Goal: Information Seeking & Learning: Compare options

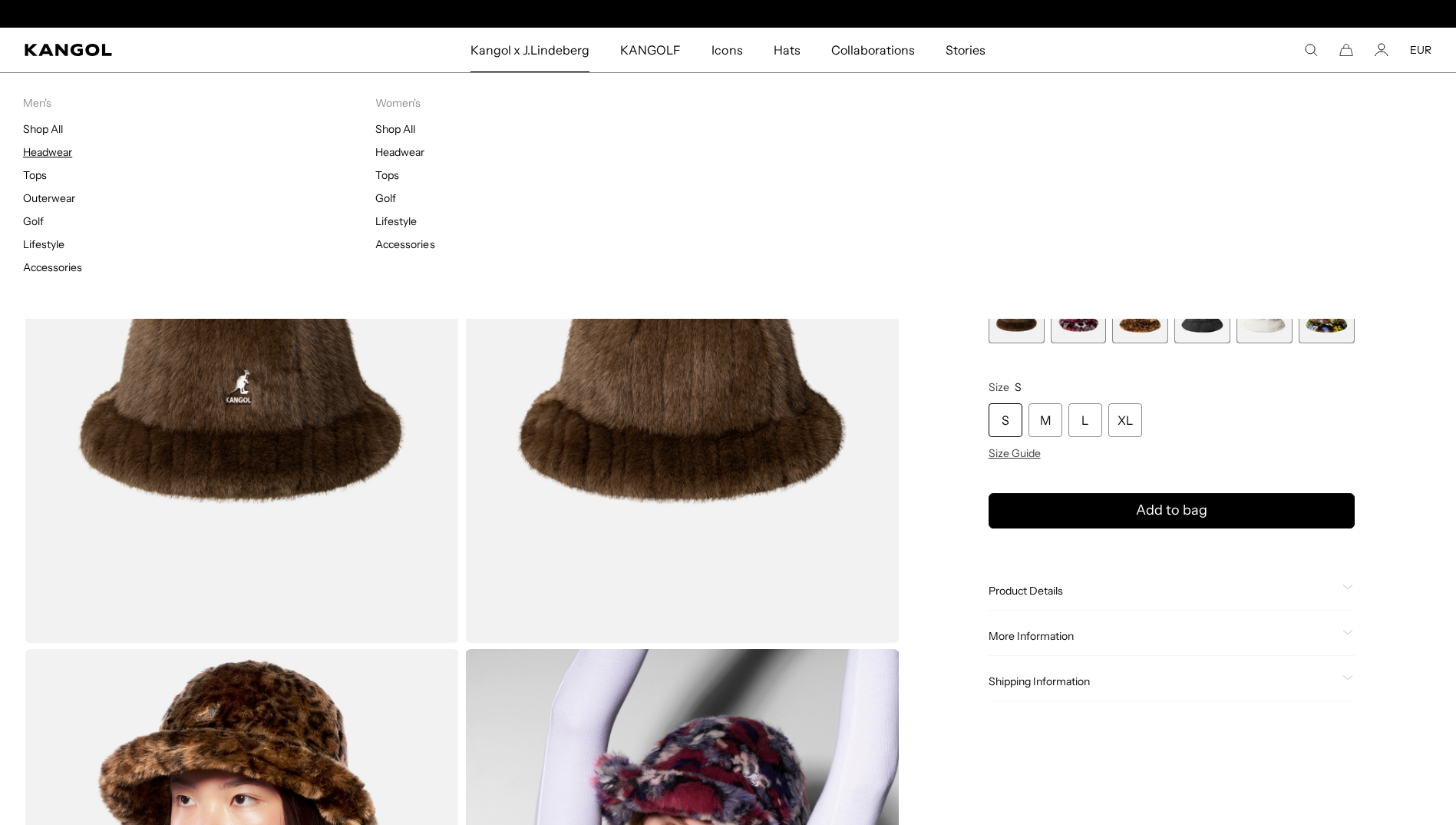
scroll to position [0, 316]
click at [36, 150] on link "Headwear" at bounding box center [48, 152] width 50 height 14
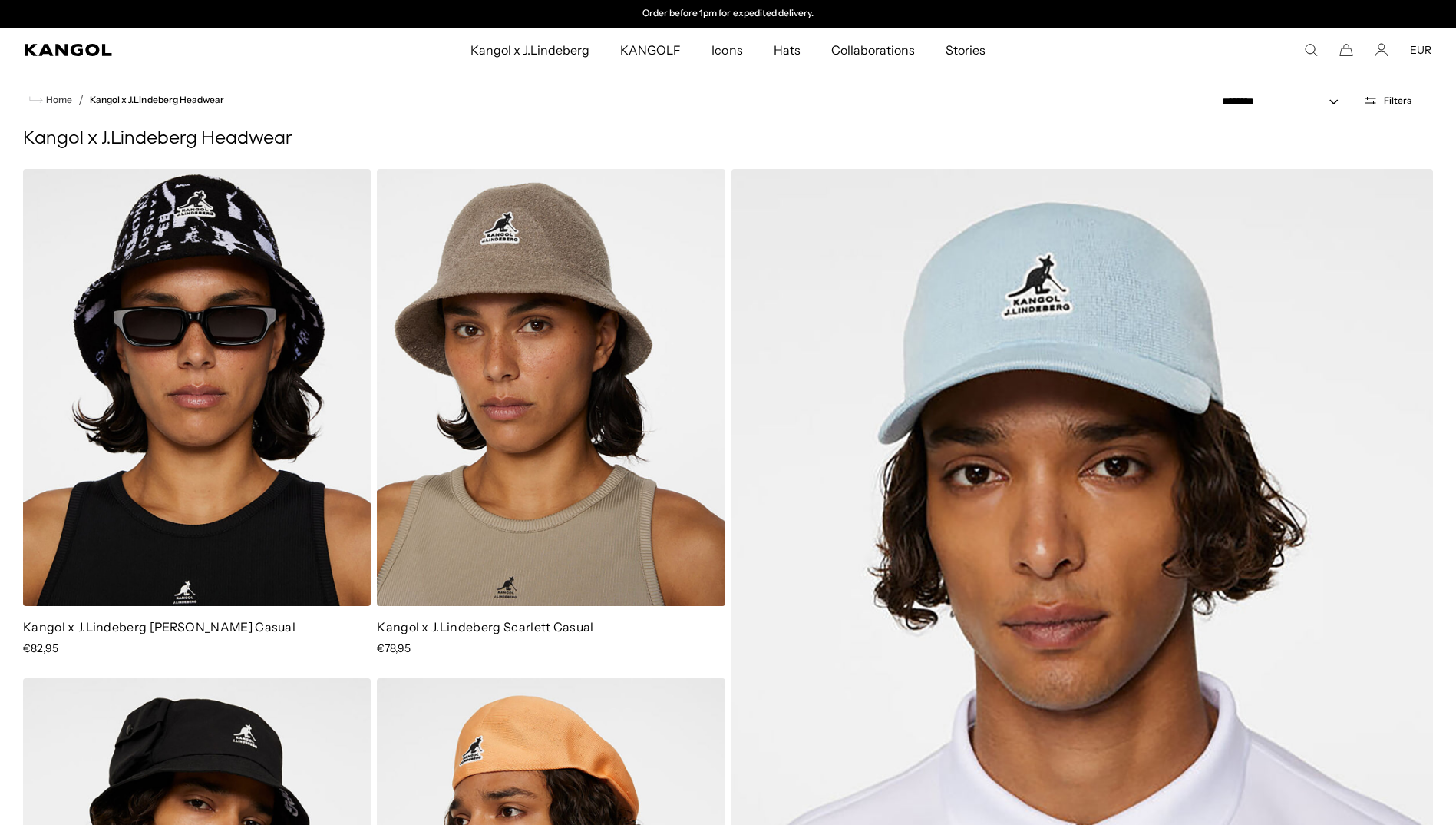
click at [1391, 106] on button "Filters" at bounding box center [1388, 101] width 67 height 14
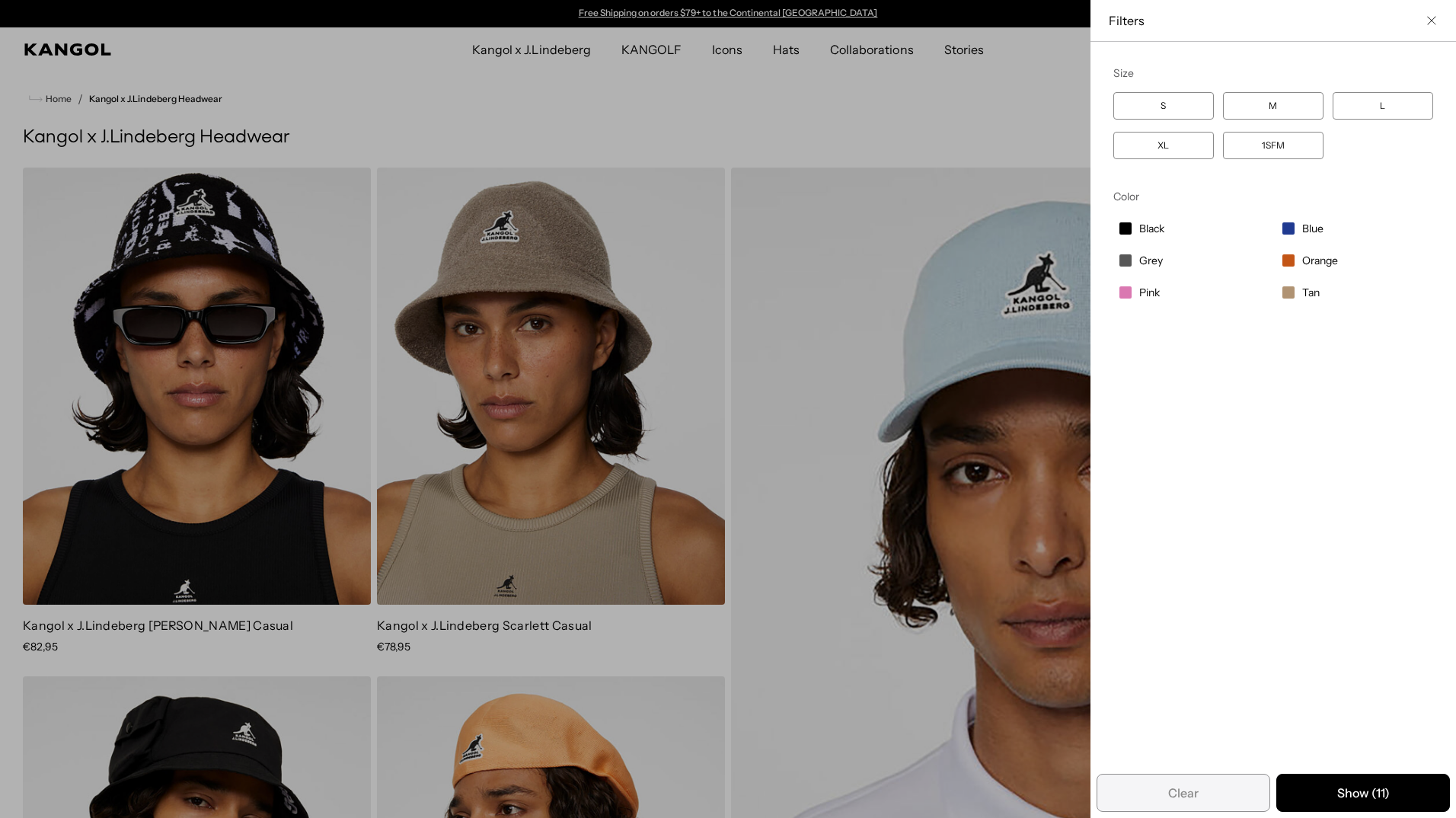
click at [898, 114] on div "Close filters list" at bounding box center [728, 409] width 1456 height 818
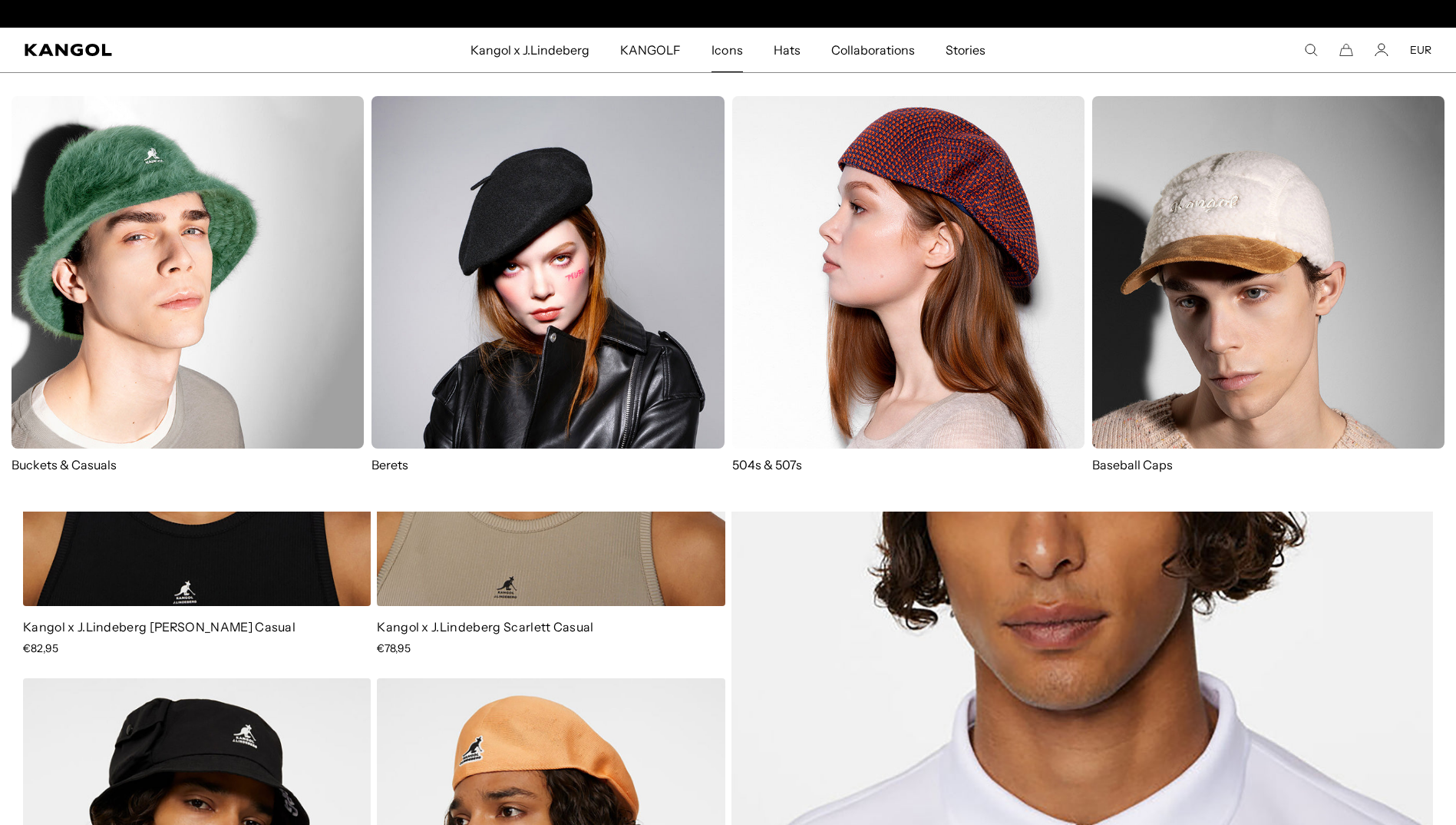
scroll to position [0, 316]
click at [732, 49] on span "Icons" at bounding box center [727, 50] width 31 height 44
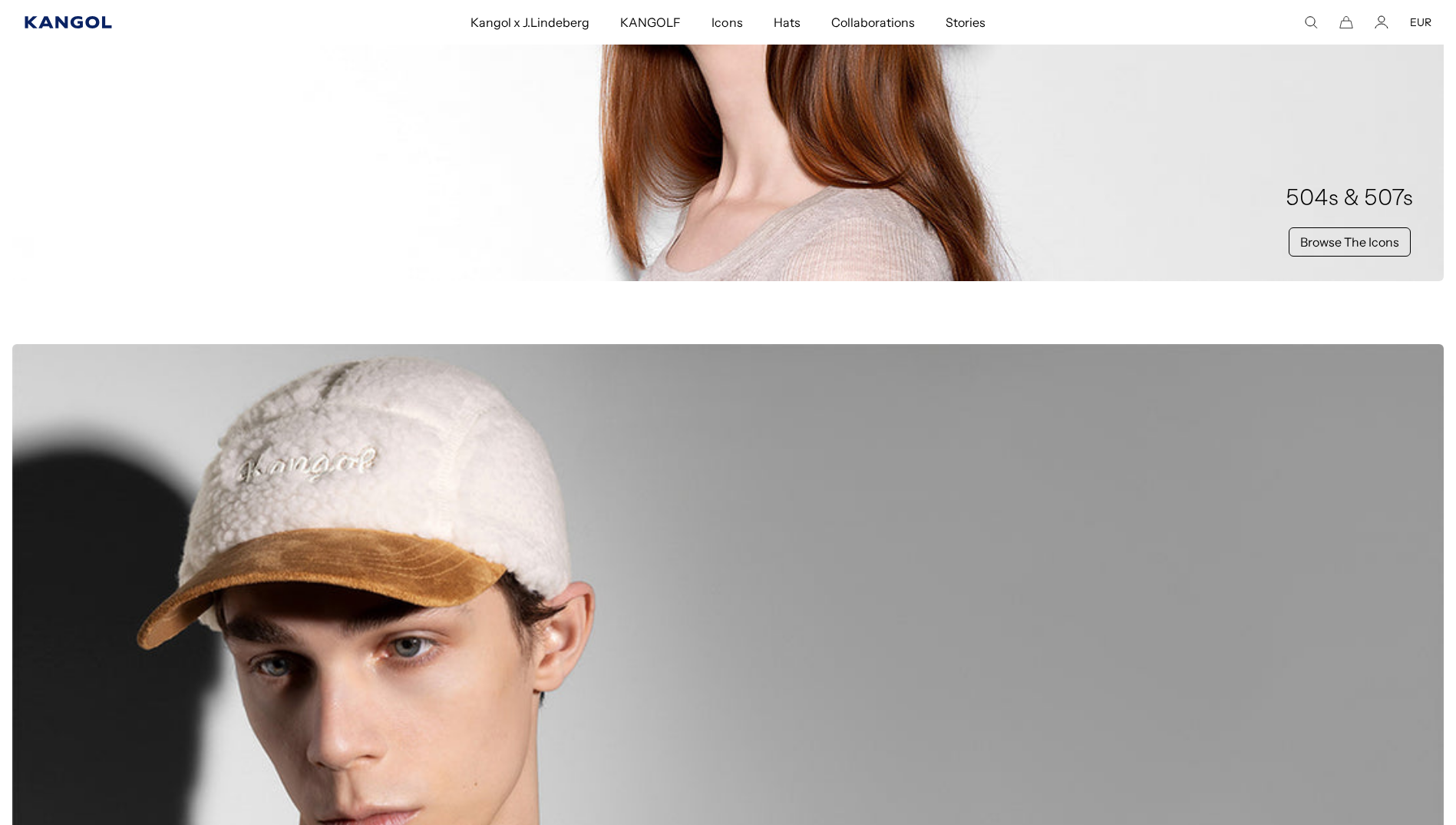
click at [57, 16] on icon "Kangol" at bounding box center [69, 22] width 88 height 12
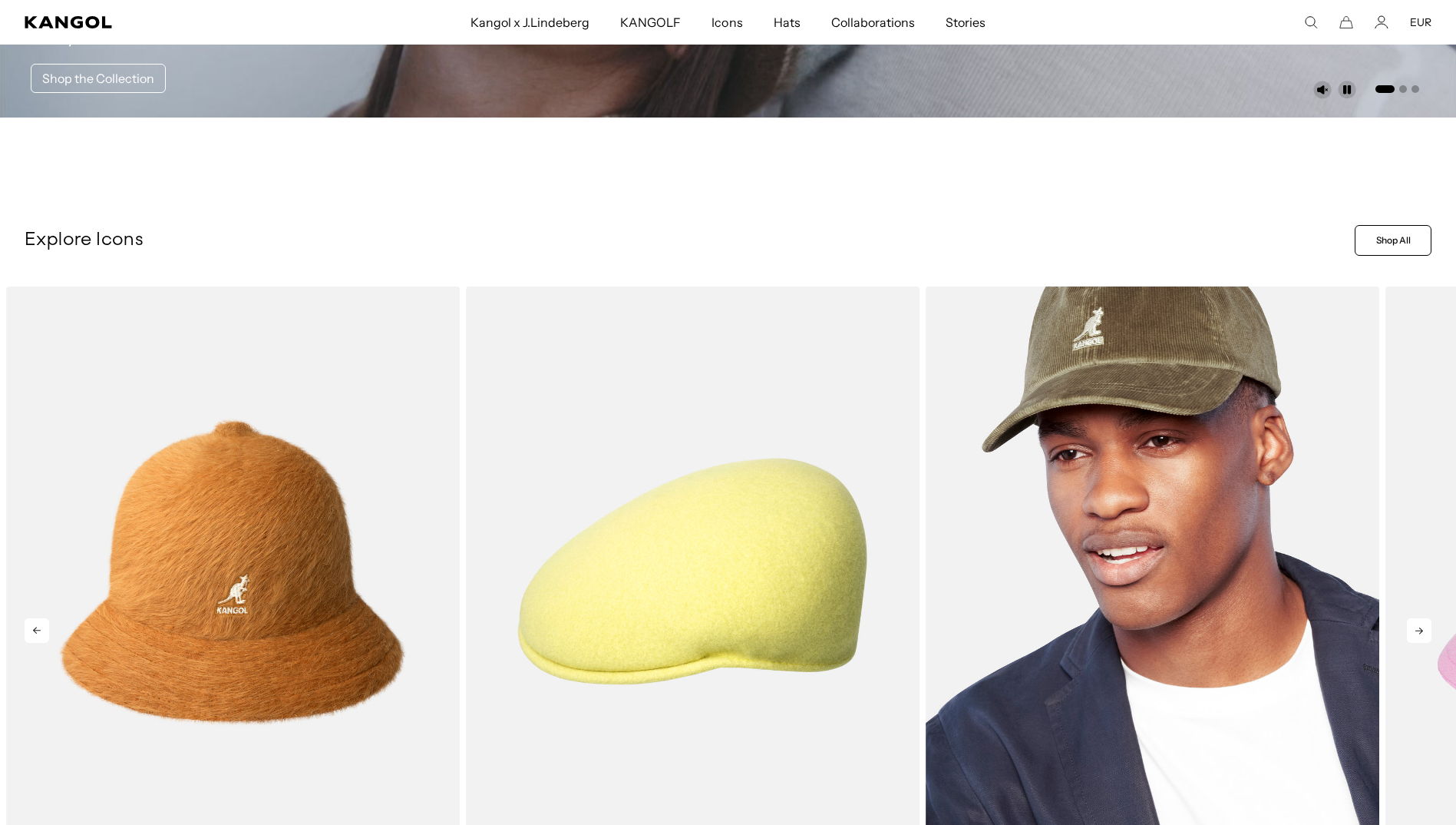
scroll to position [691, 0]
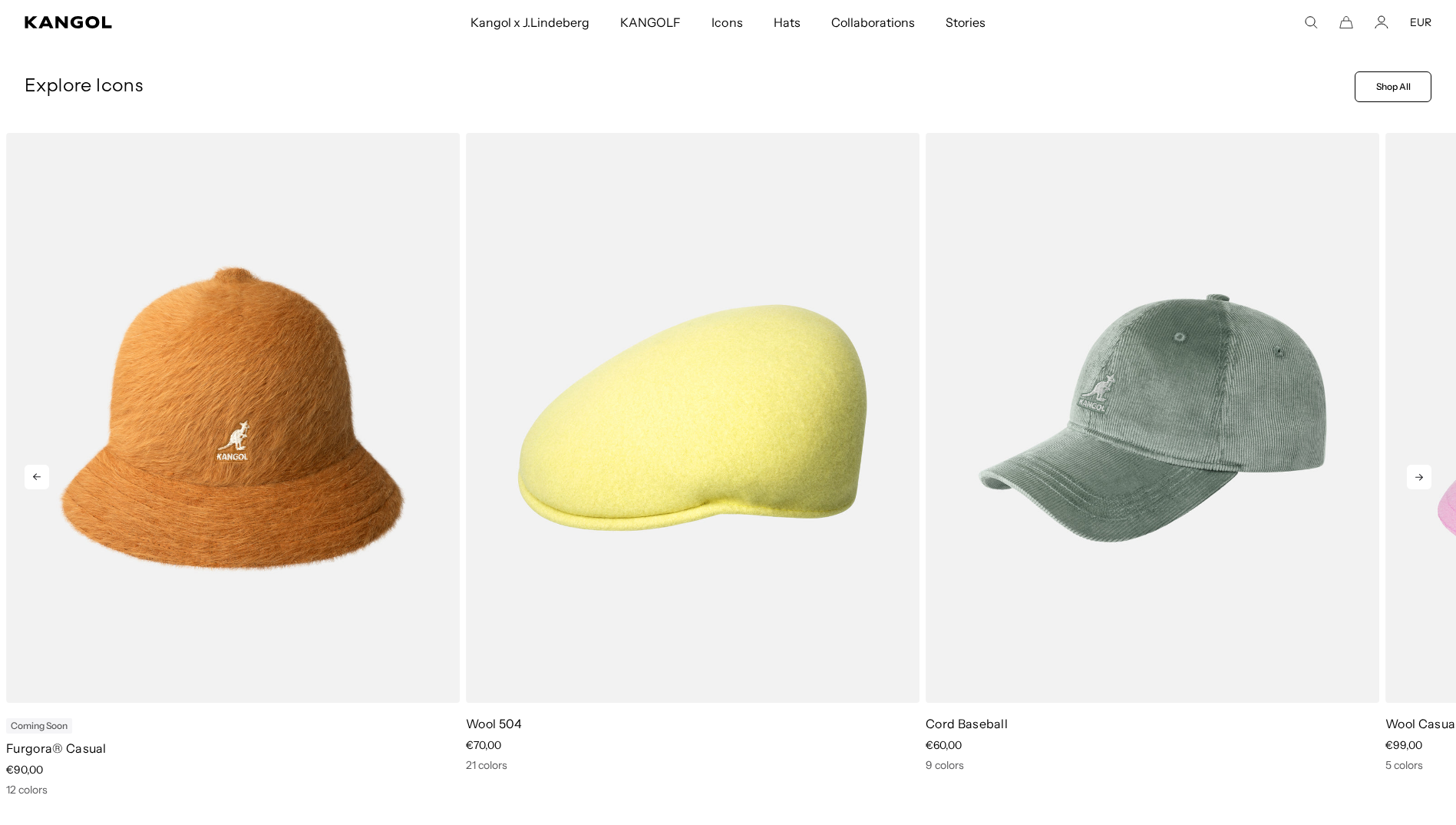
click at [1421, 470] on icon at bounding box center [1420, 477] width 25 height 25
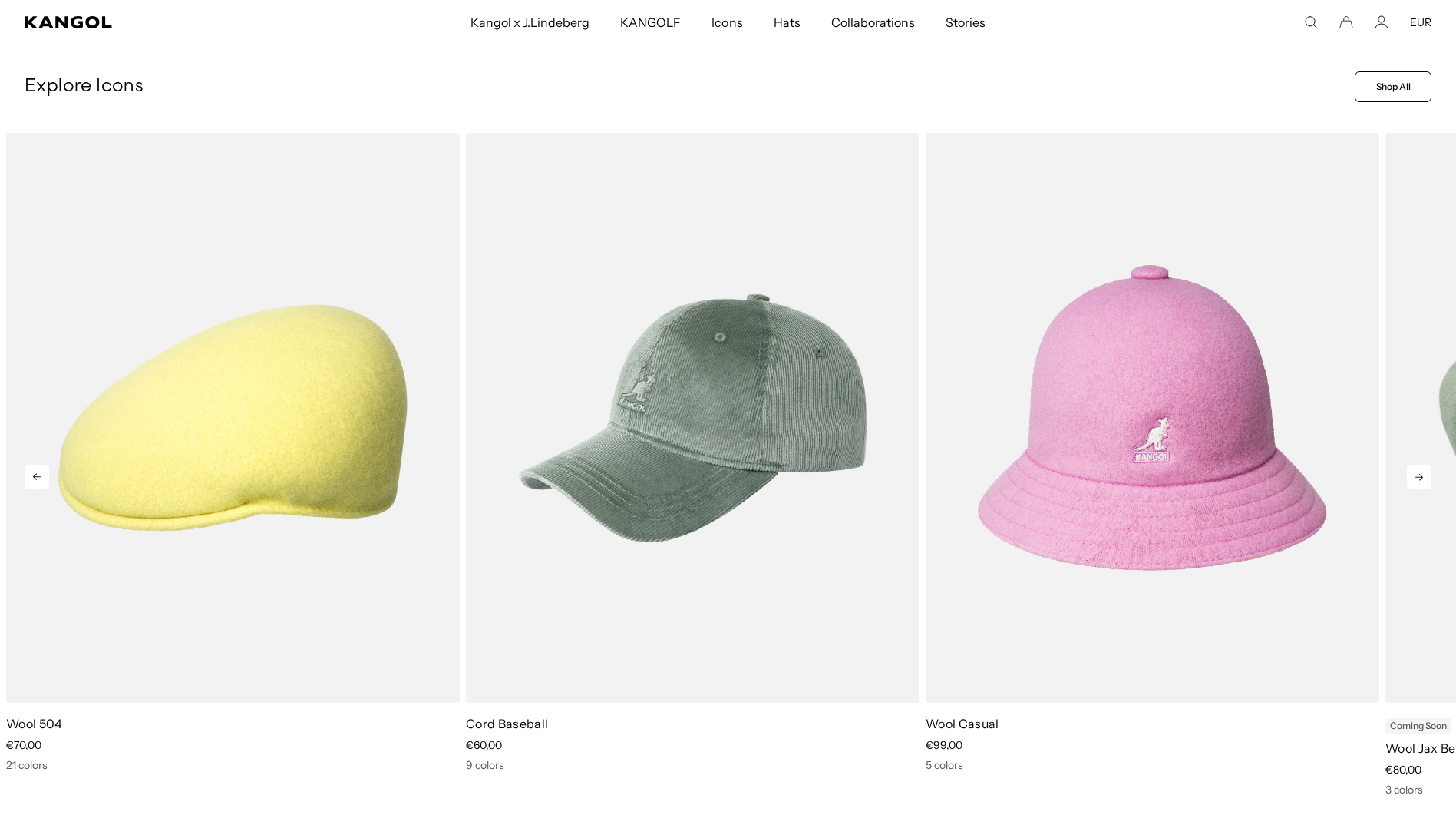
click at [1421, 470] on icon at bounding box center [1420, 477] width 25 height 25
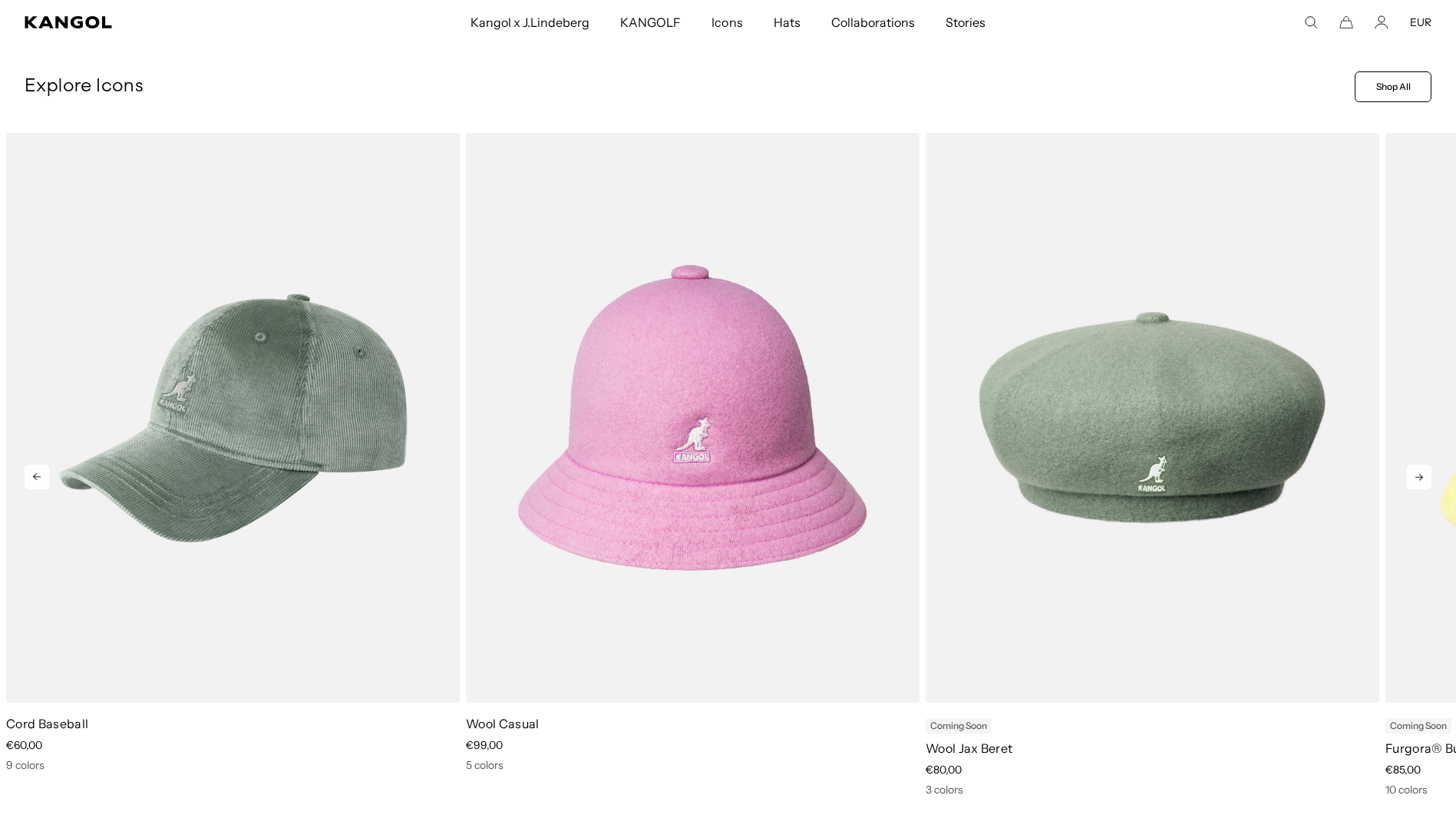
scroll to position [0, 0]
click at [1421, 470] on icon at bounding box center [1420, 477] width 25 height 25
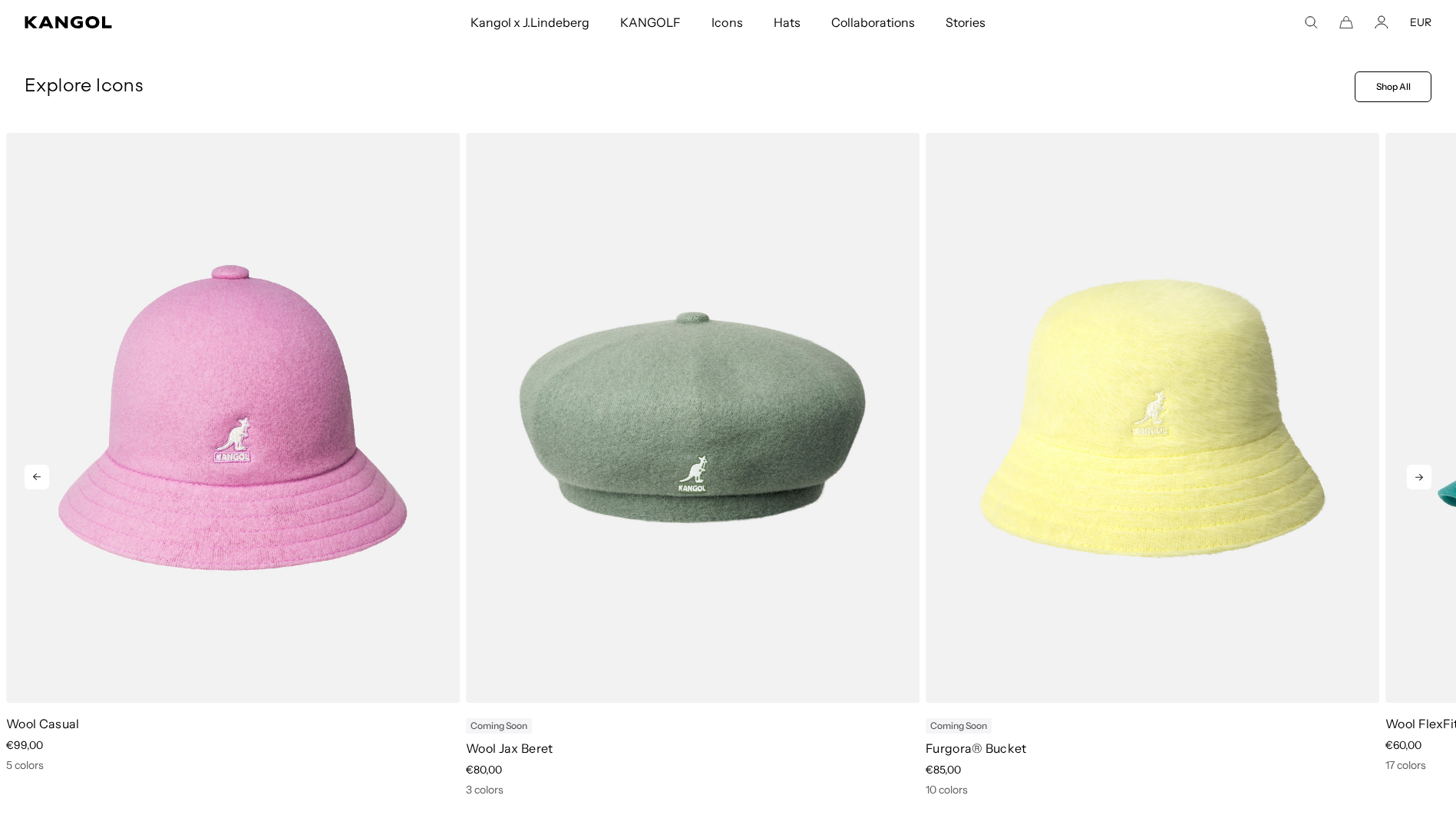
click at [1421, 470] on icon at bounding box center [1420, 477] width 25 height 25
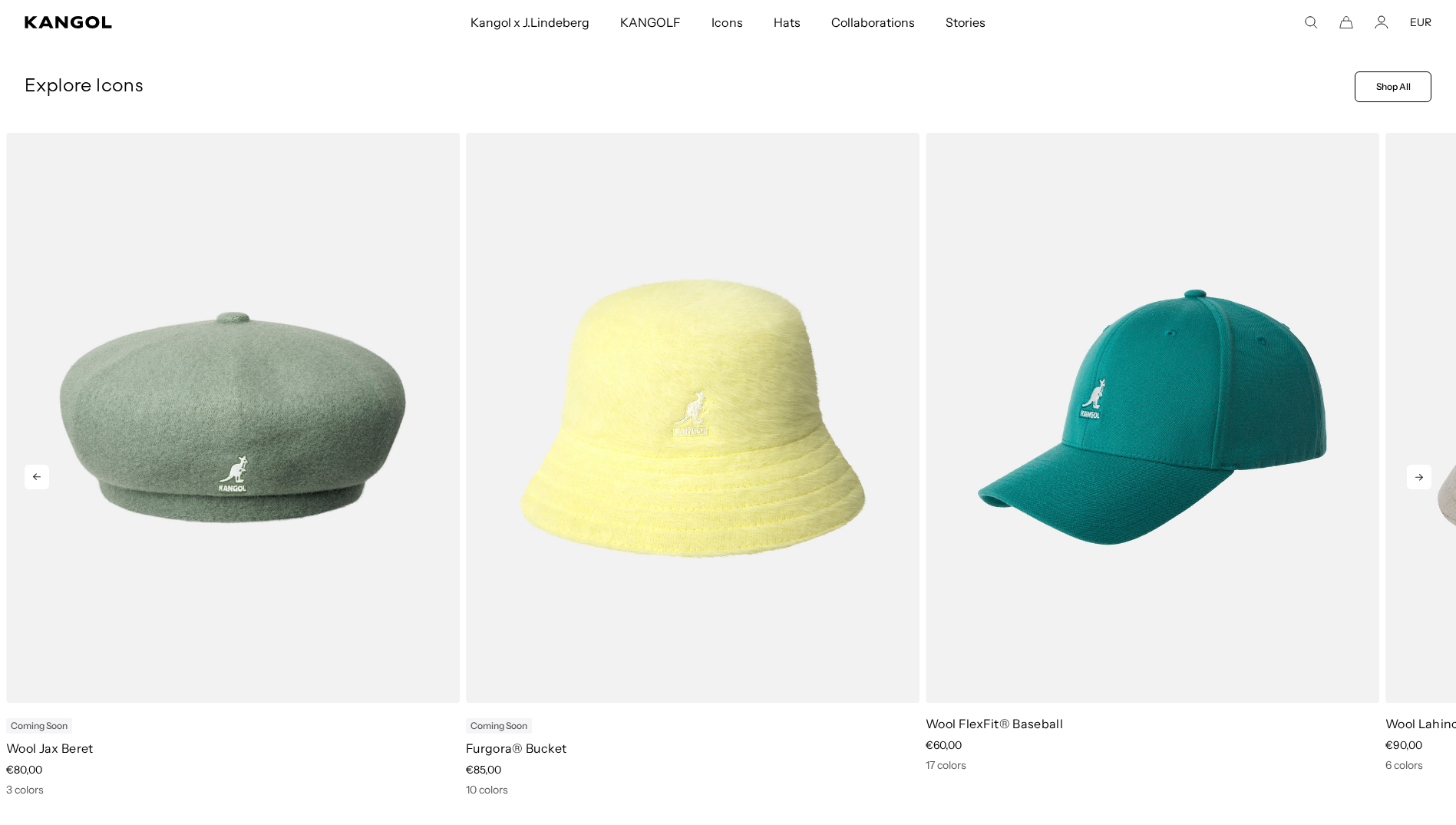
click at [1421, 471] on icon at bounding box center [1420, 477] width 25 height 25
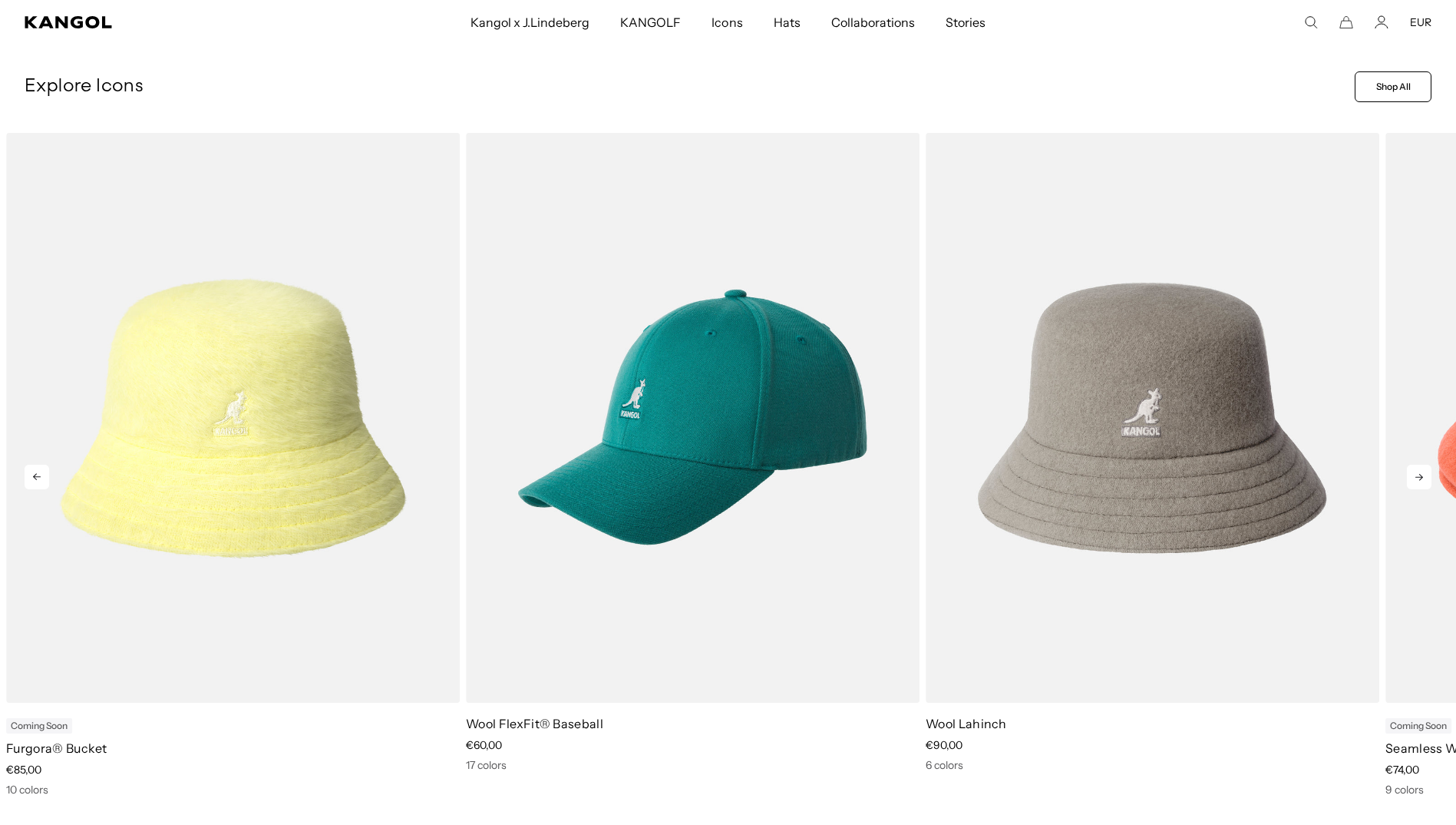
click at [1421, 471] on icon at bounding box center [1420, 477] width 25 height 25
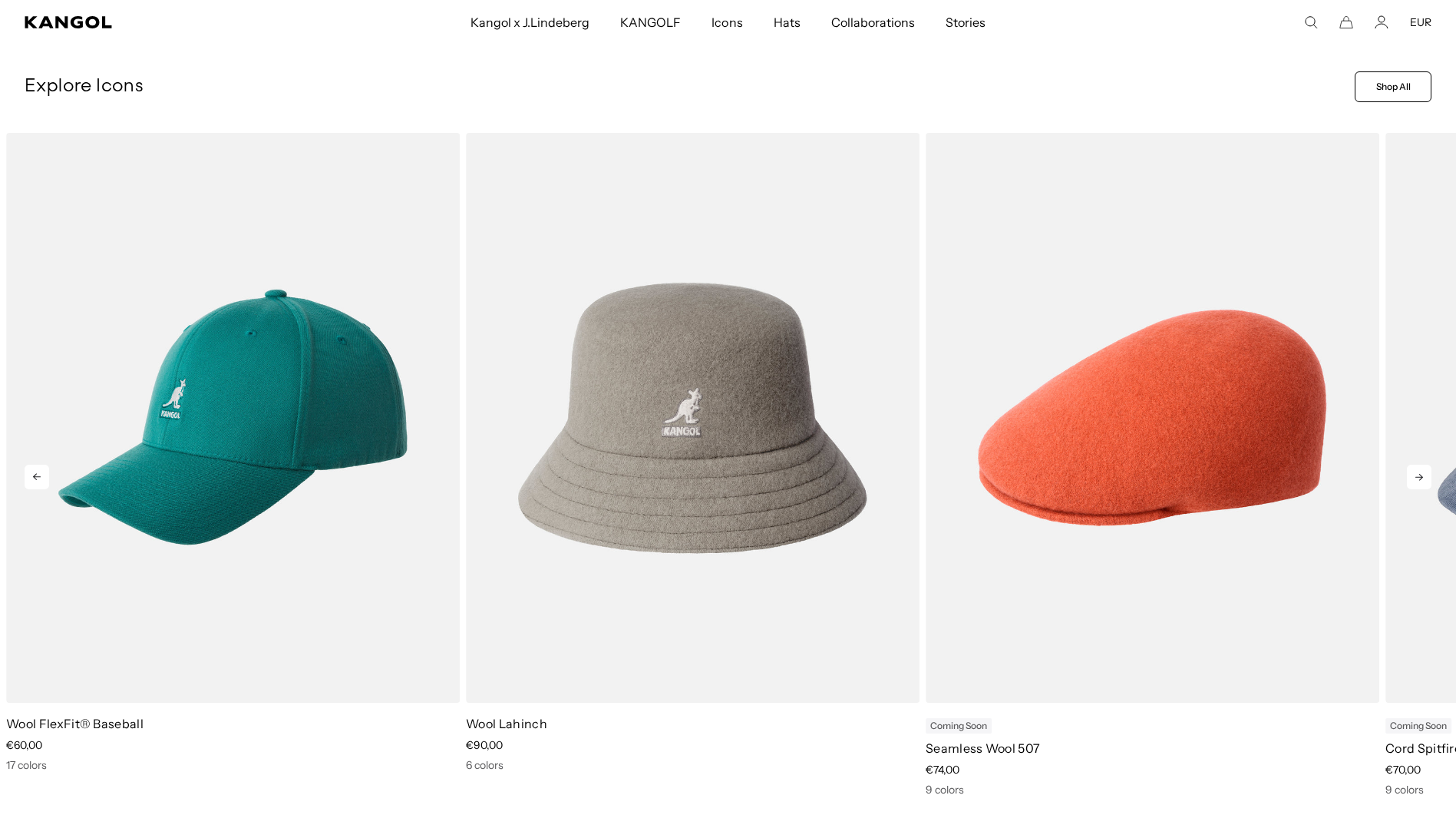
click at [1420, 471] on icon at bounding box center [1420, 477] width 25 height 25
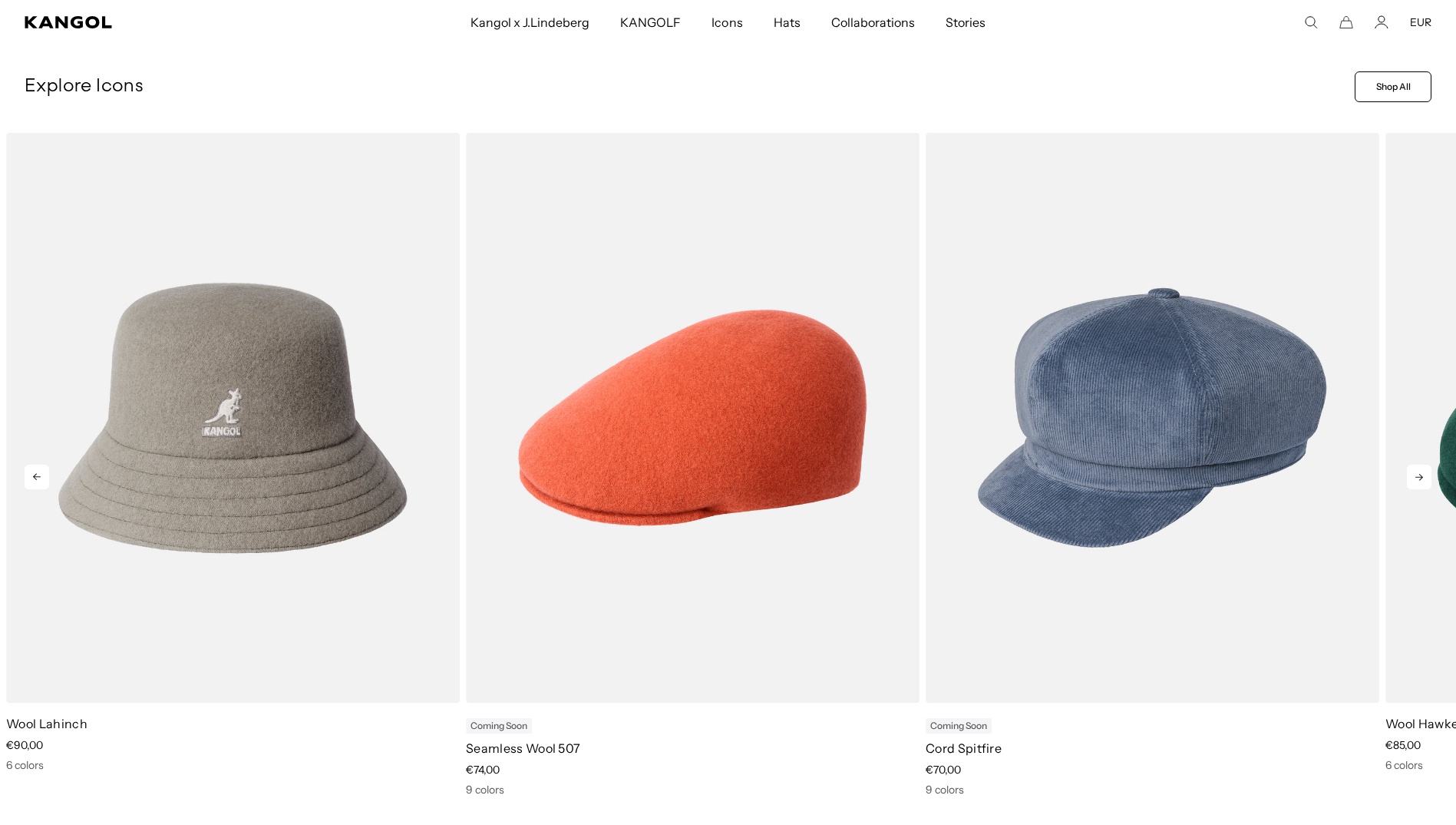
click at [1420, 471] on icon at bounding box center [1420, 477] width 25 height 25
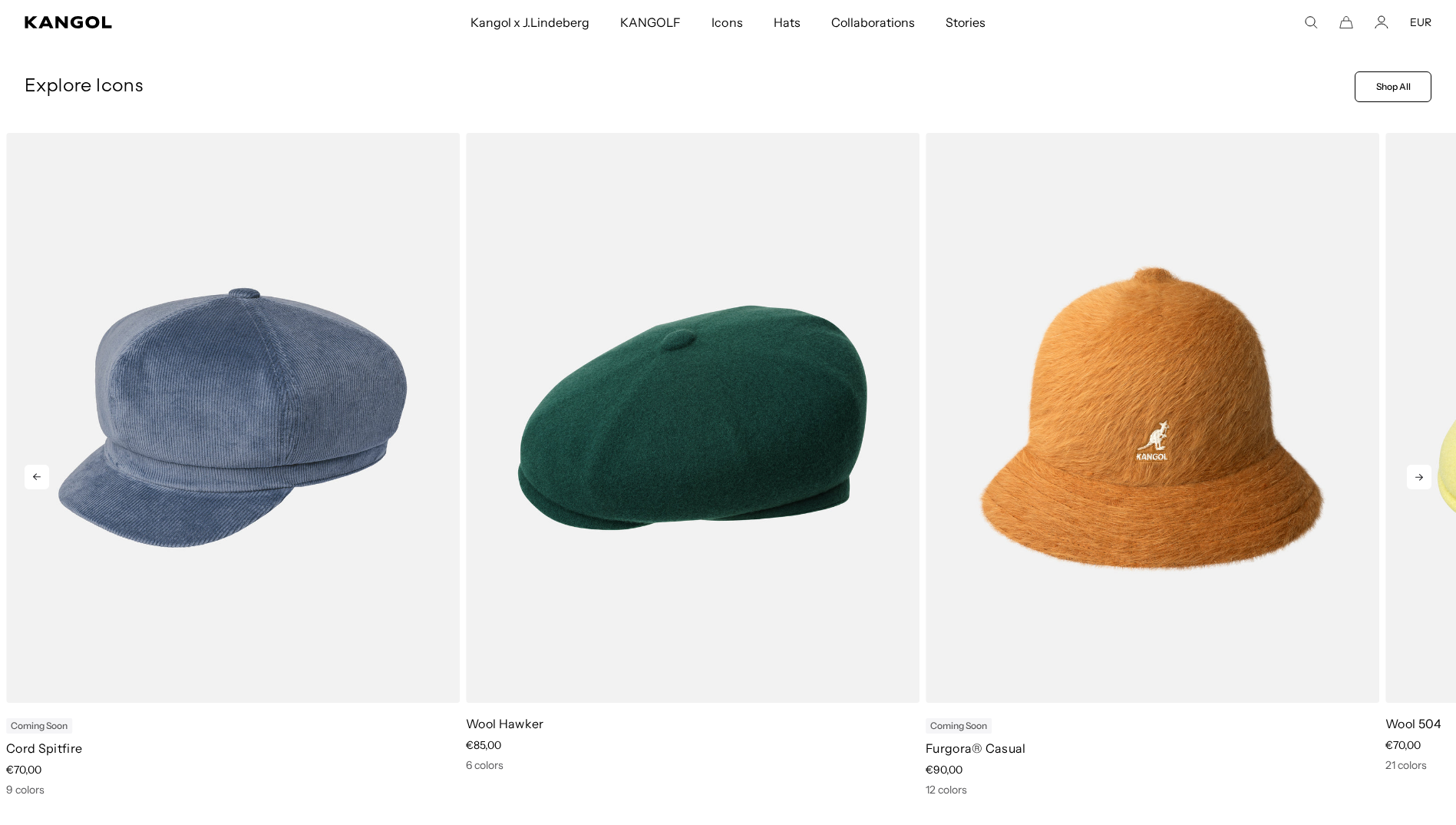
click at [1420, 471] on icon at bounding box center [1420, 477] width 25 height 25
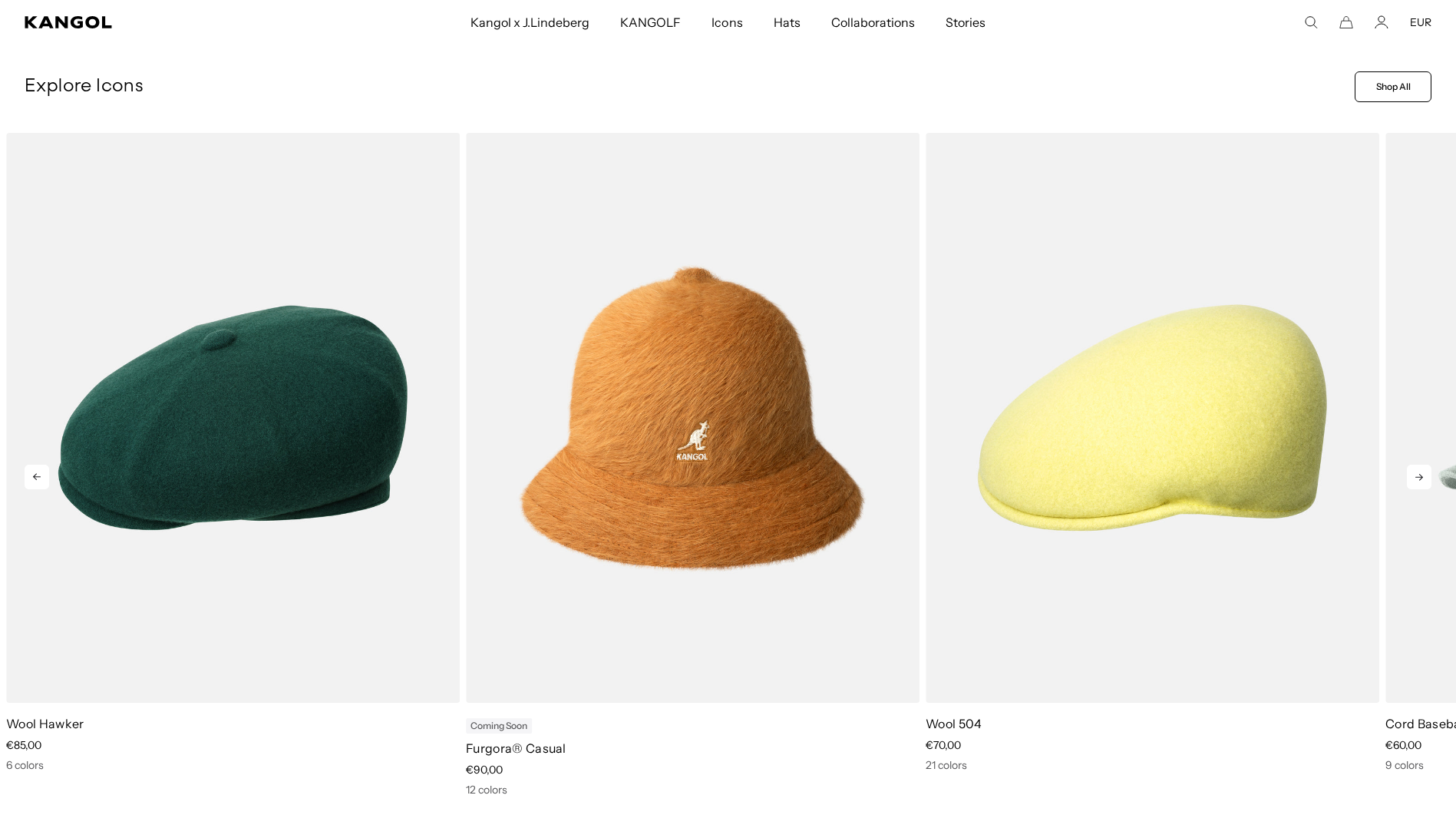
click at [1420, 471] on icon at bounding box center [1420, 477] width 25 height 25
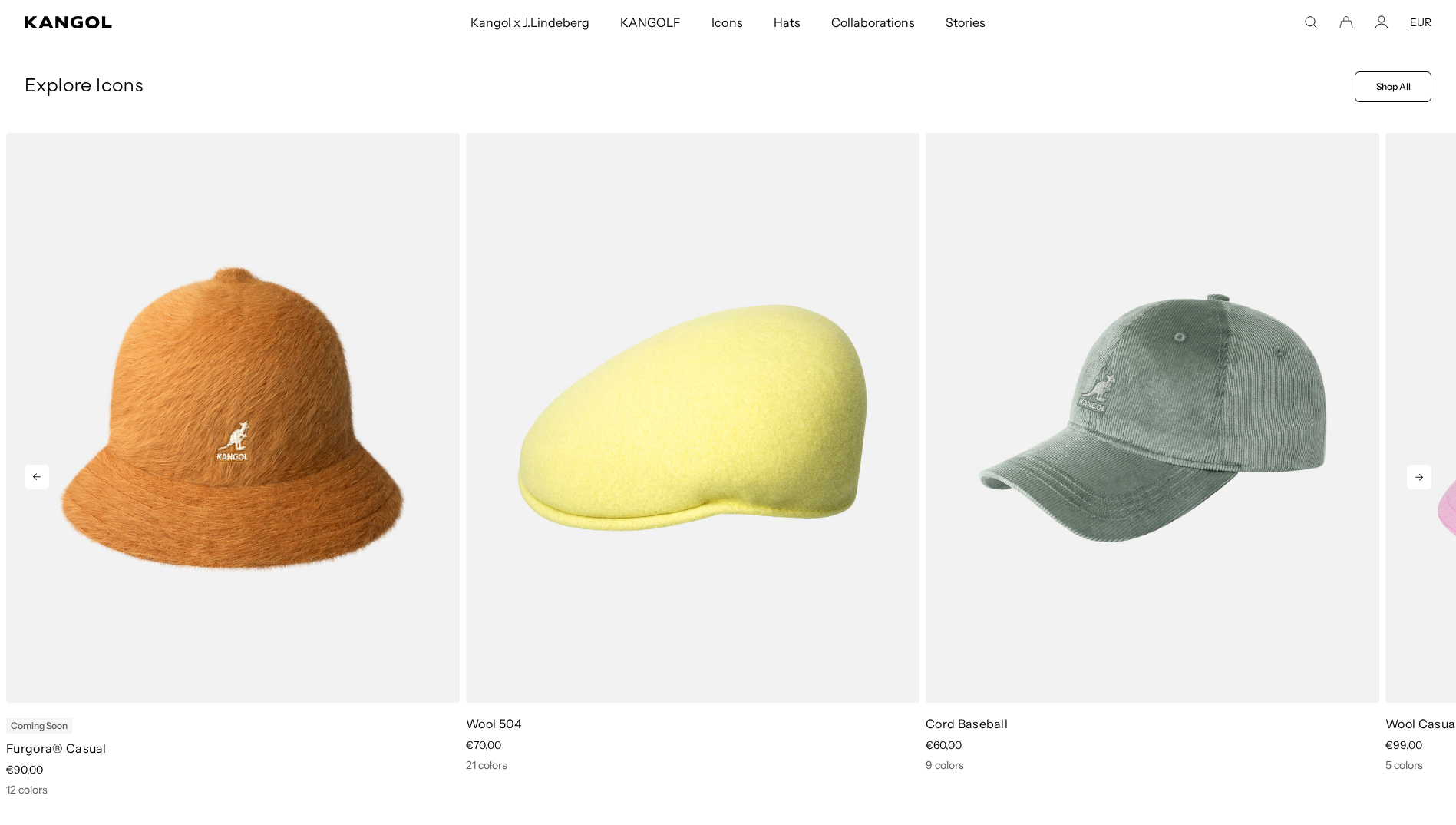
click at [1420, 471] on icon at bounding box center [1420, 477] width 25 height 25
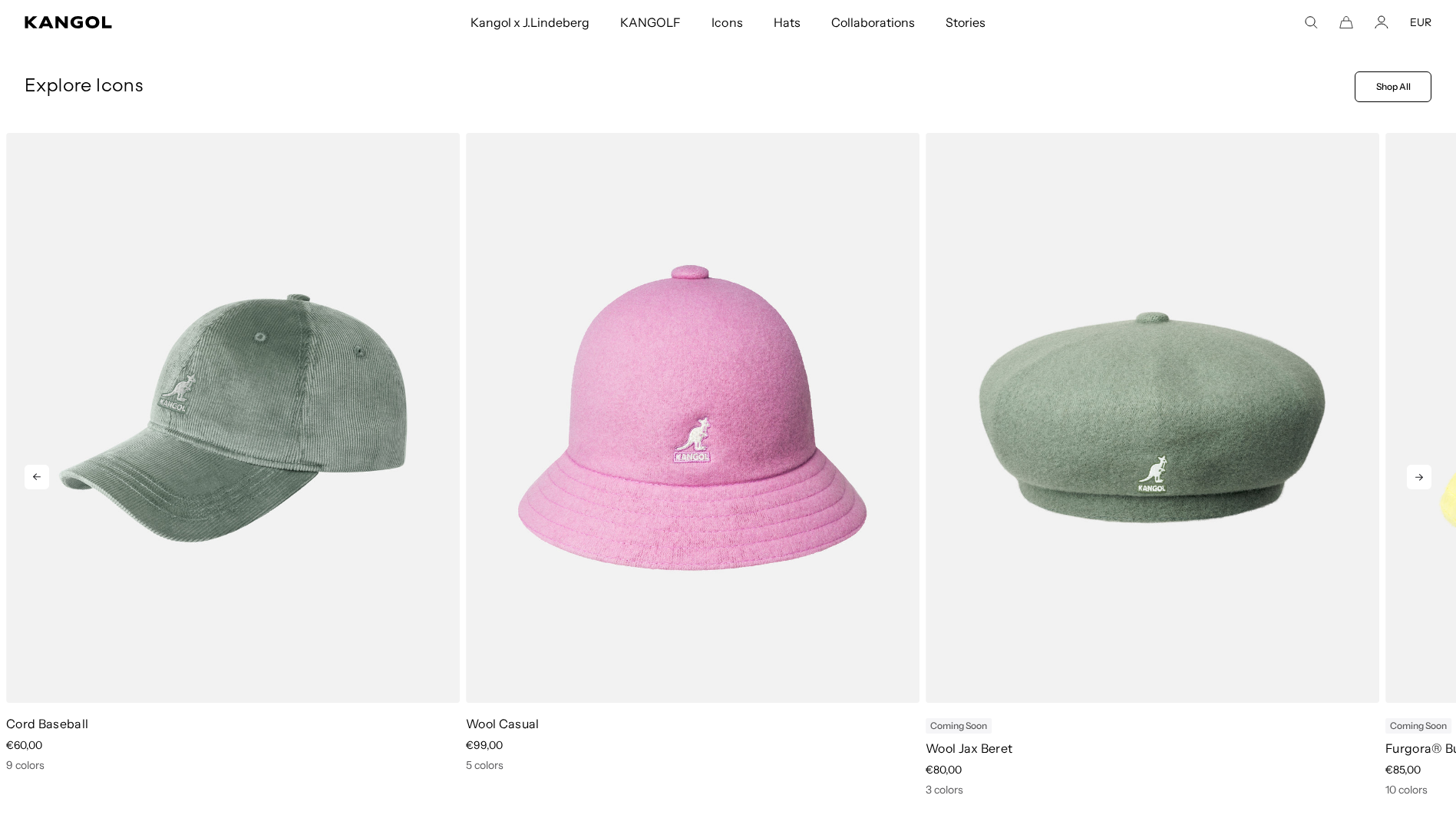
click at [1420, 471] on icon at bounding box center [1420, 477] width 25 height 25
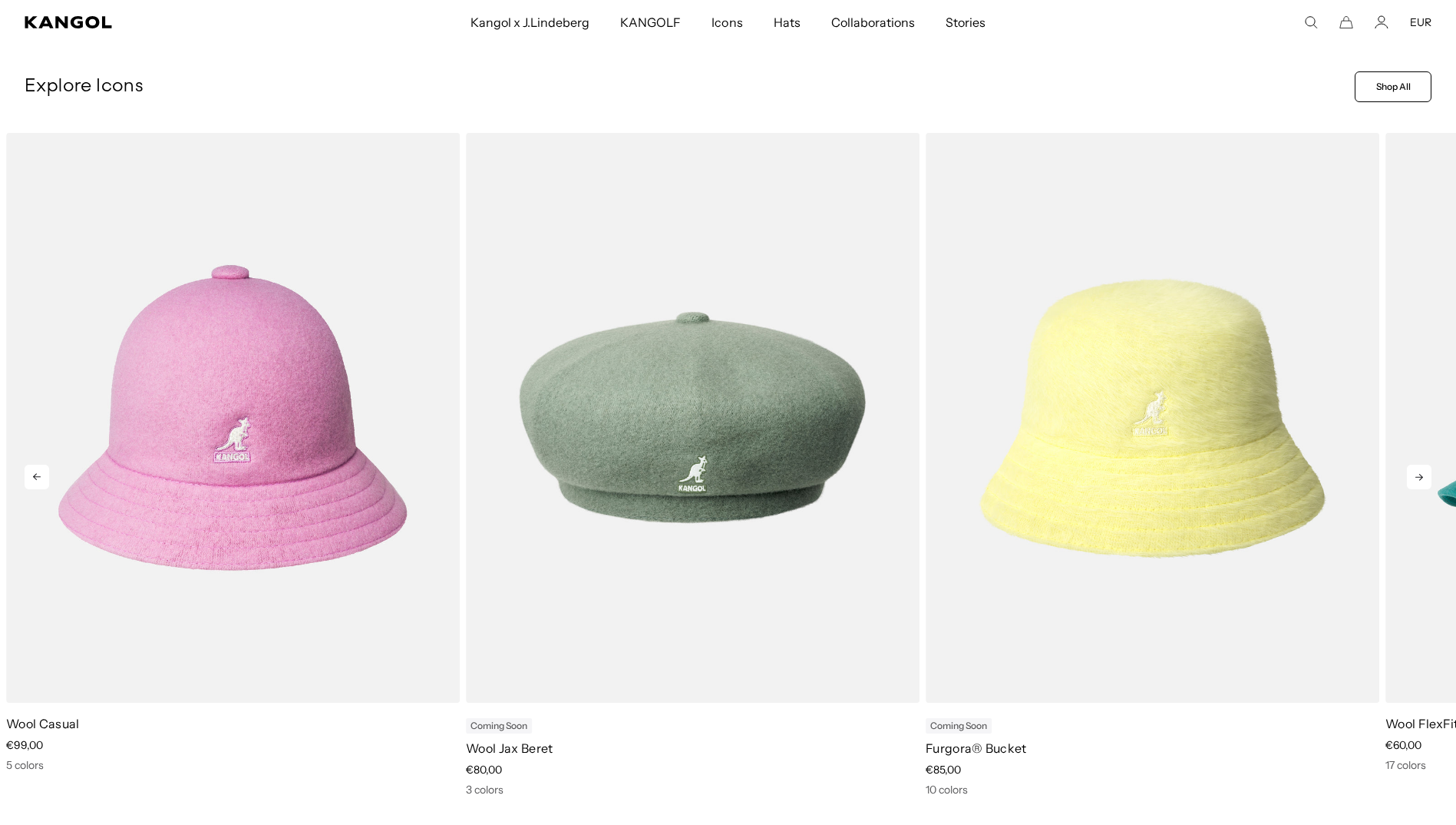
click at [1420, 471] on icon at bounding box center [1420, 477] width 25 height 25
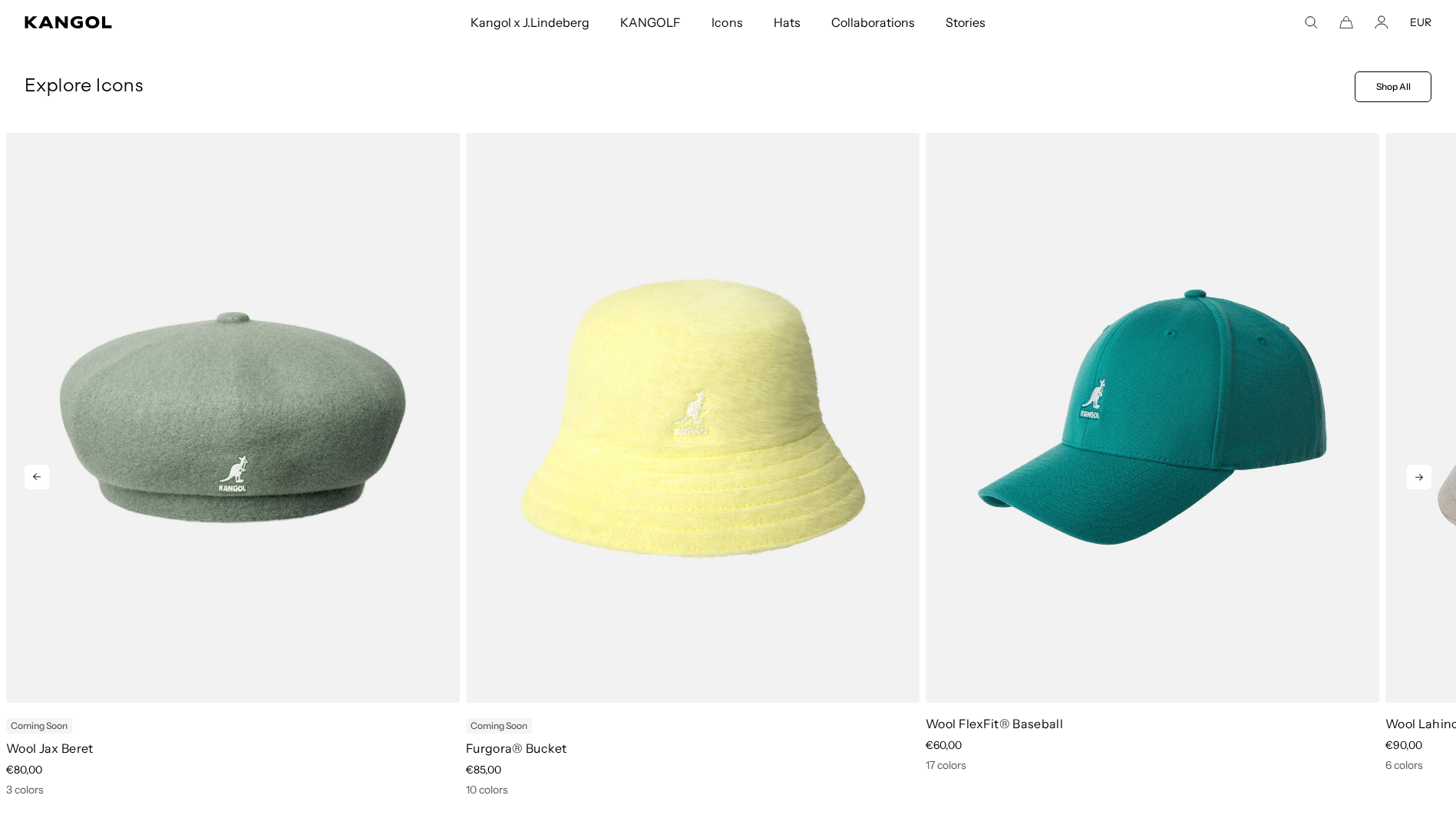
click at [1420, 471] on icon at bounding box center [1420, 477] width 25 height 25
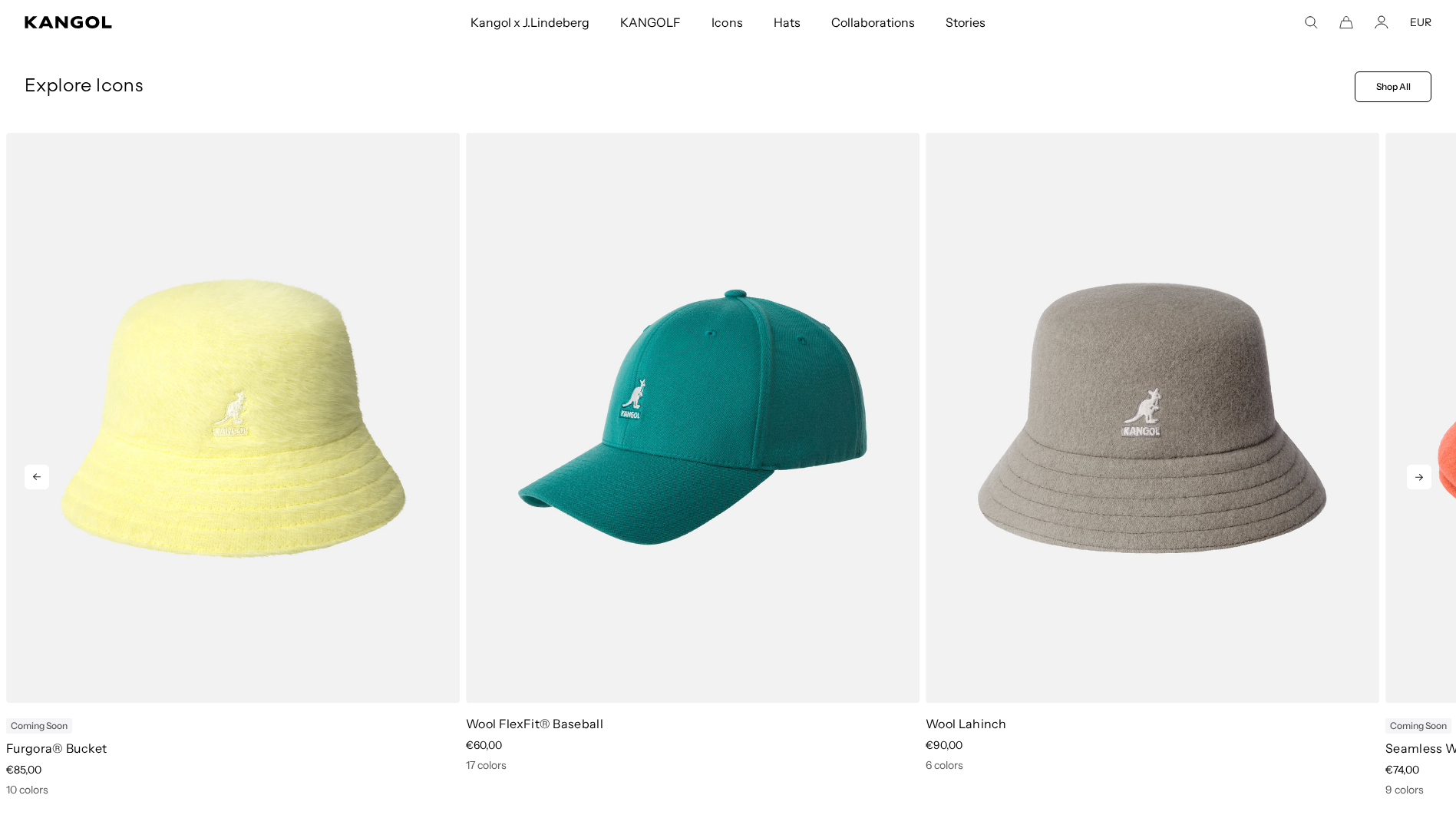
click at [1420, 471] on icon at bounding box center [1420, 477] width 25 height 25
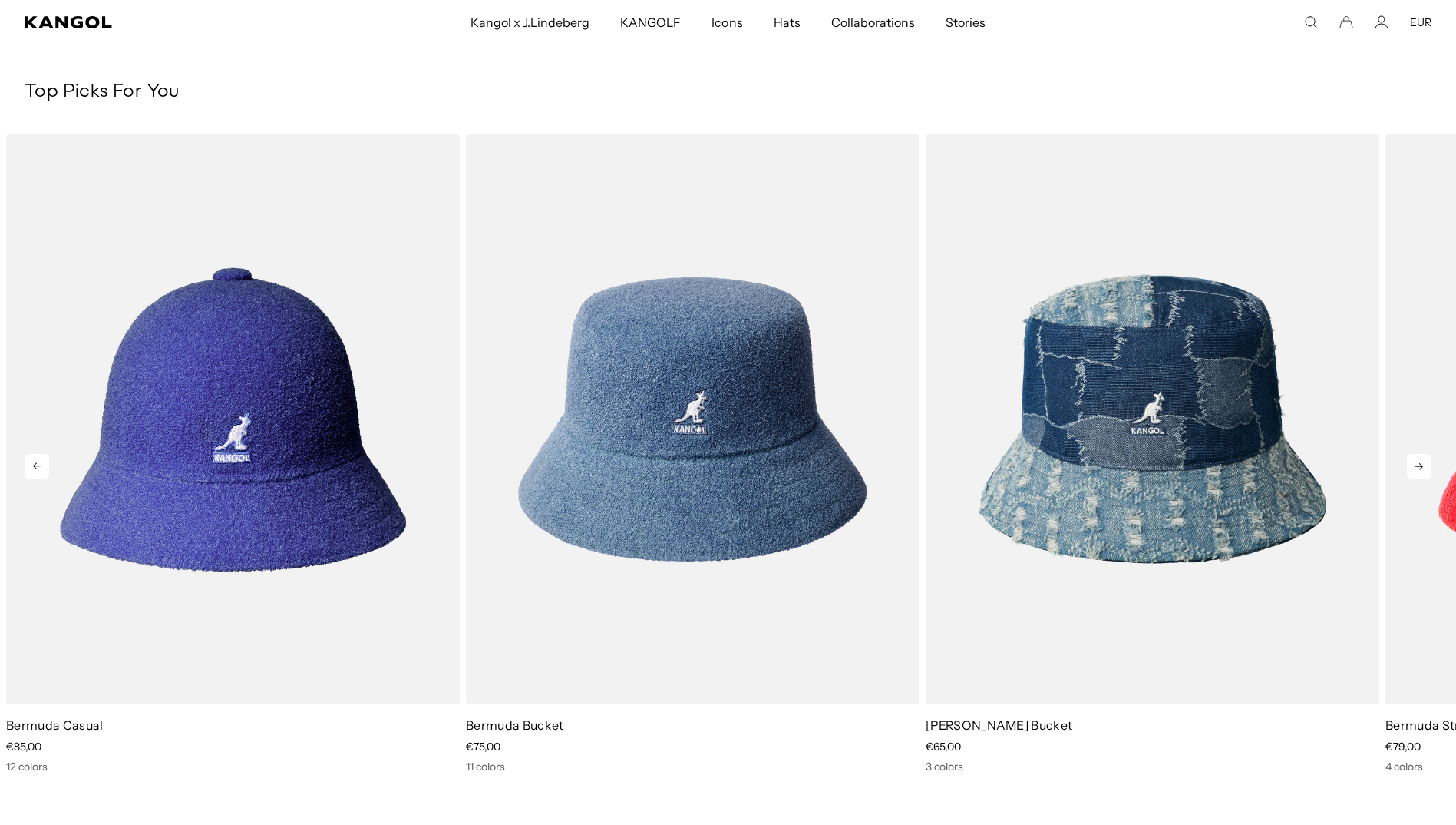
click at [1420, 465] on icon at bounding box center [1420, 466] width 25 height 25
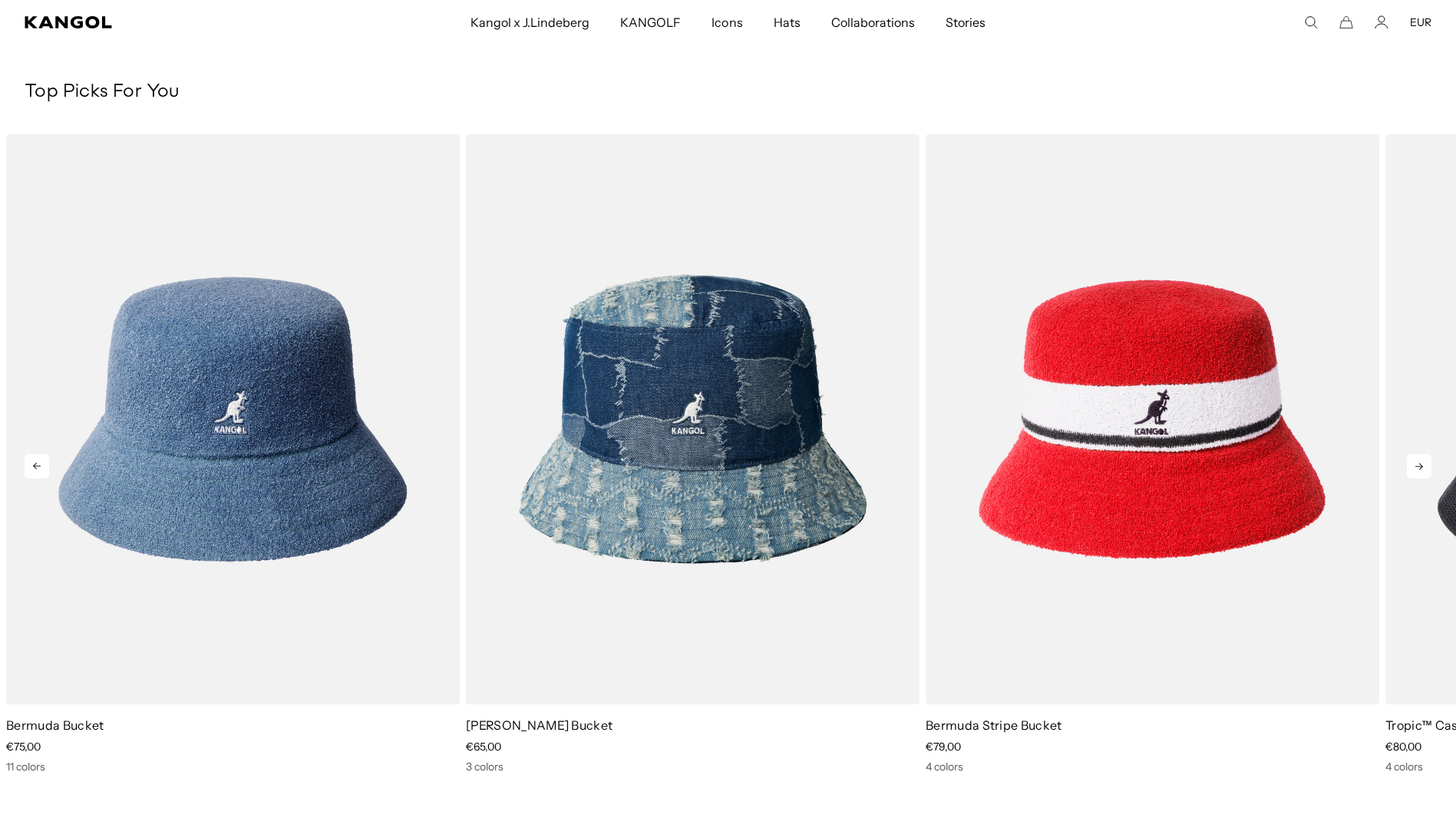
click at [1420, 465] on icon at bounding box center [1420, 466] width 25 height 25
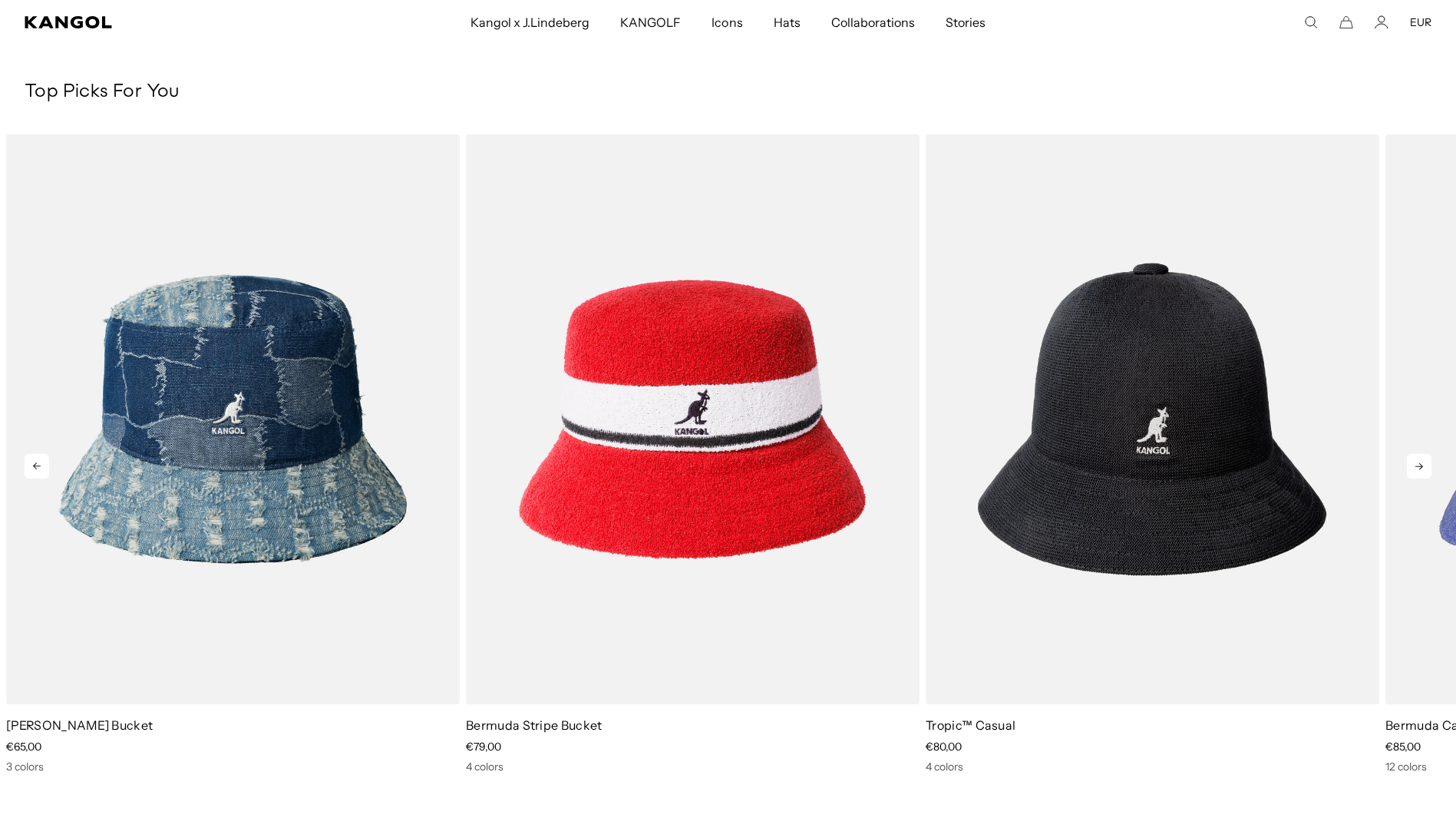
click at [1420, 465] on icon at bounding box center [1420, 466] width 25 height 25
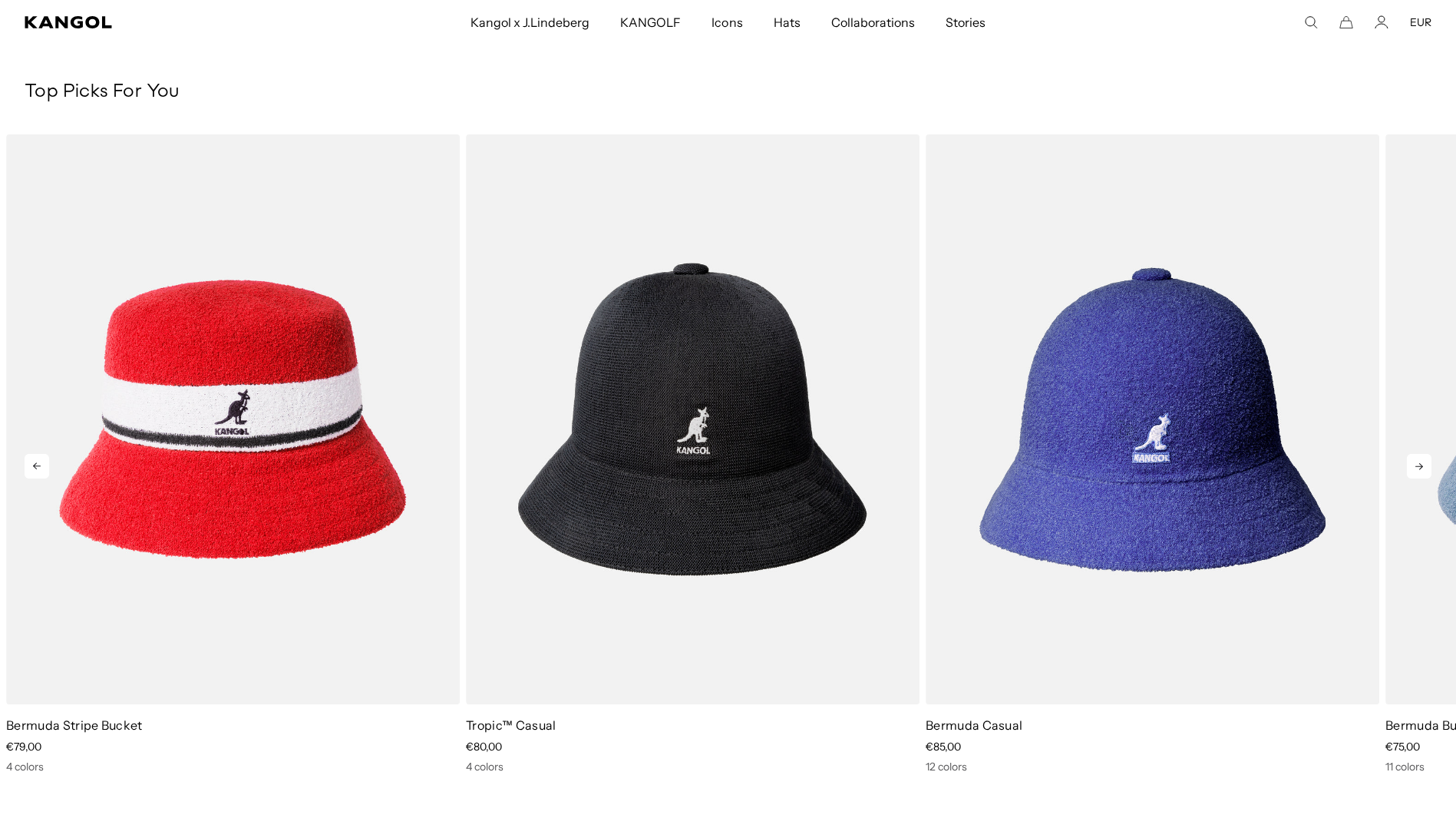
click at [1420, 465] on icon at bounding box center [1420, 466] width 25 height 25
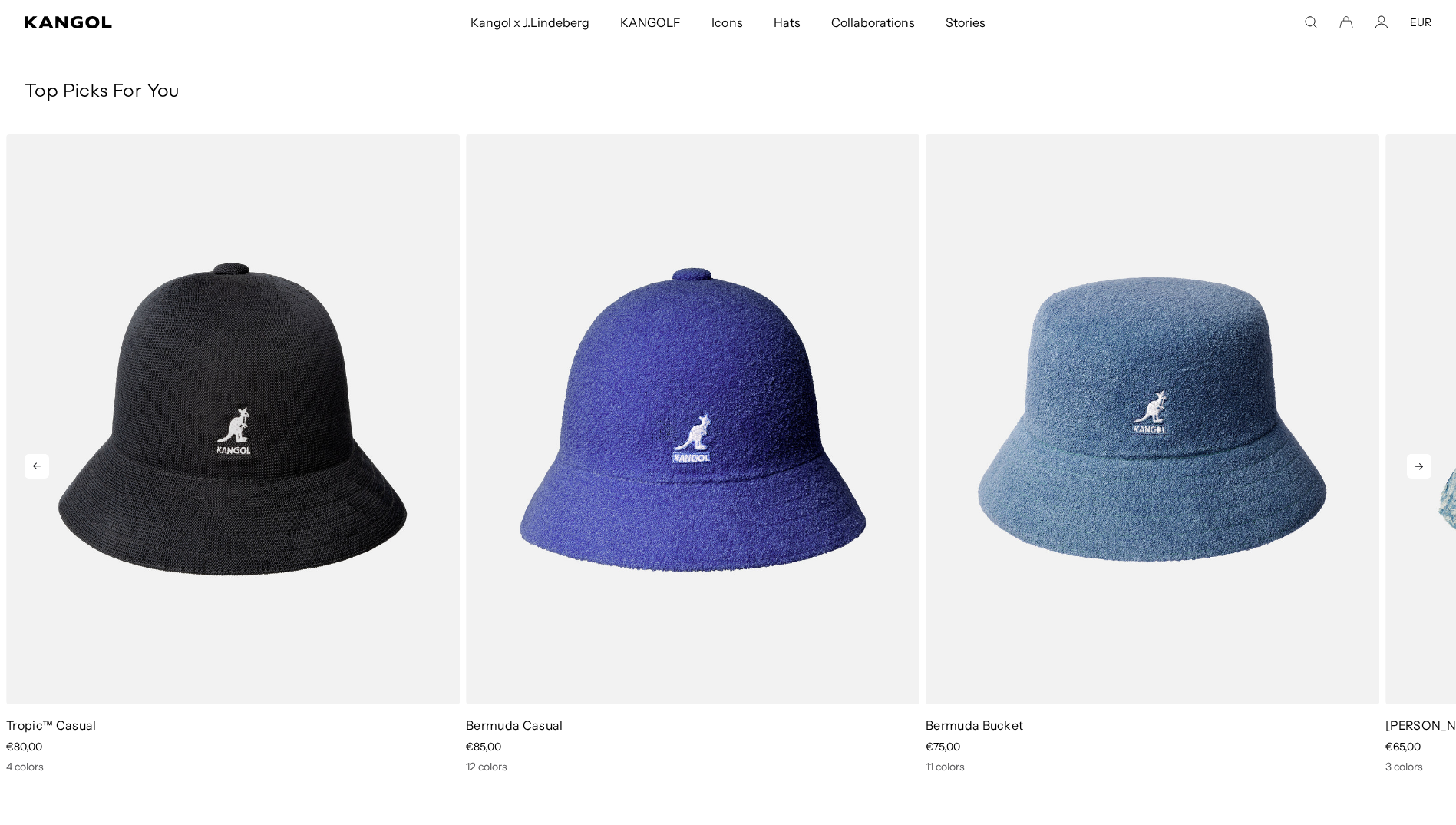
click at [1420, 465] on icon at bounding box center [1420, 466] width 25 height 25
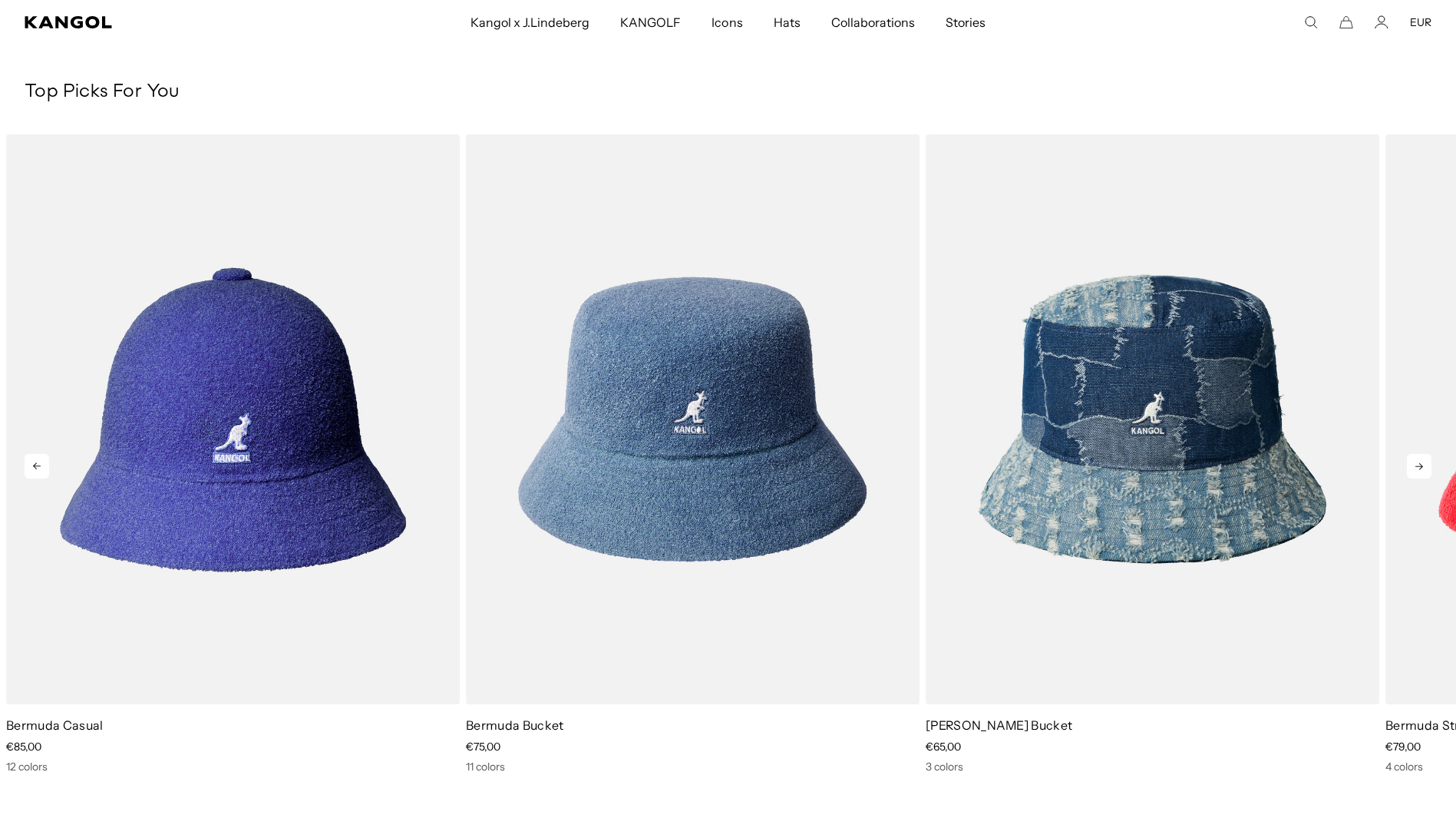
click at [1420, 465] on icon at bounding box center [1420, 466] width 25 height 25
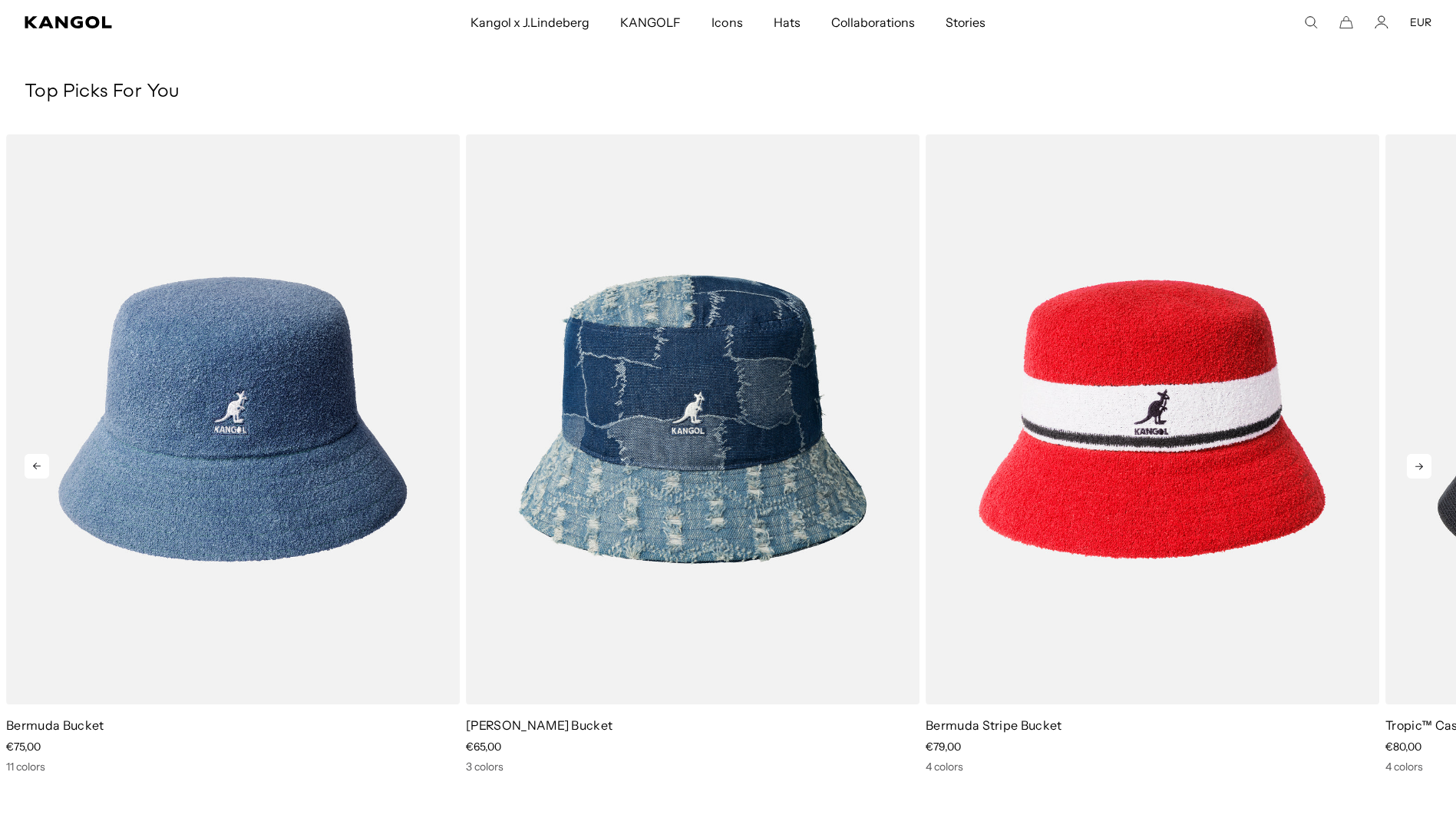
click at [1420, 465] on icon at bounding box center [1420, 466] width 25 height 25
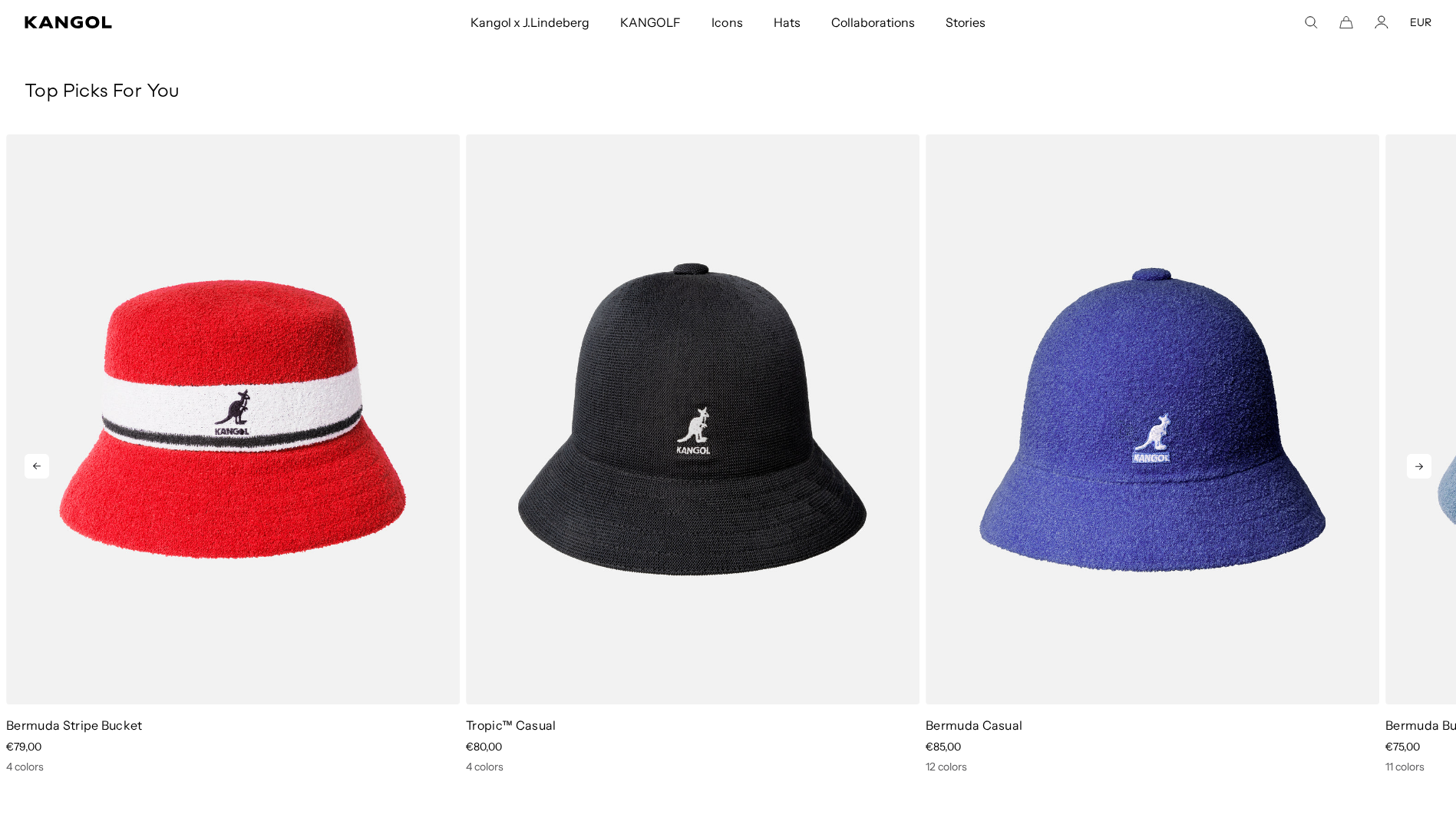
click at [1420, 465] on icon at bounding box center [1420, 466] width 25 height 25
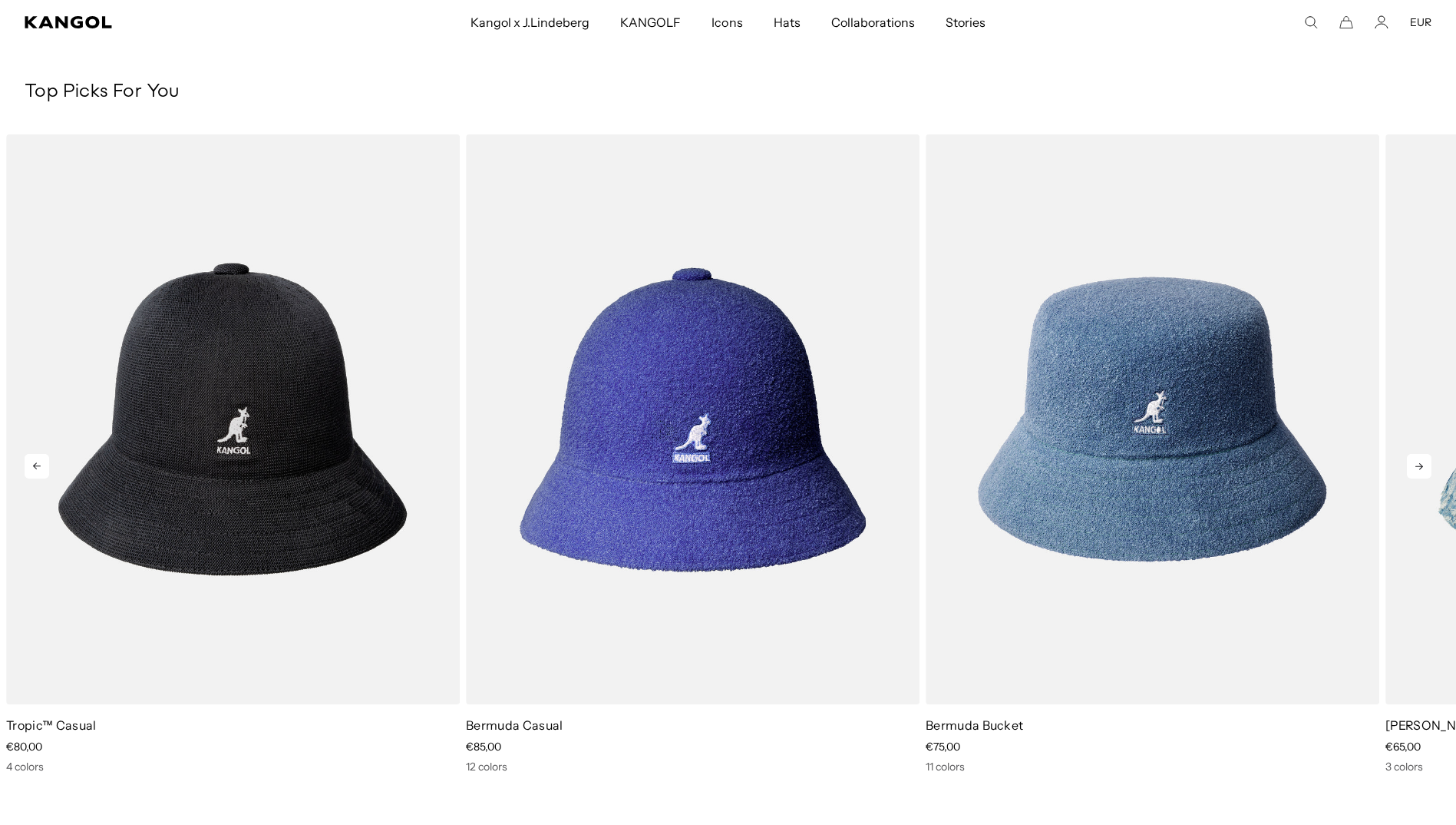
click at [1420, 465] on icon at bounding box center [1420, 466] width 25 height 25
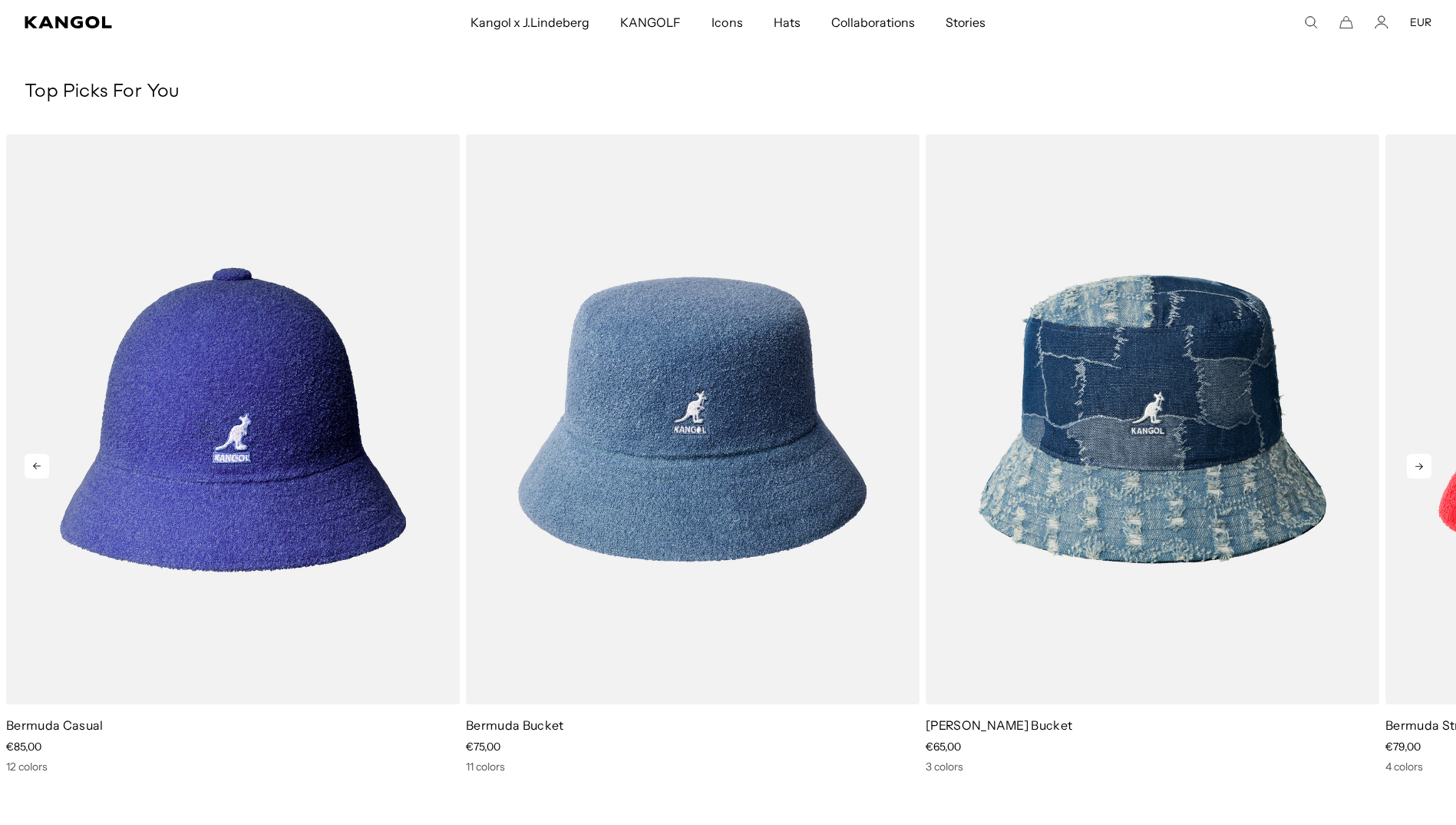
click at [1420, 465] on icon at bounding box center [1420, 466] width 25 height 25
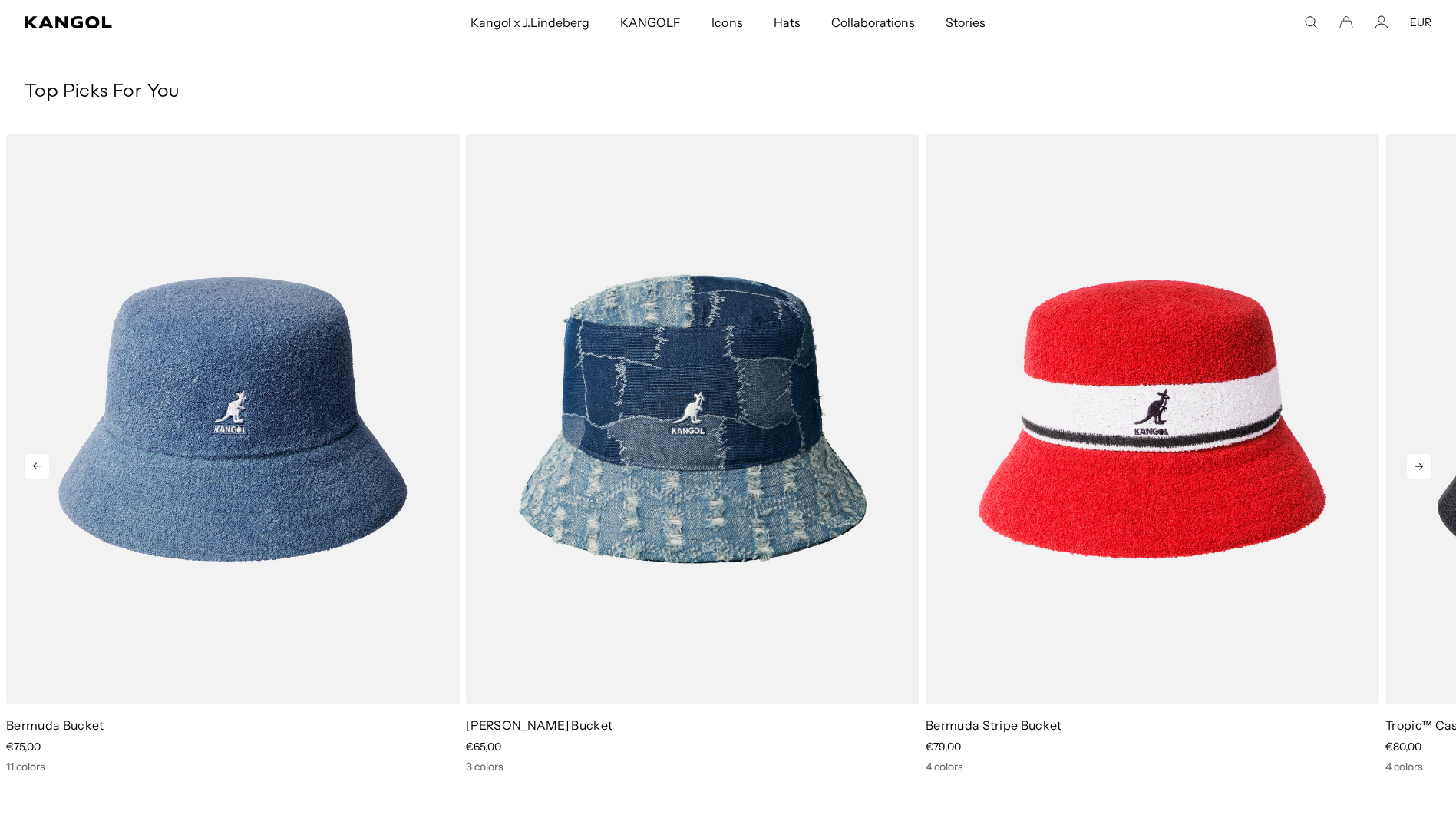
click at [1420, 465] on icon at bounding box center [1420, 466] width 25 height 25
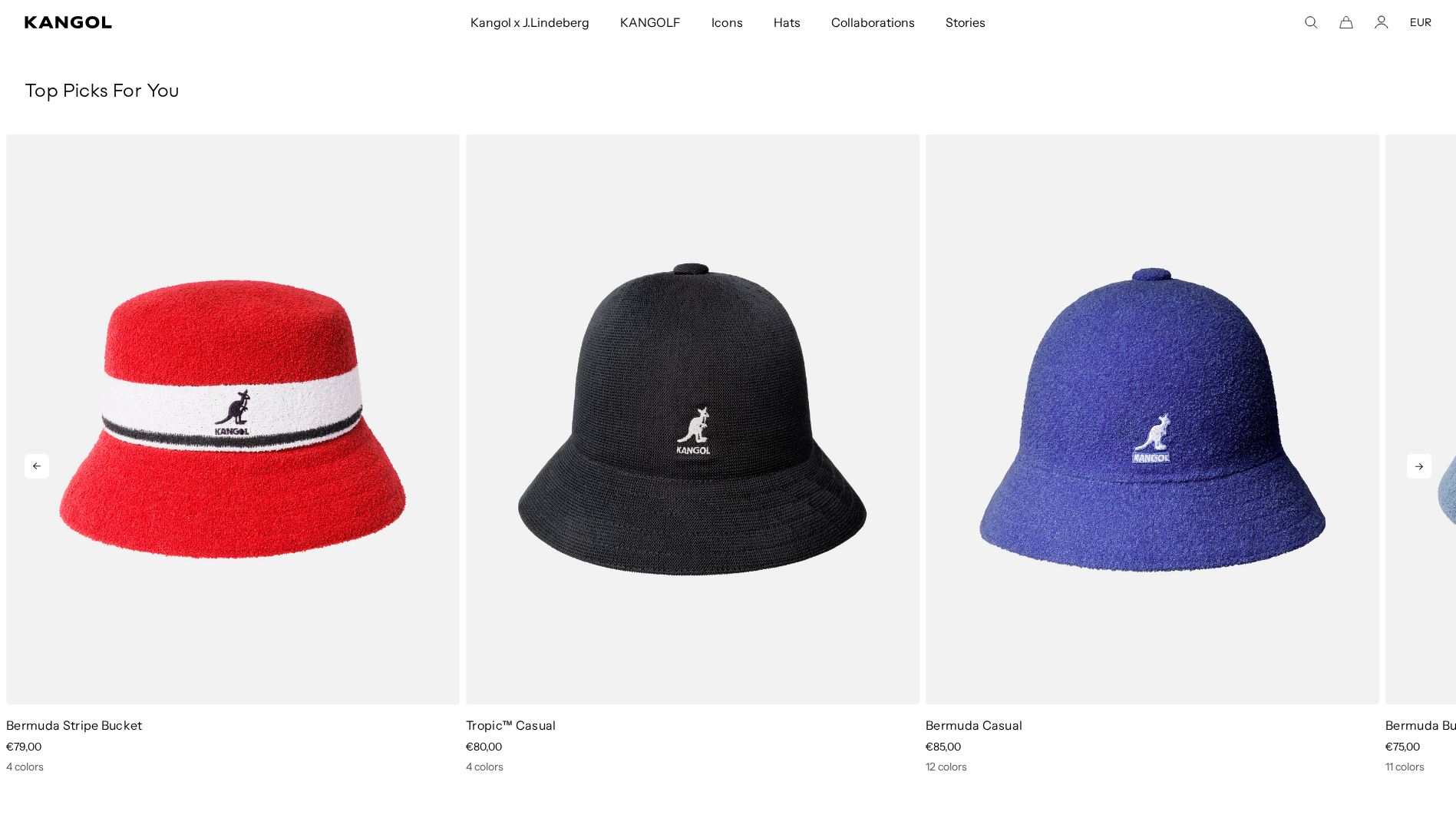
click at [1420, 465] on icon at bounding box center [1420, 466] width 25 height 25
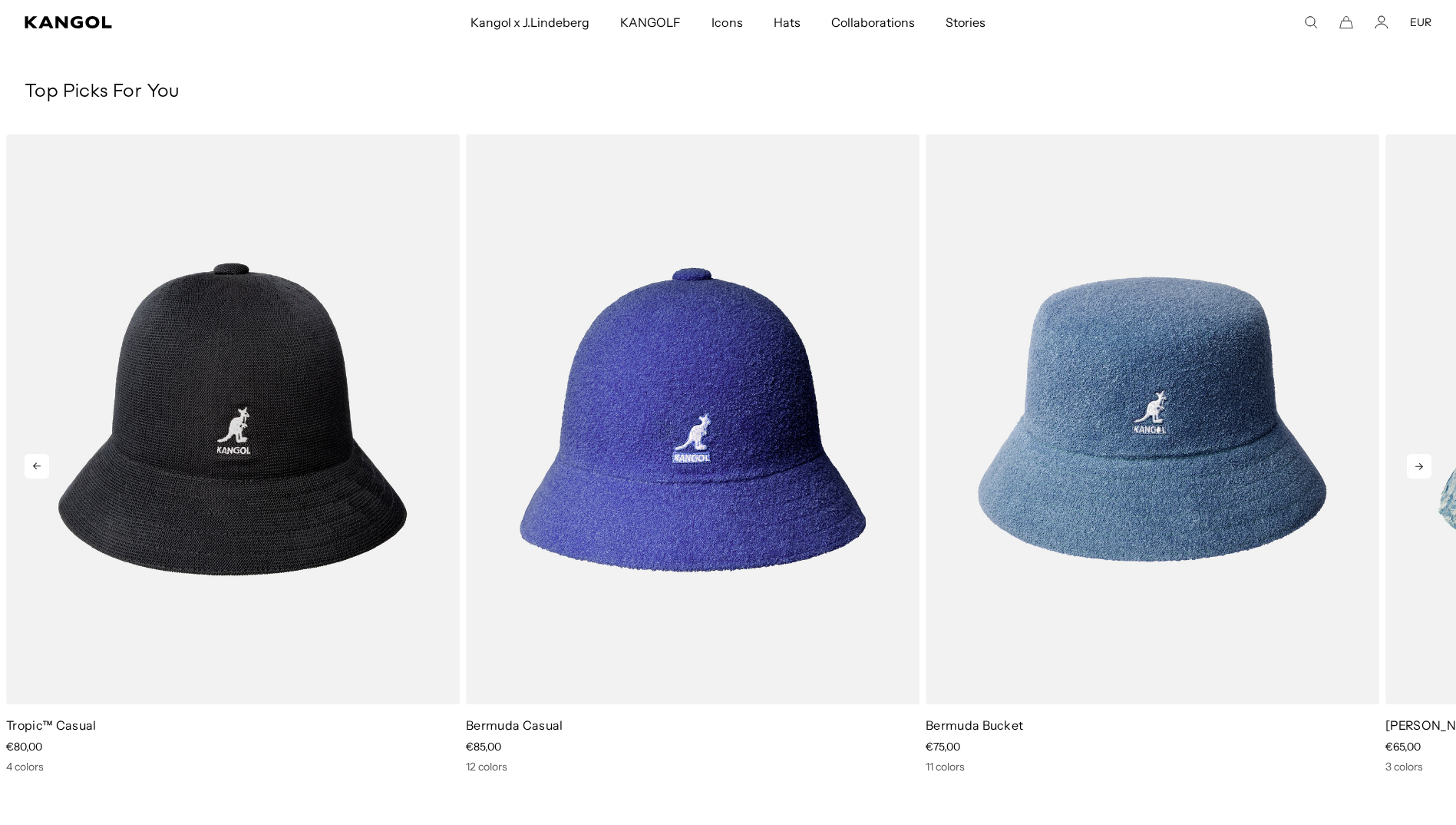
click at [1420, 465] on icon at bounding box center [1420, 466] width 25 height 25
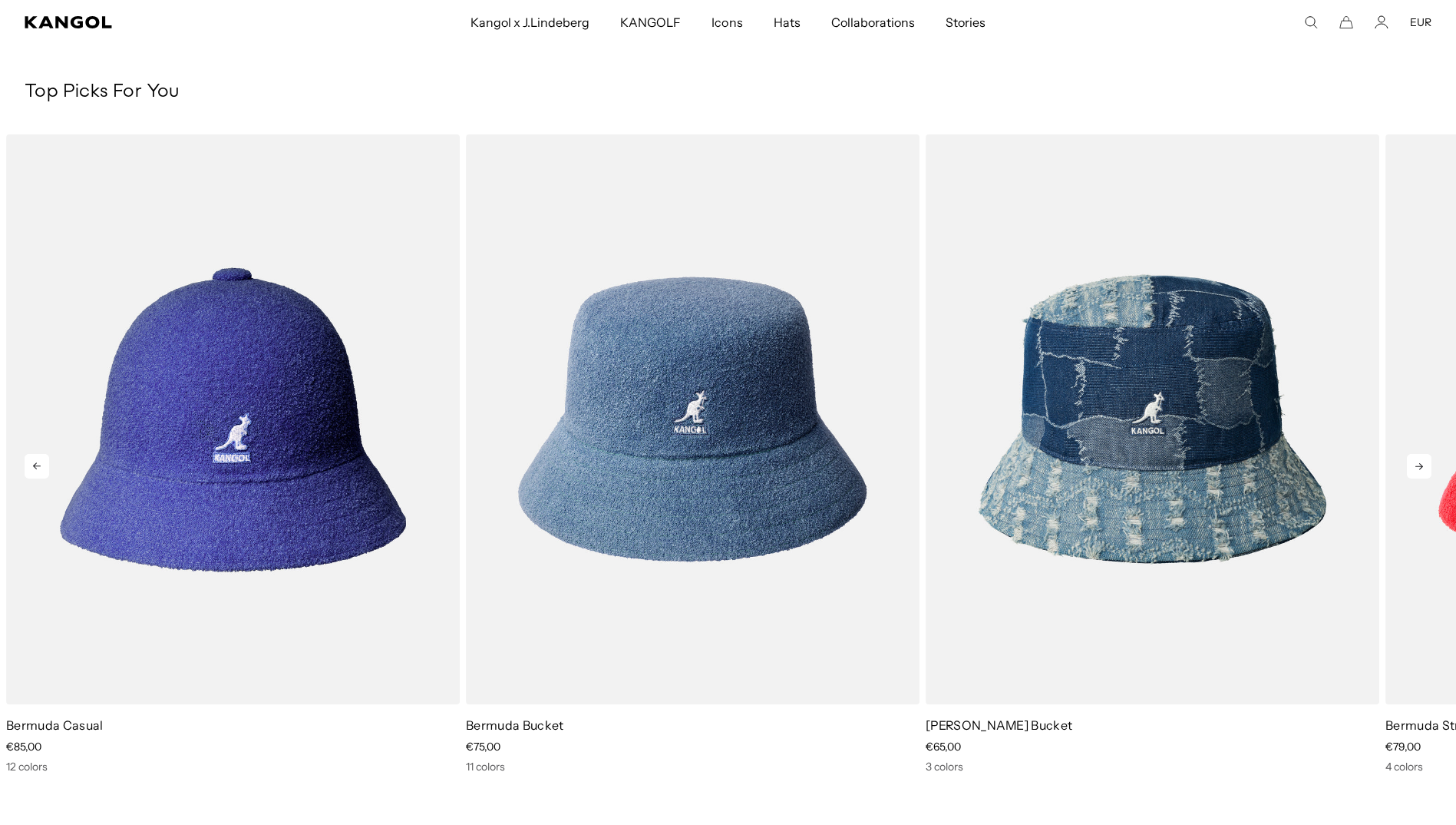
click at [1420, 465] on icon at bounding box center [1420, 466] width 25 height 25
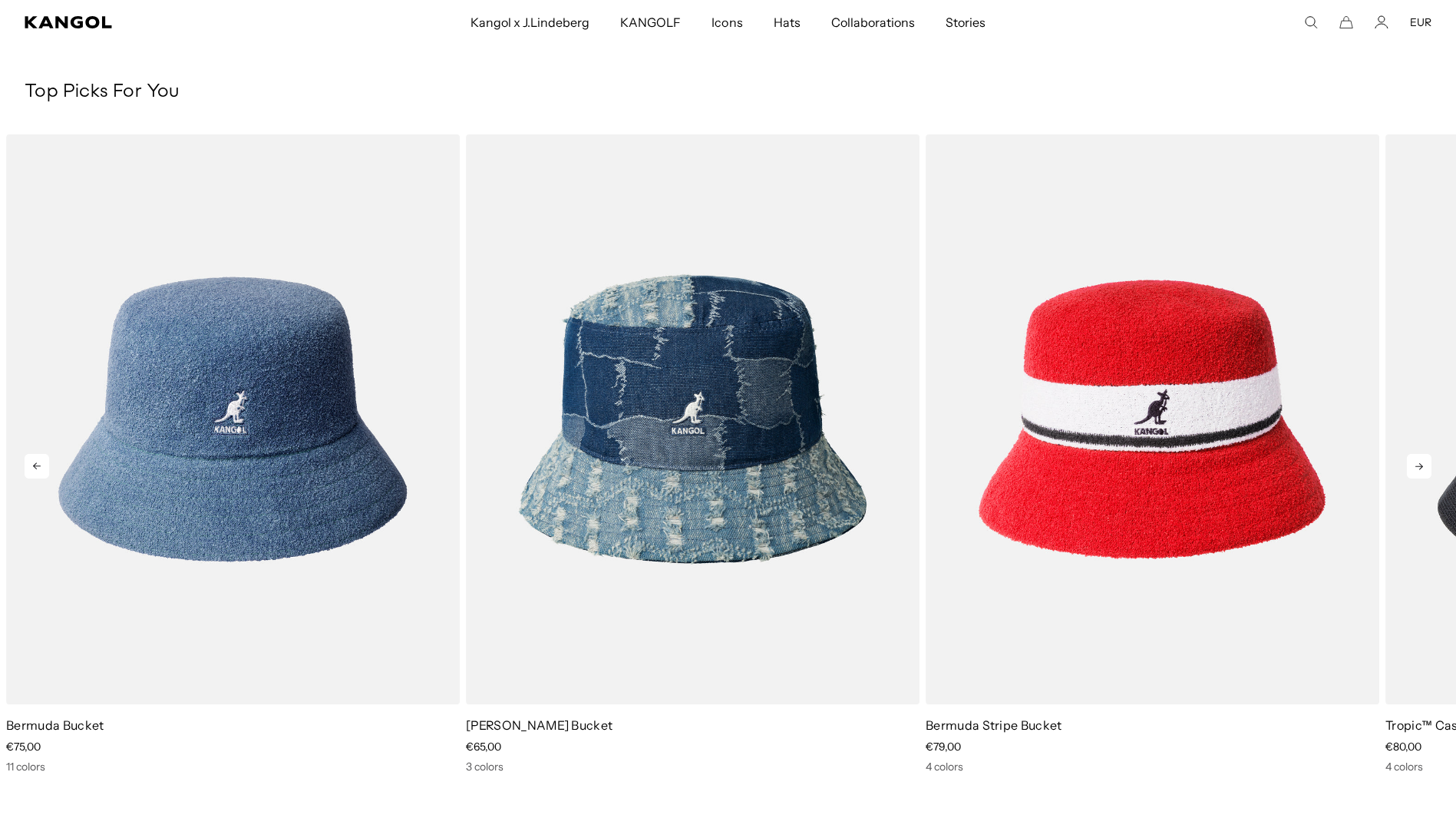
click at [1420, 465] on icon at bounding box center [1420, 466] width 25 height 25
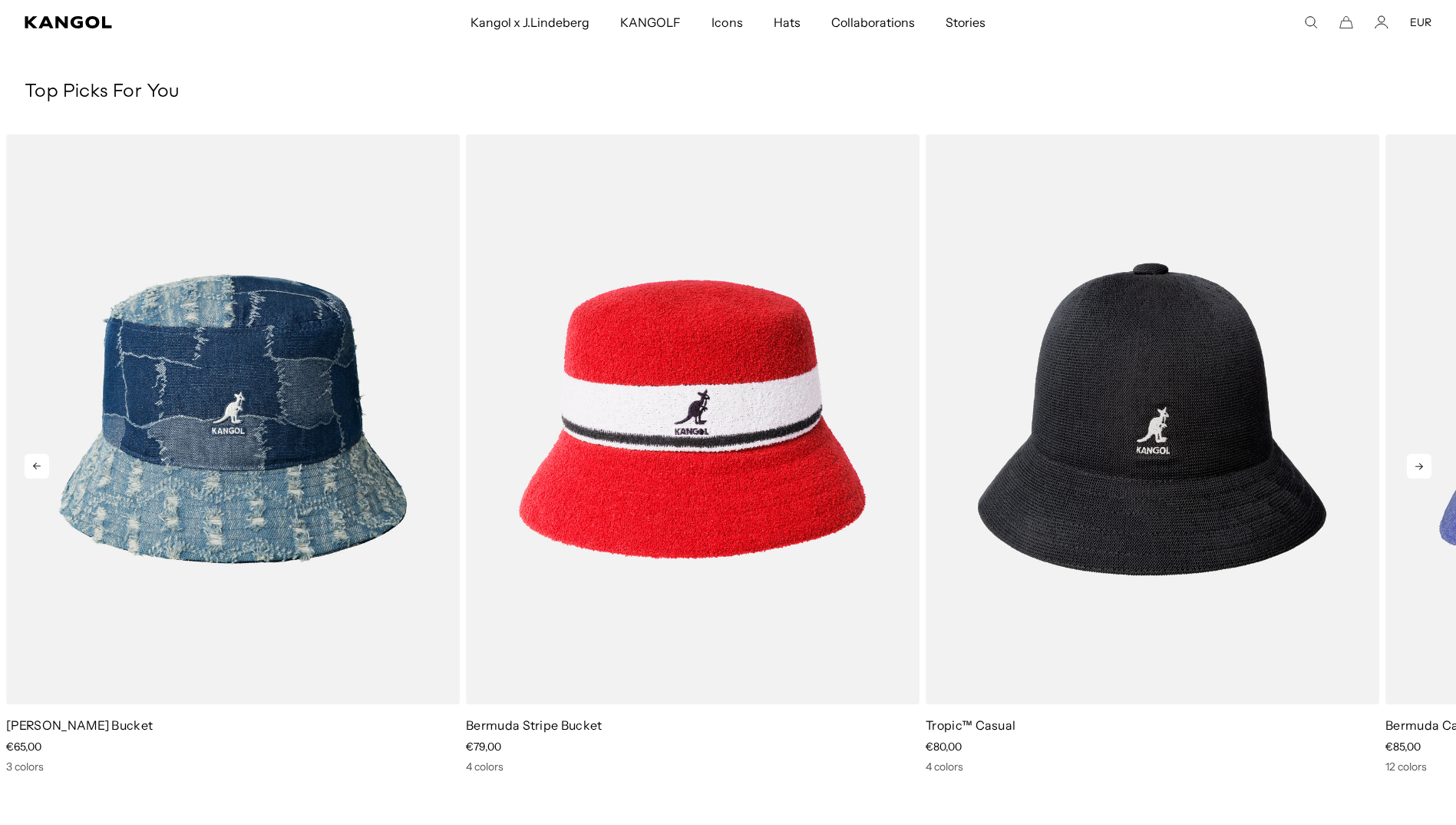
click at [1421, 465] on icon at bounding box center [1420, 466] width 25 height 25
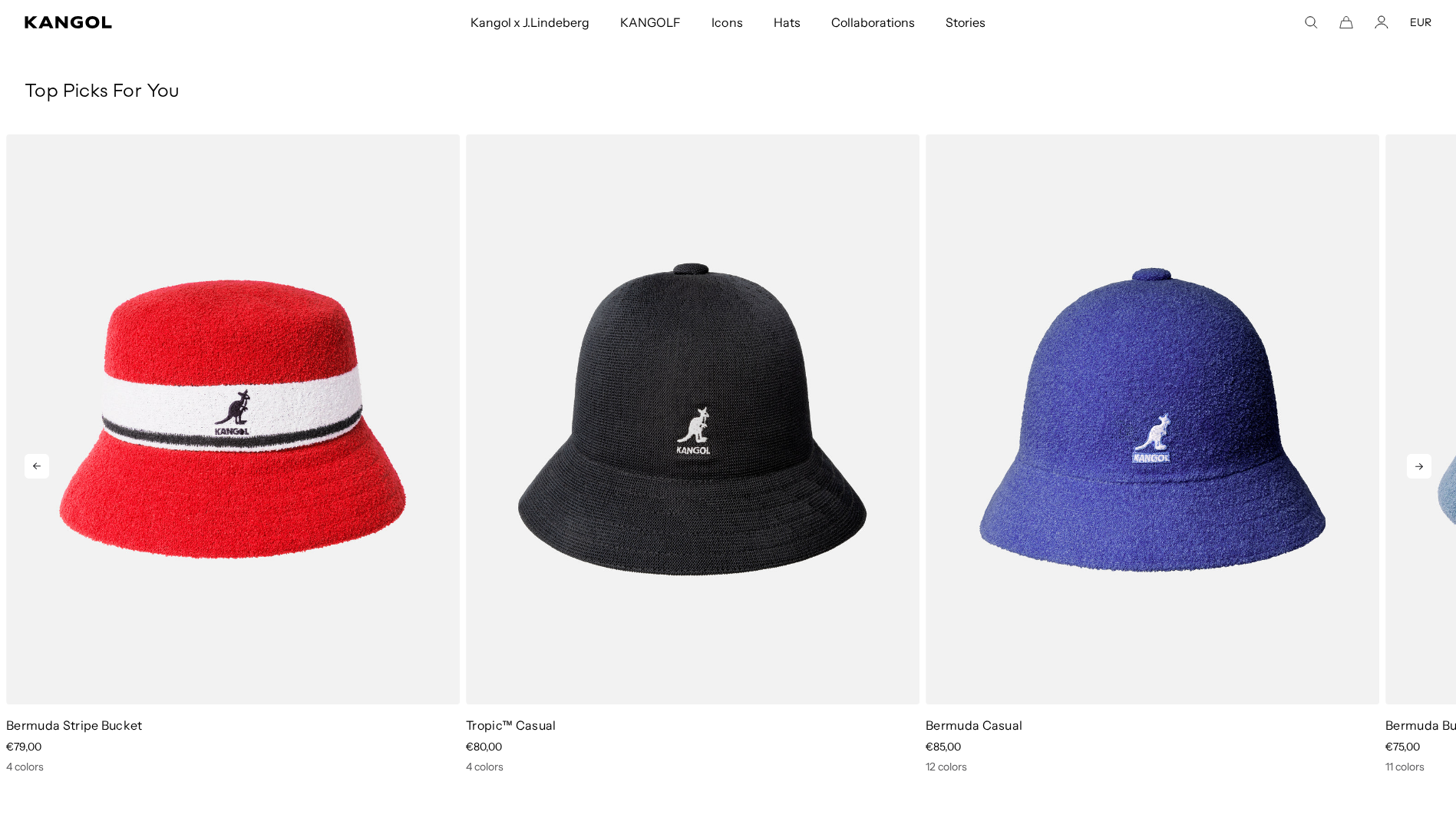
scroll to position [0, 316]
click at [1421, 465] on icon at bounding box center [1420, 466] width 25 height 25
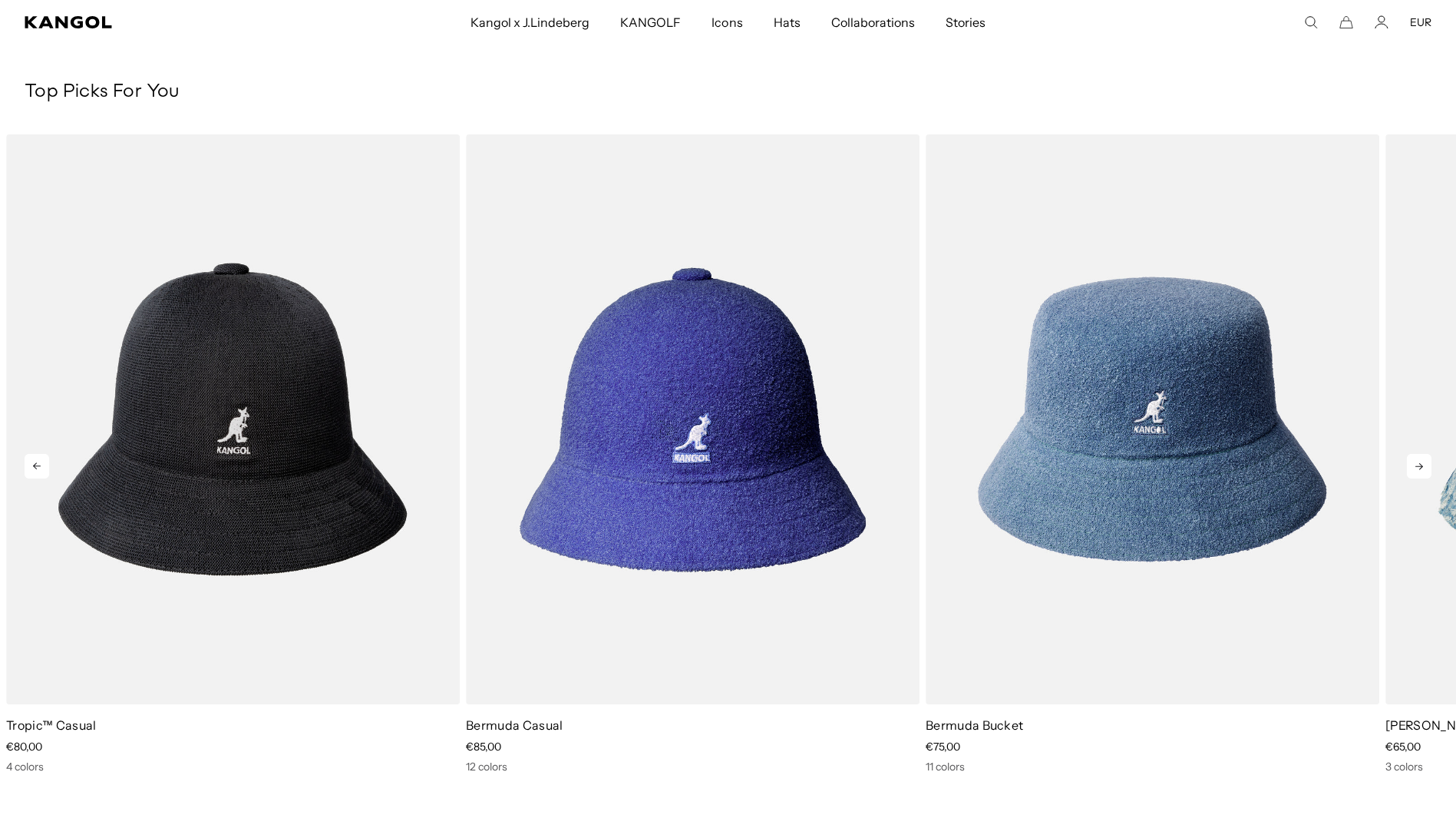
click at [1421, 465] on icon at bounding box center [1420, 466] width 25 height 25
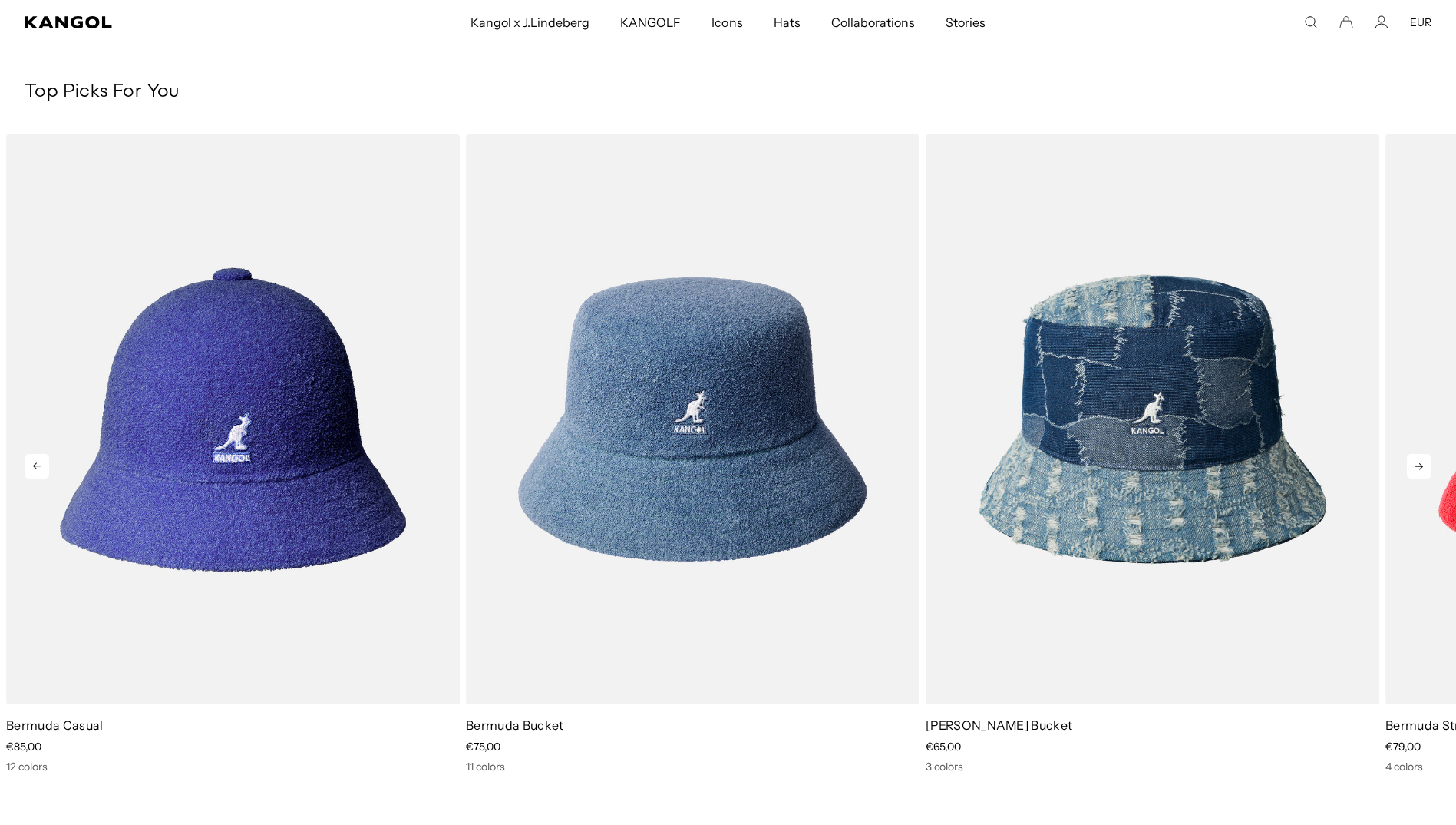
click at [1421, 465] on icon at bounding box center [1420, 466] width 25 height 25
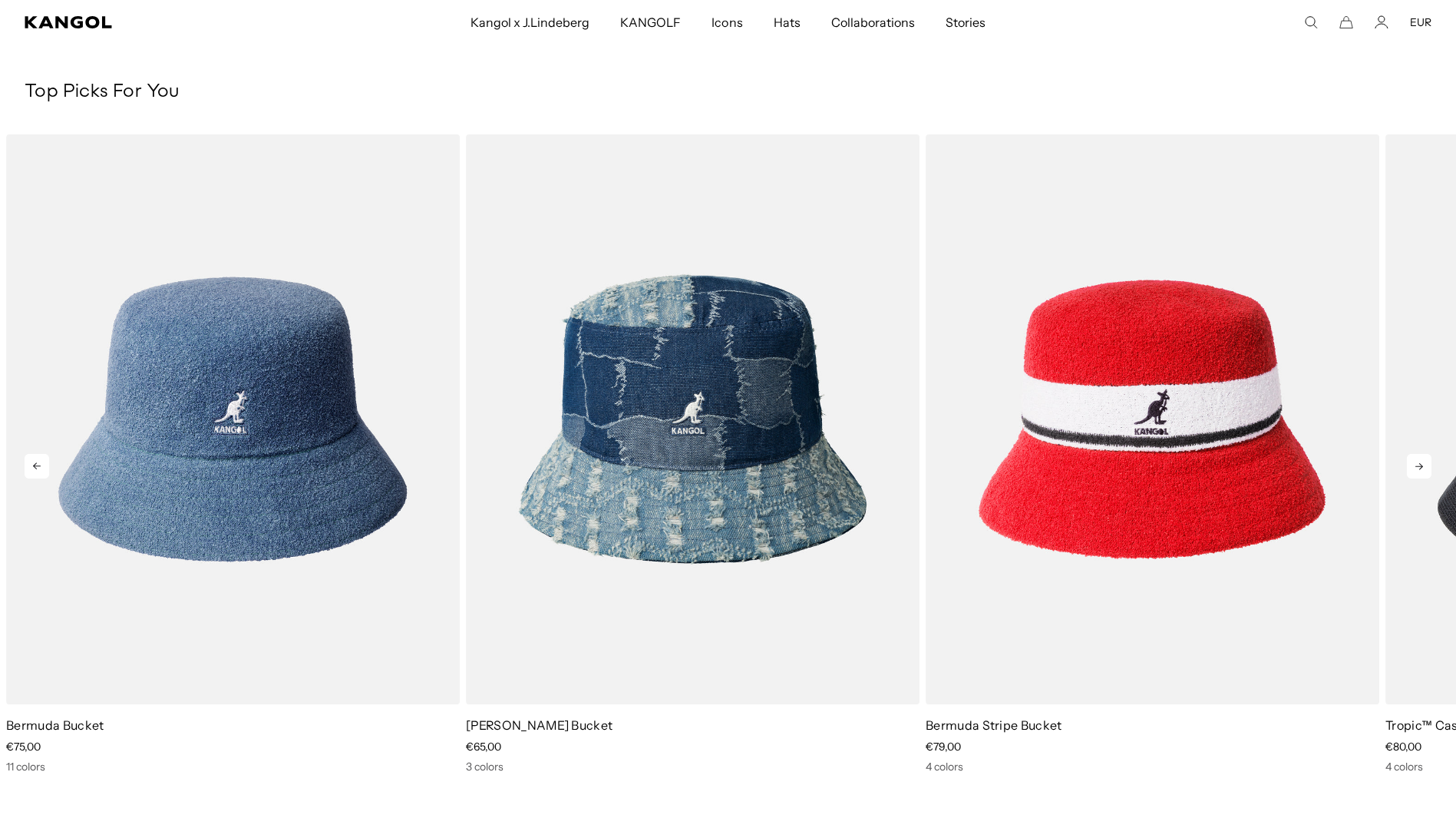
click at [1421, 465] on icon at bounding box center [1420, 466] width 25 height 25
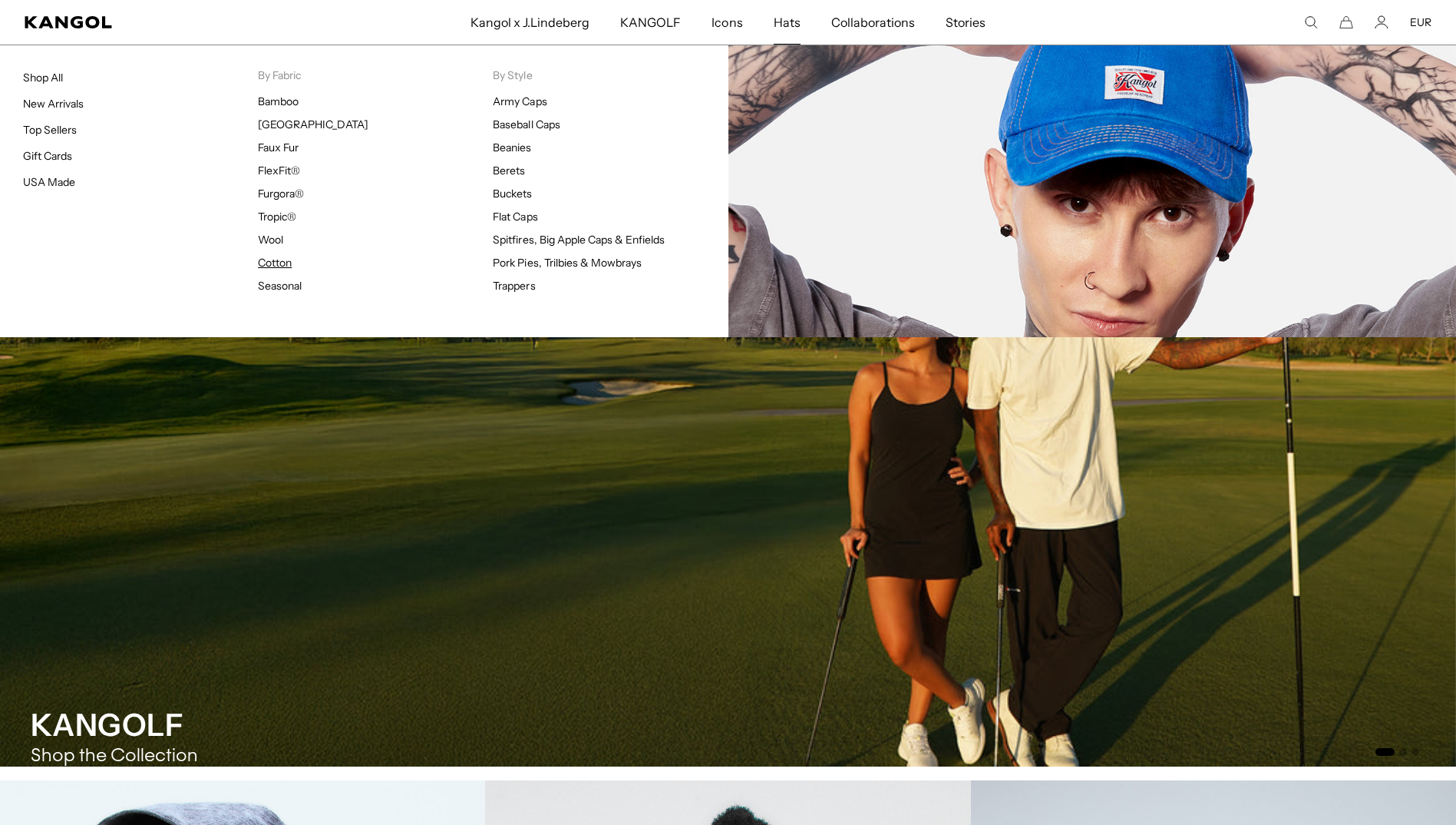
click at [277, 258] on link "Cotton" at bounding box center [275, 263] width 34 height 14
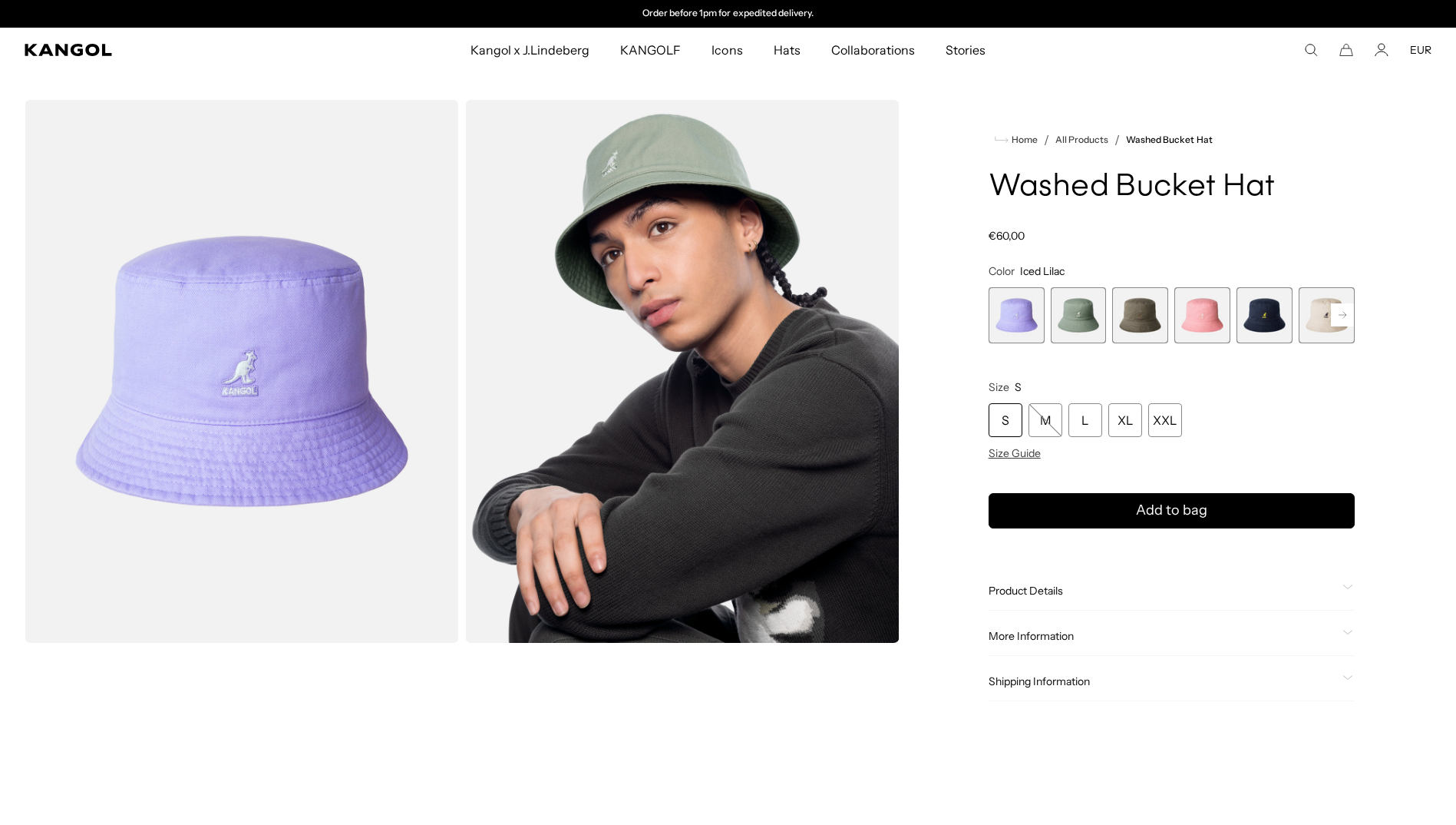
click at [1315, 319] on span "6 of 13" at bounding box center [1326, 315] width 56 height 56
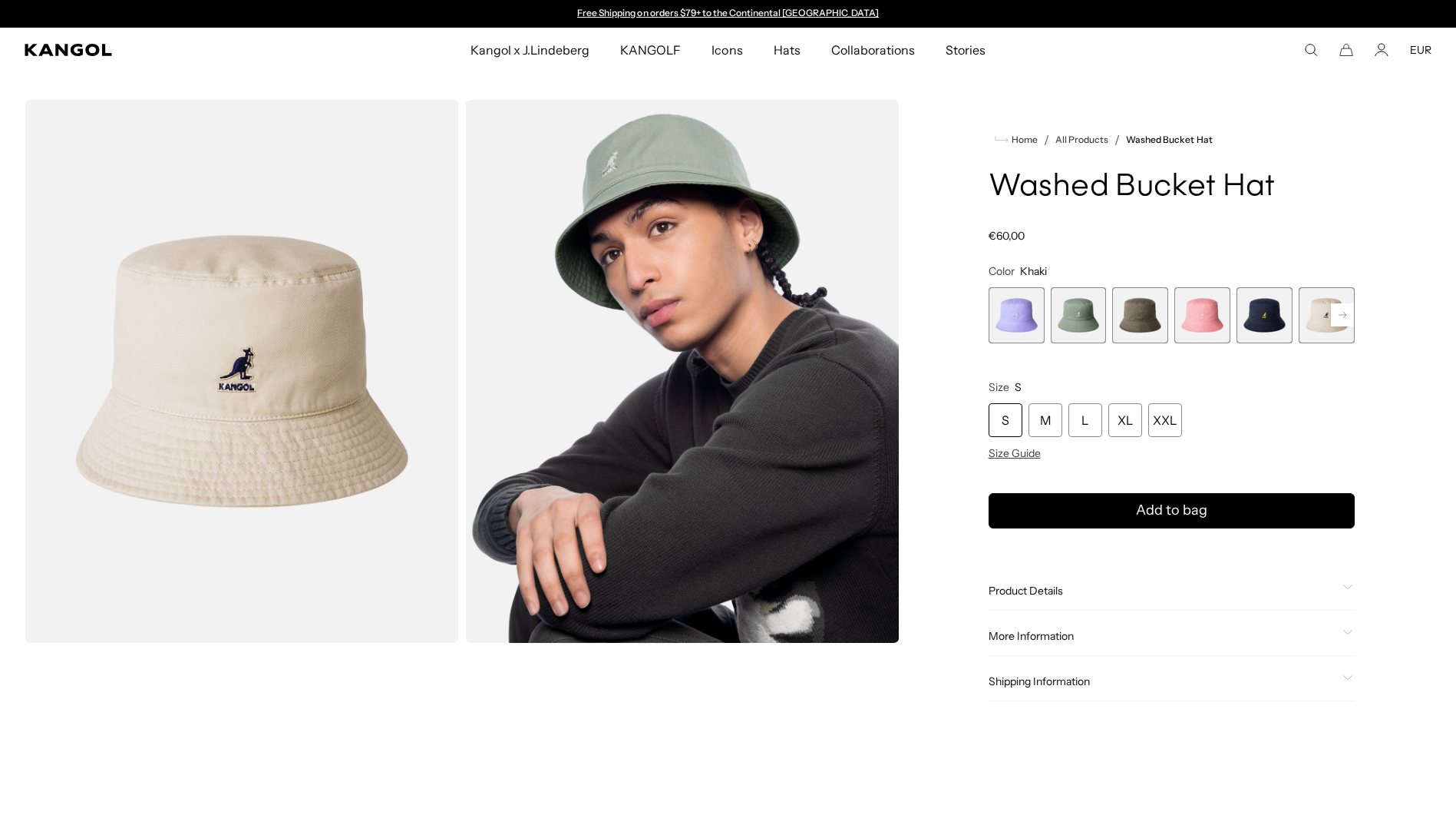
click at [233, 361] on img "Gallery Viewer" at bounding box center [241, 371] width 434 height 543
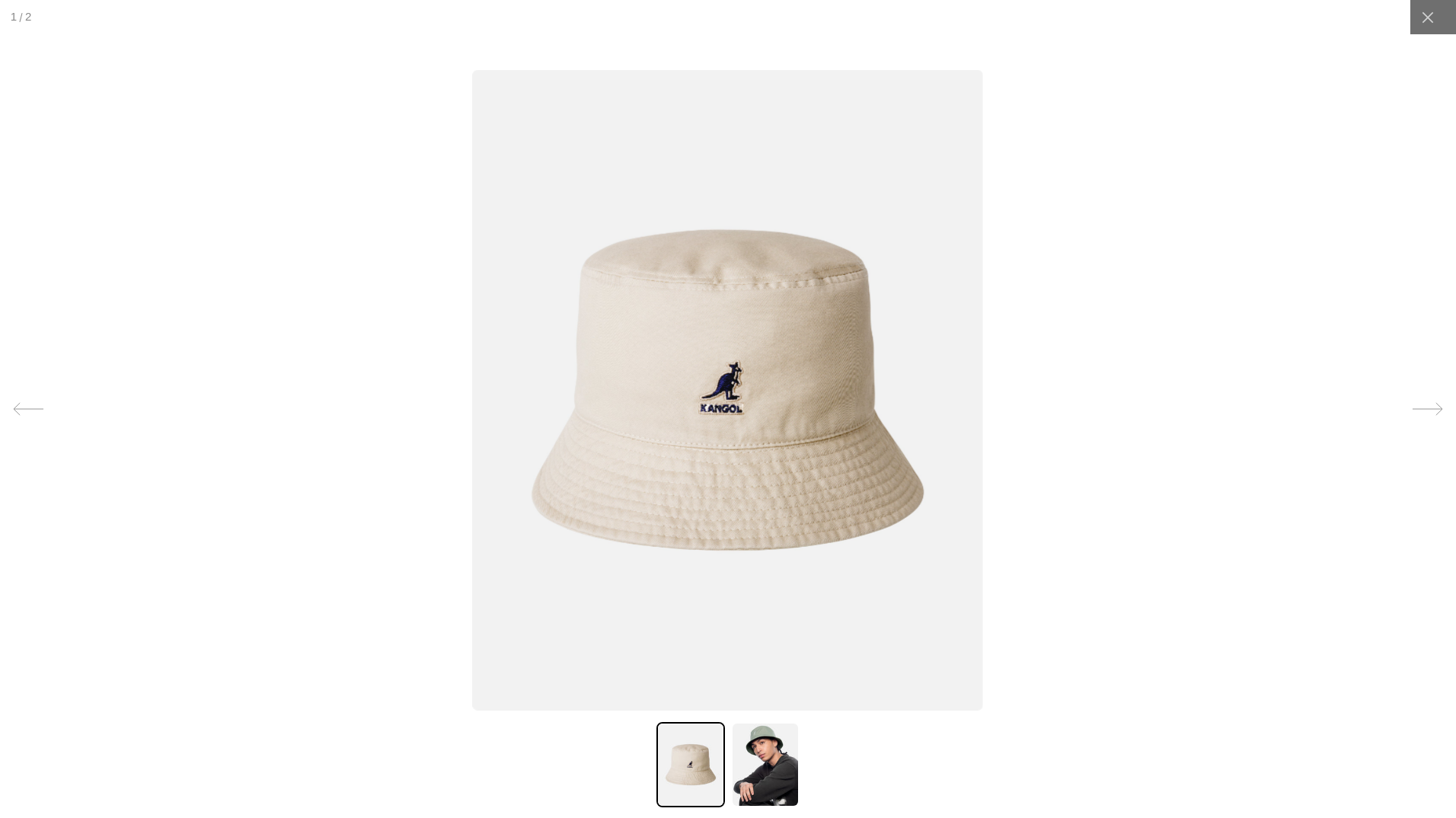
click at [739, 370] on img at bounding box center [728, 389] width 511 height 640
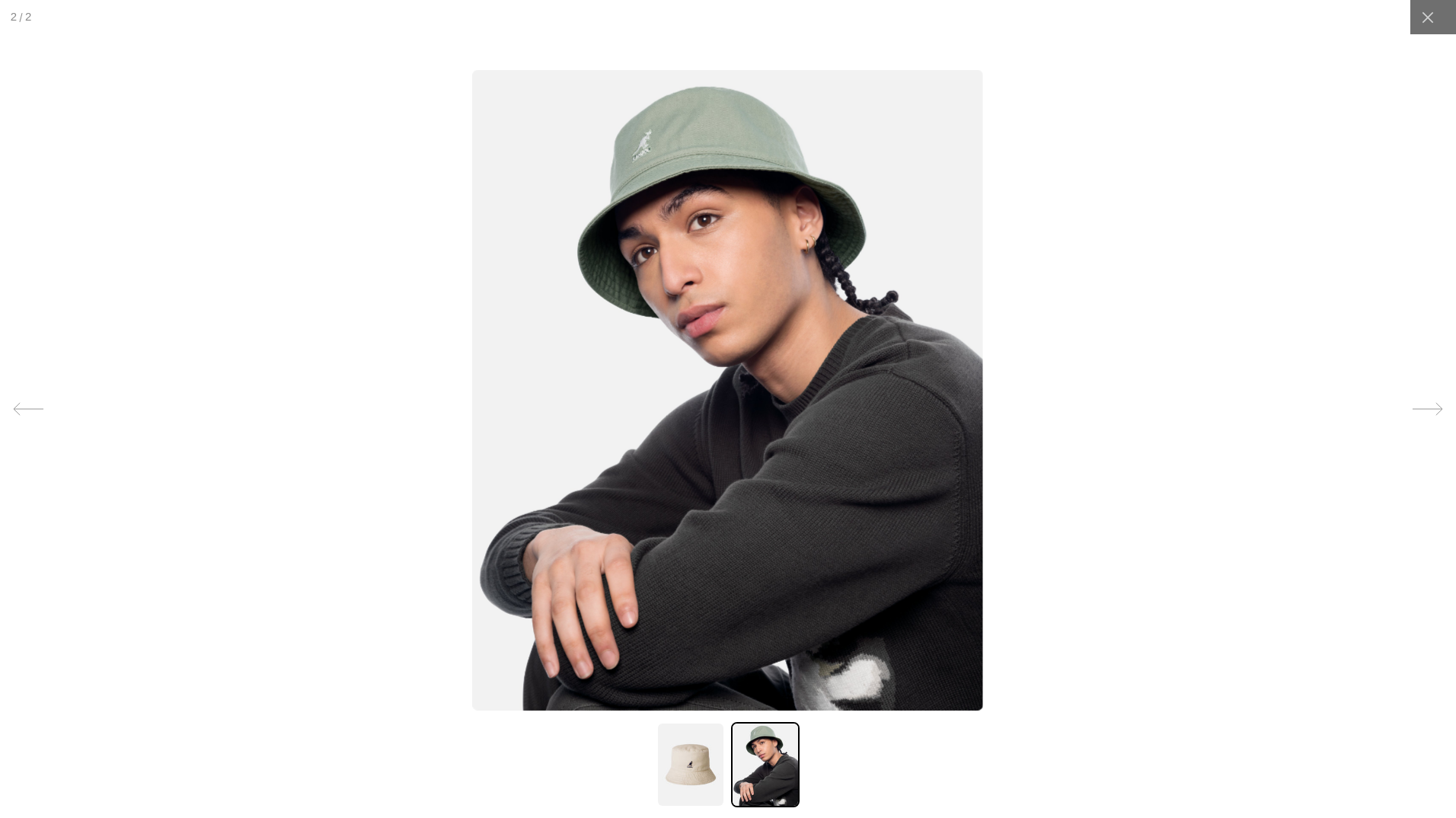
click at [739, 370] on div at bounding box center [728, 409] width 1456 height 818
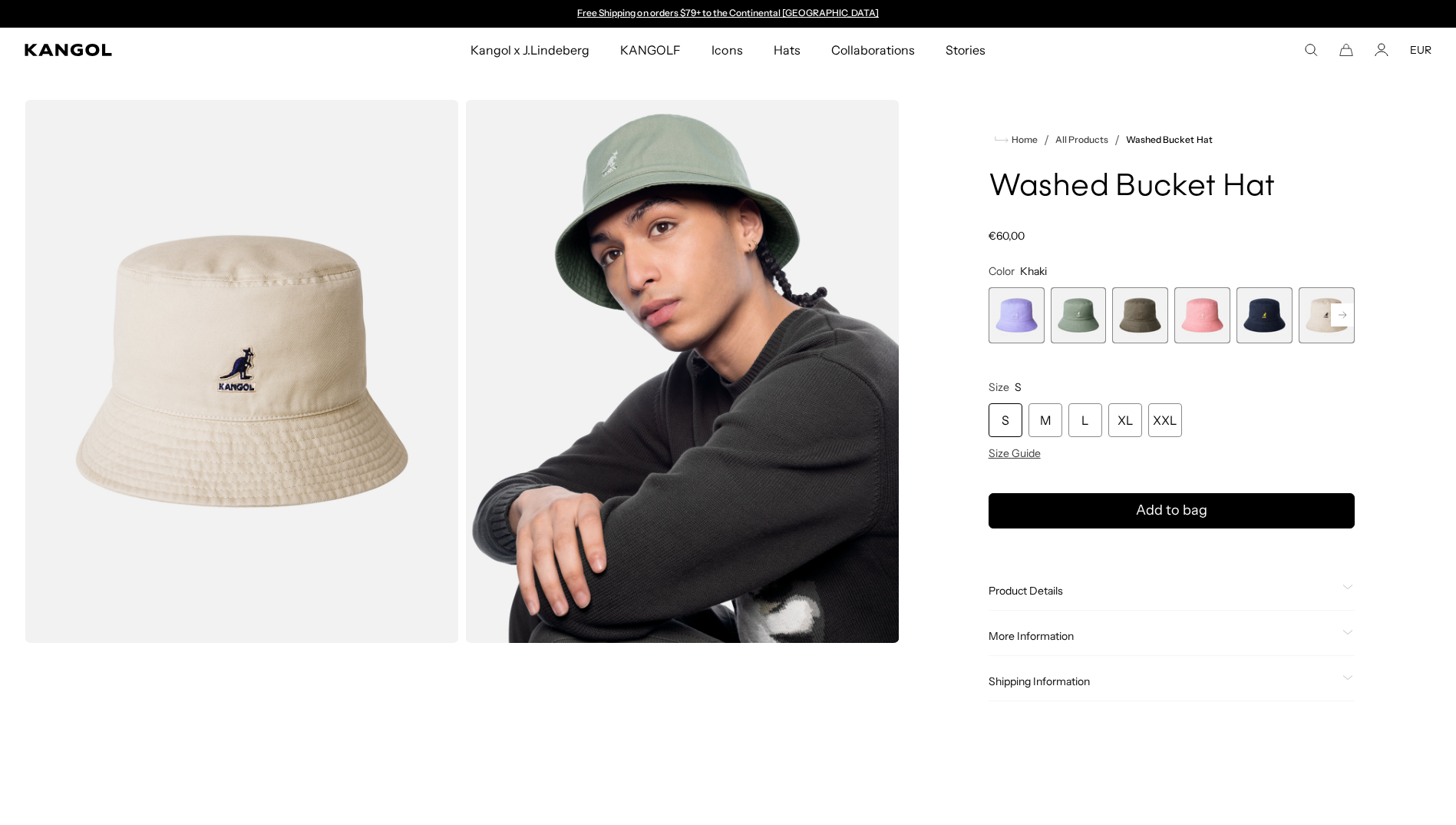
click at [172, 331] on img "Gallery Viewer" at bounding box center [241, 371] width 434 height 543
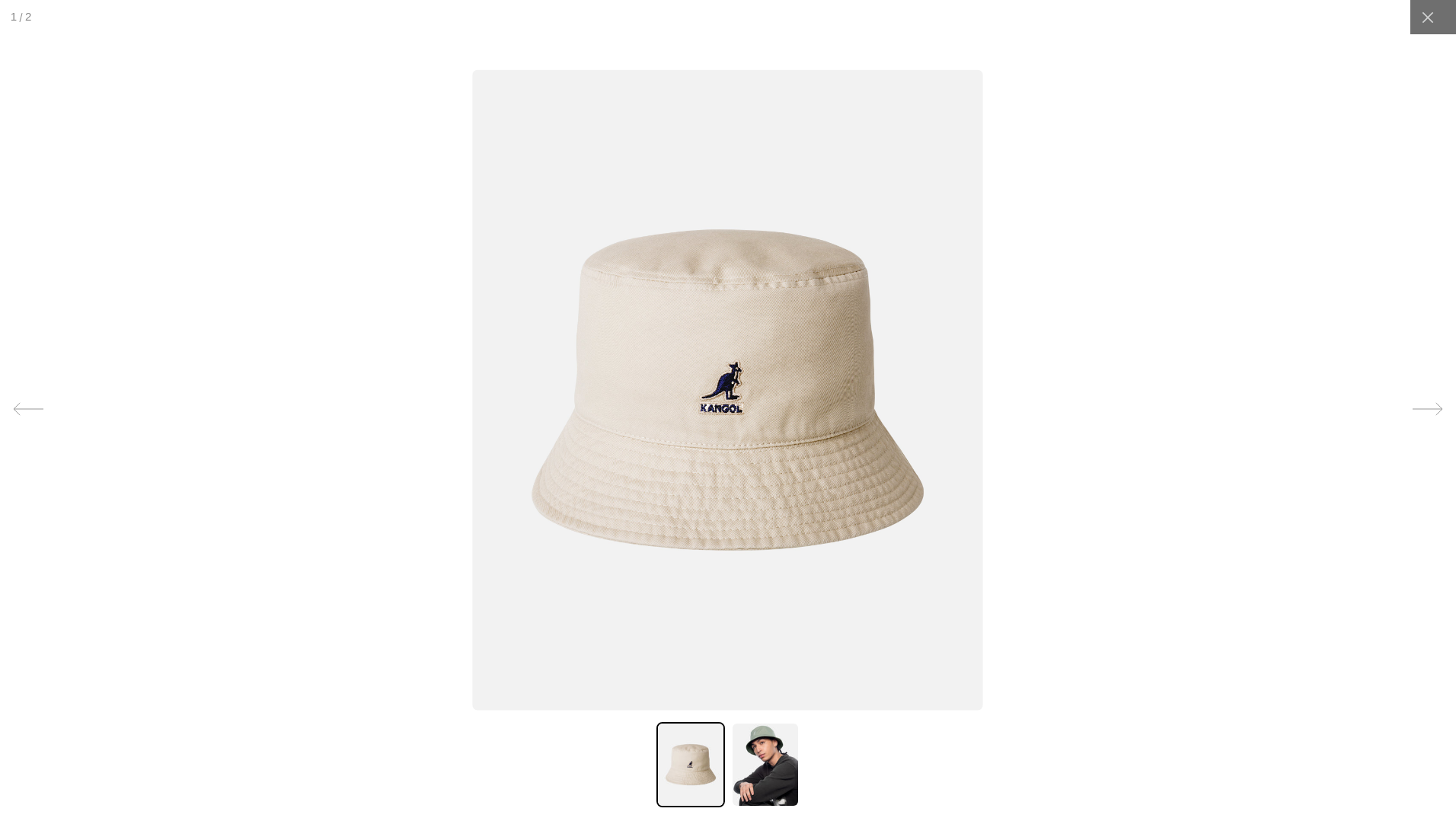
scroll to position [0, 314]
click at [700, 385] on img at bounding box center [728, 389] width 511 height 640
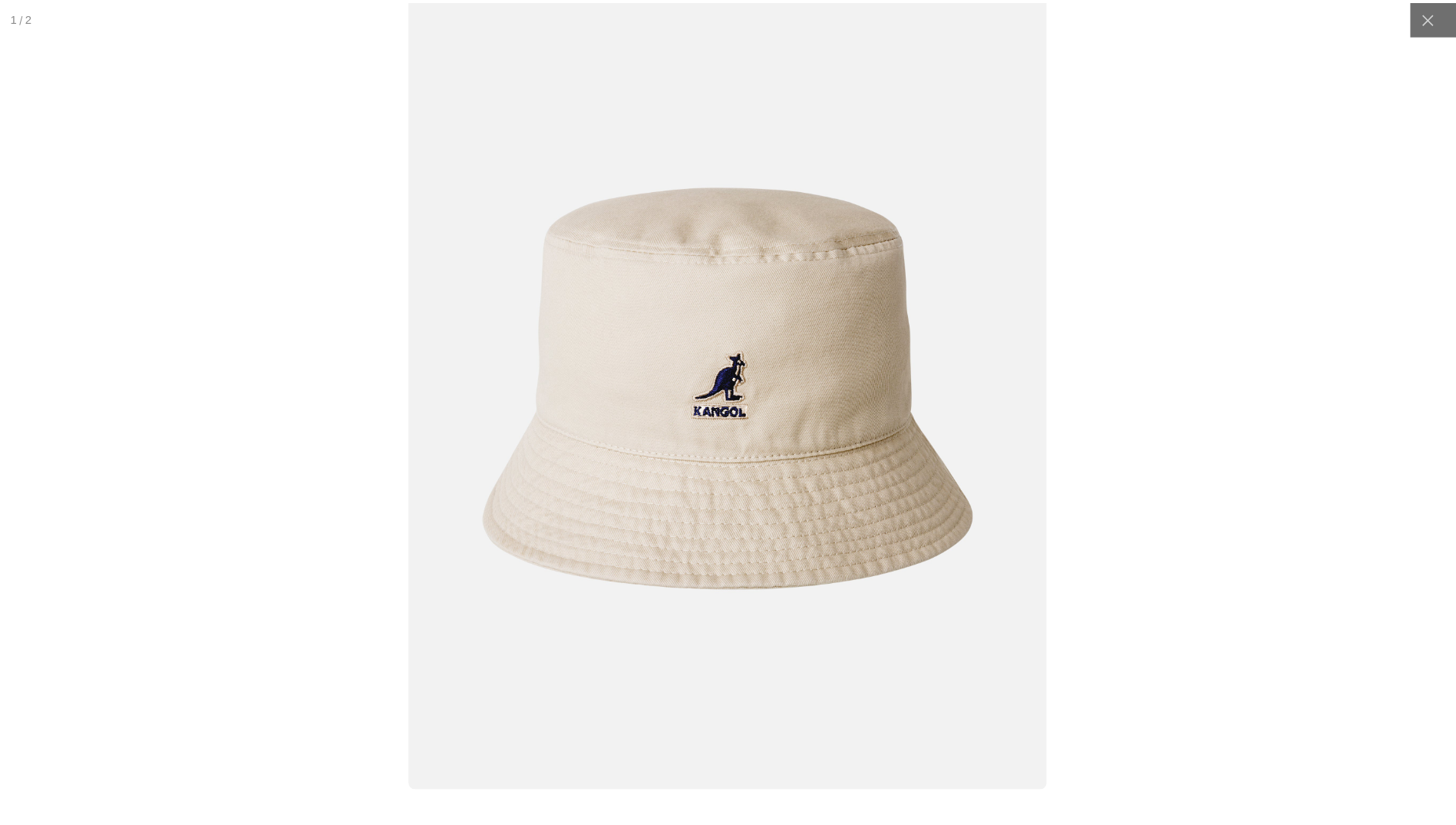
scroll to position [0, 0]
click at [1442, 15] on div at bounding box center [1438, 17] width 34 height 34
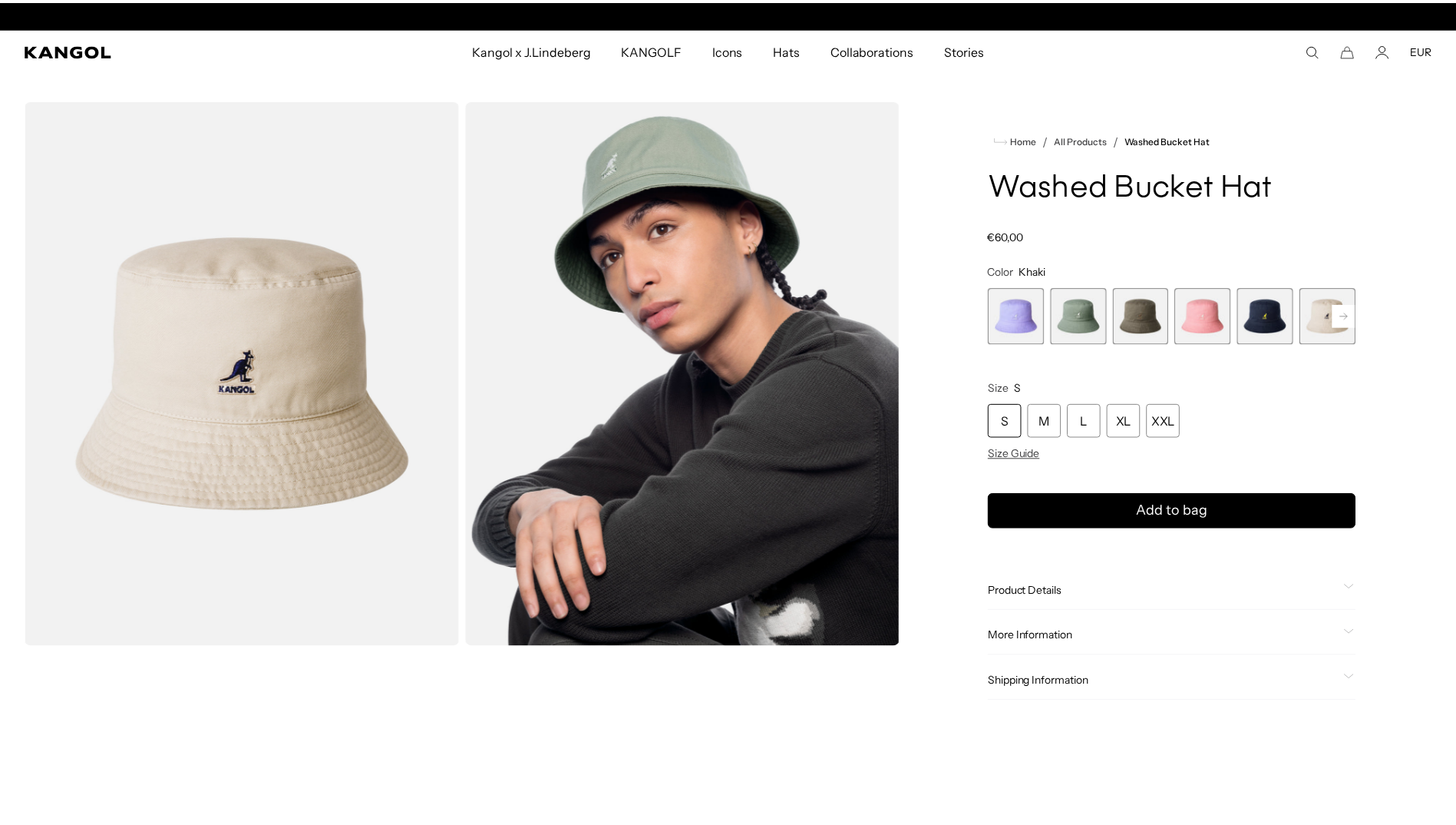
scroll to position [0, 316]
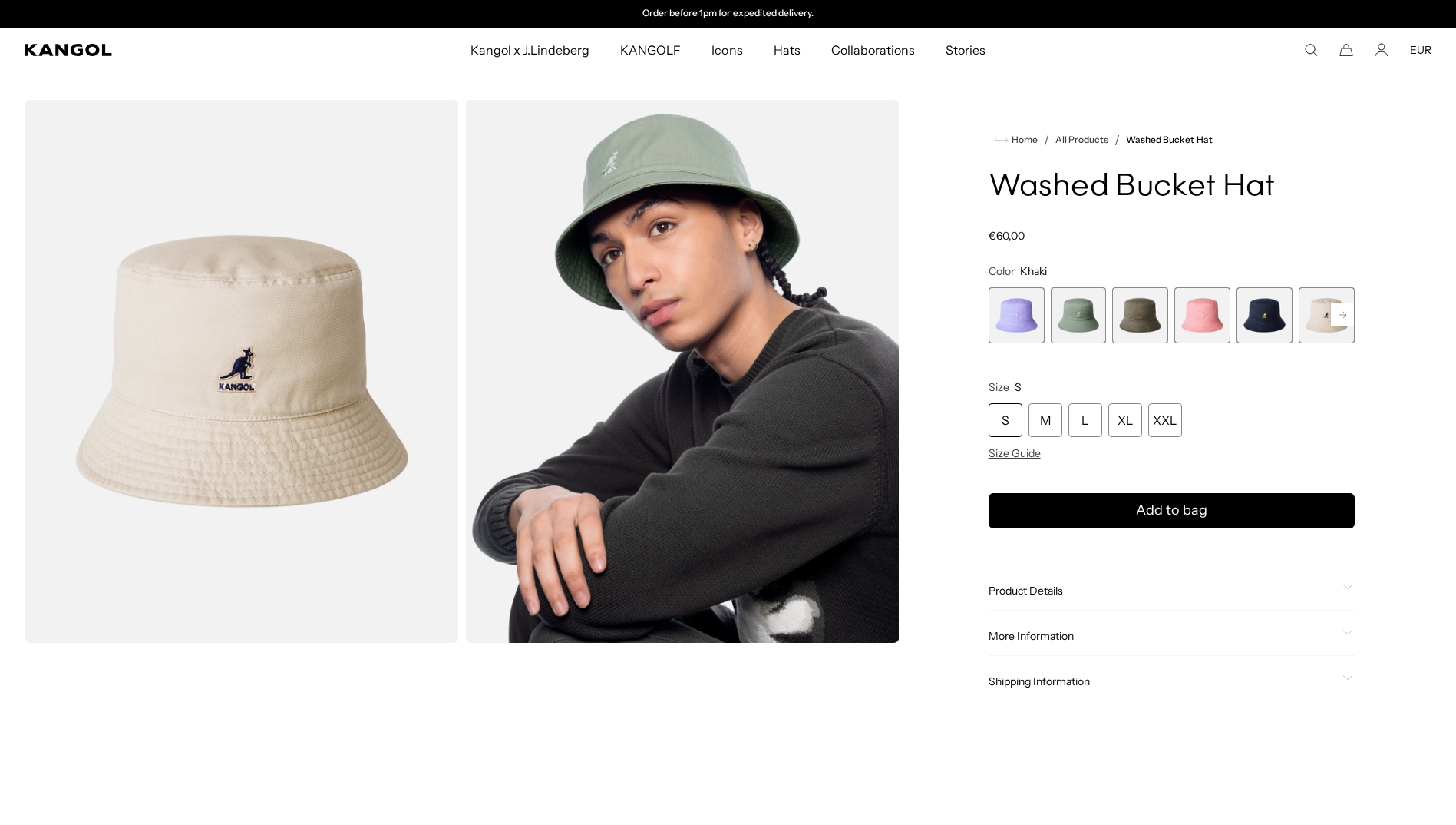
click at [1269, 324] on span "5 of 13" at bounding box center [1264, 315] width 56 height 56
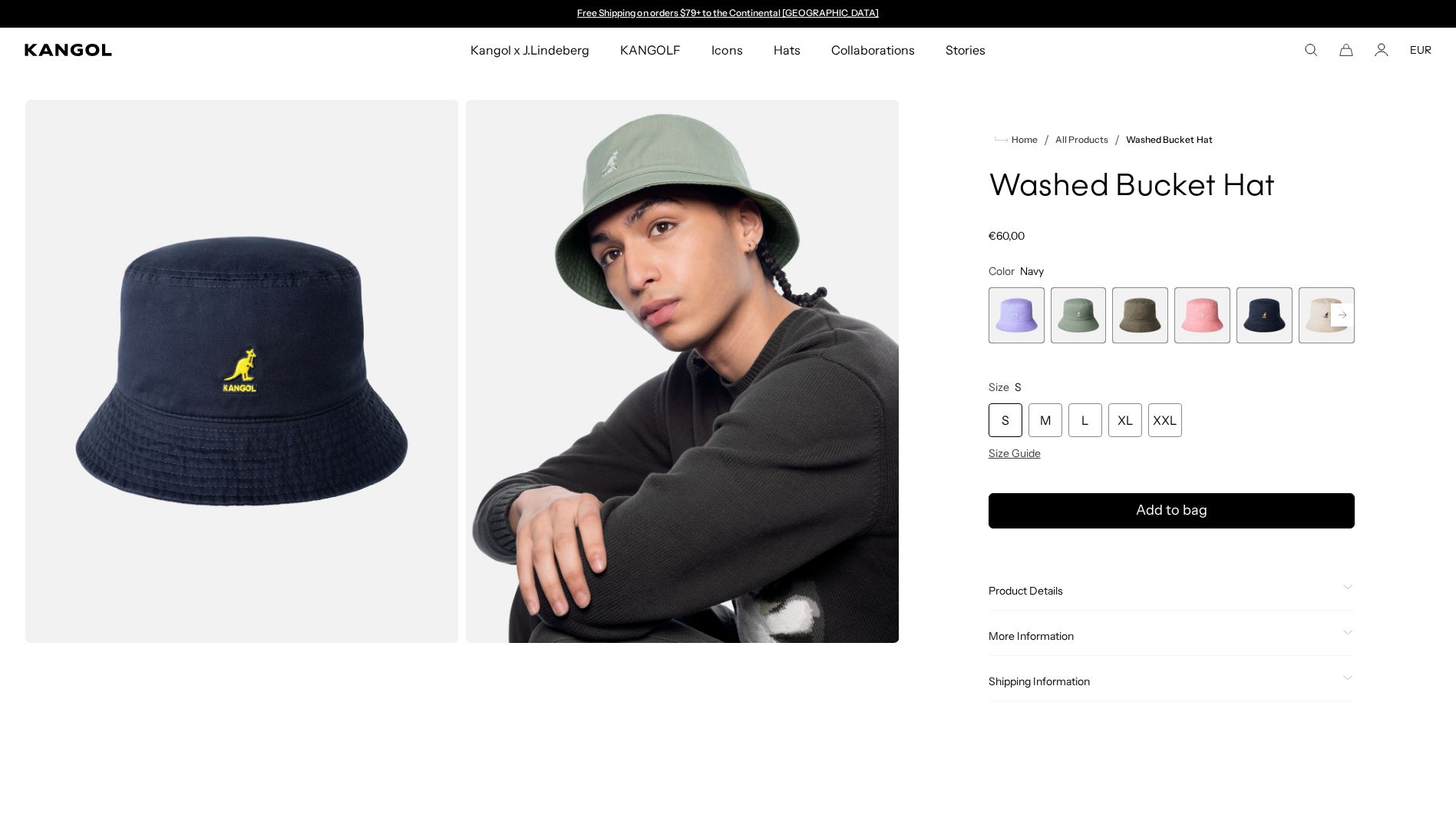
click at [1208, 311] on span "4 of 13" at bounding box center [1202, 315] width 56 height 56
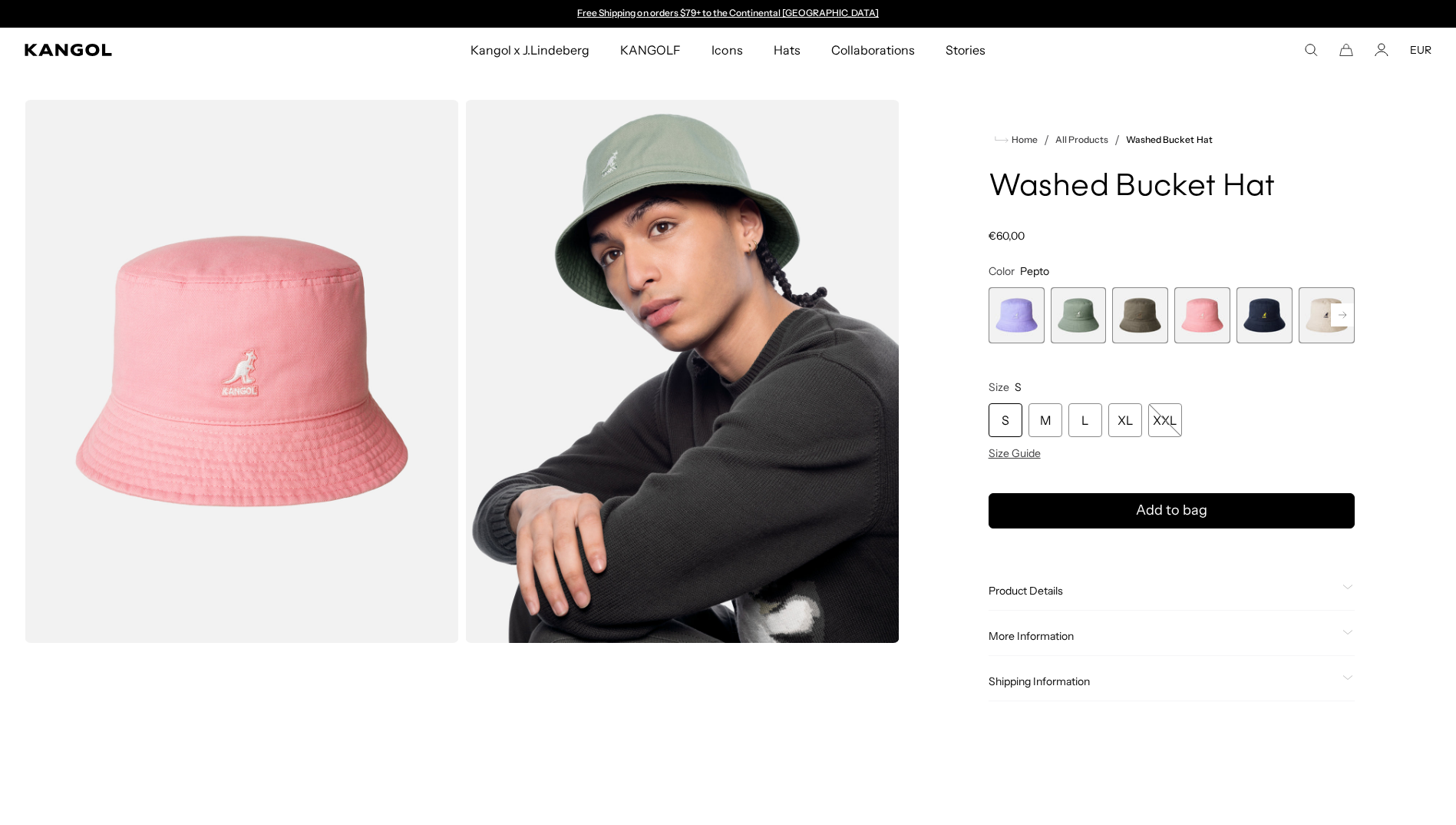
click at [1127, 312] on span "3 of 13" at bounding box center [1140, 315] width 56 height 56
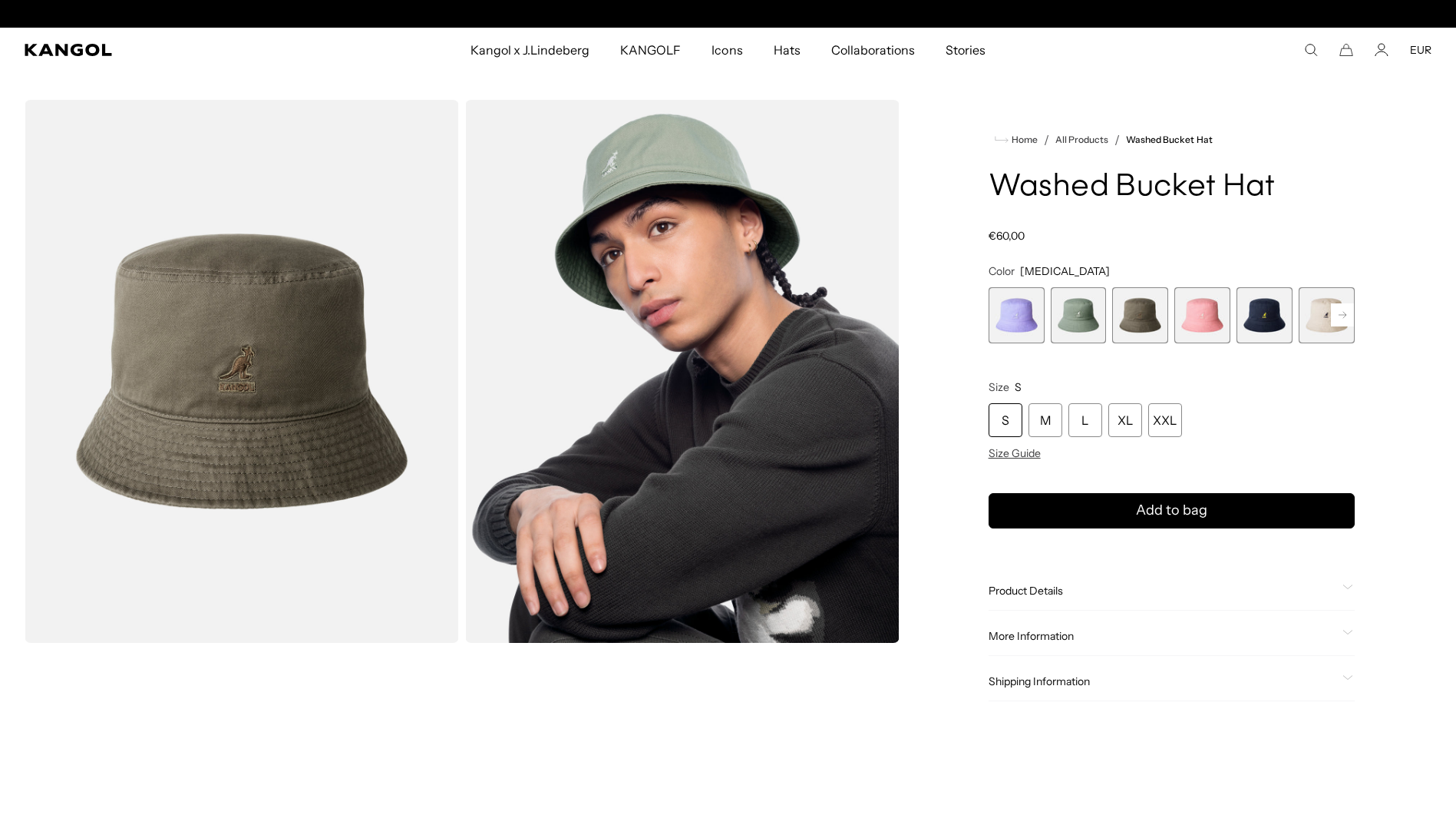
scroll to position [0, 316]
click at [1090, 312] on span "2 of 13" at bounding box center [1079, 315] width 56 height 56
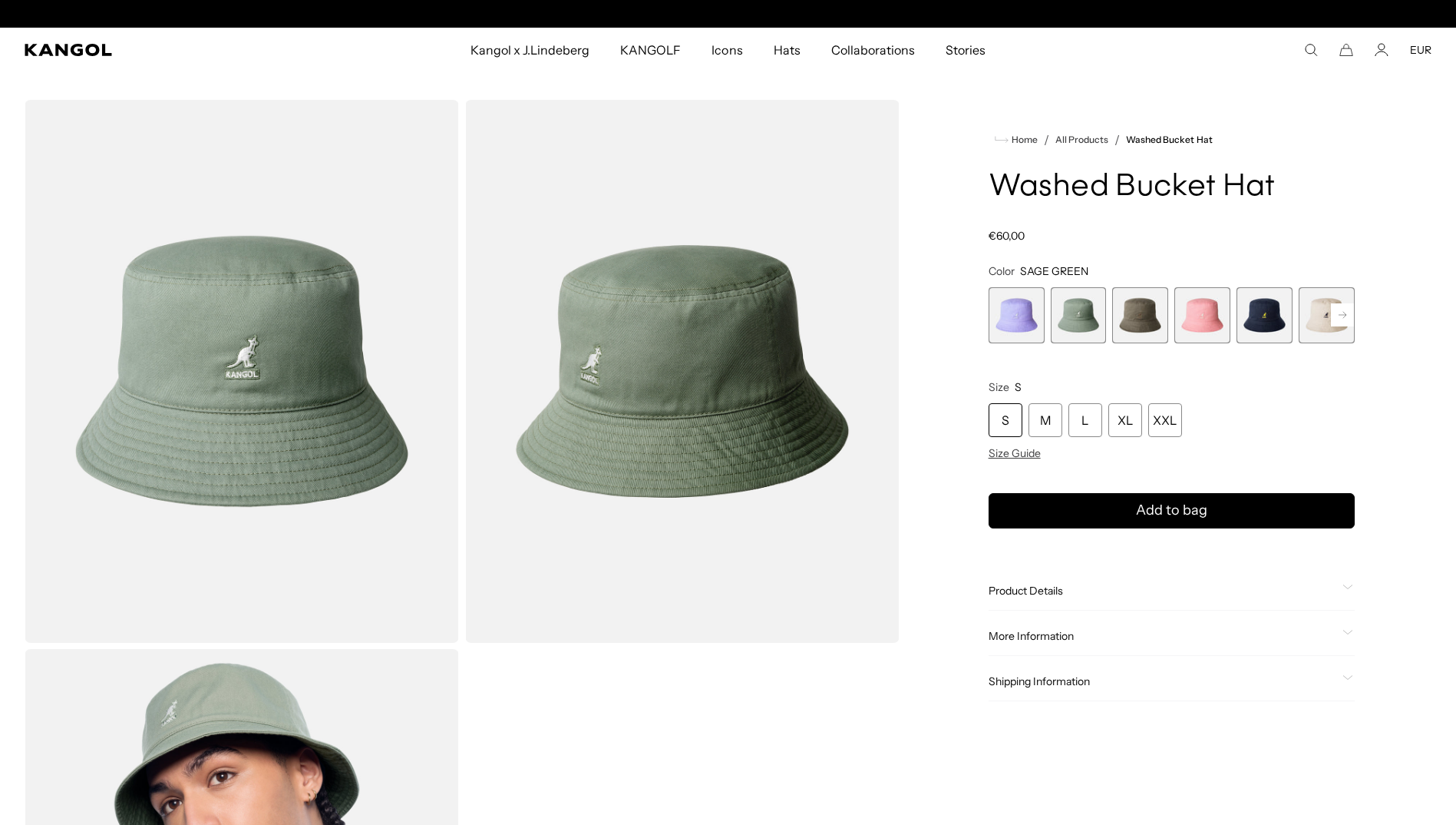
click at [1025, 315] on span "1 of 13" at bounding box center [1016, 315] width 56 height 56
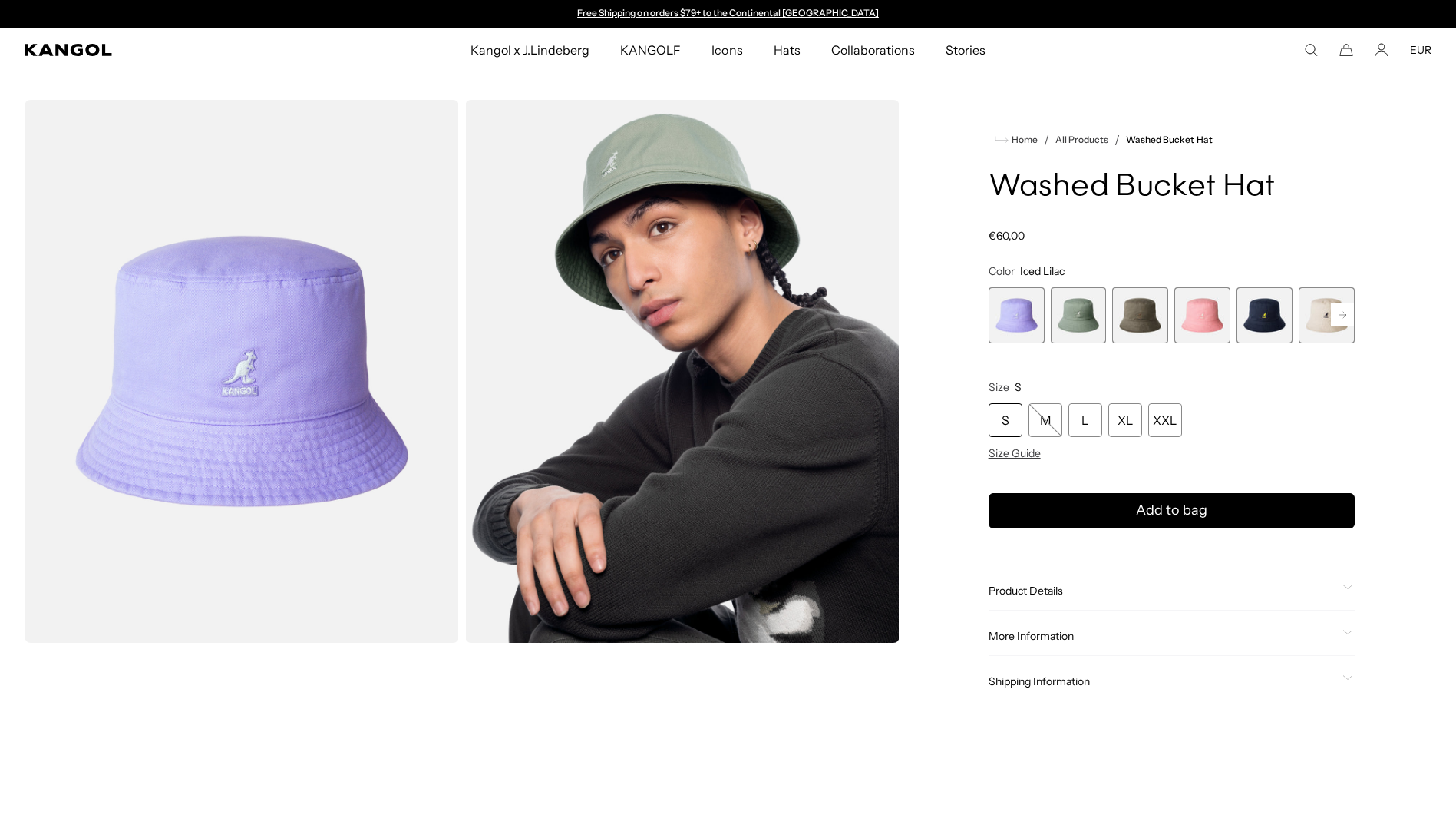
click at [1315, 317] on span "6 of 13" at bounding box center [1326, 315] width 56 height 56
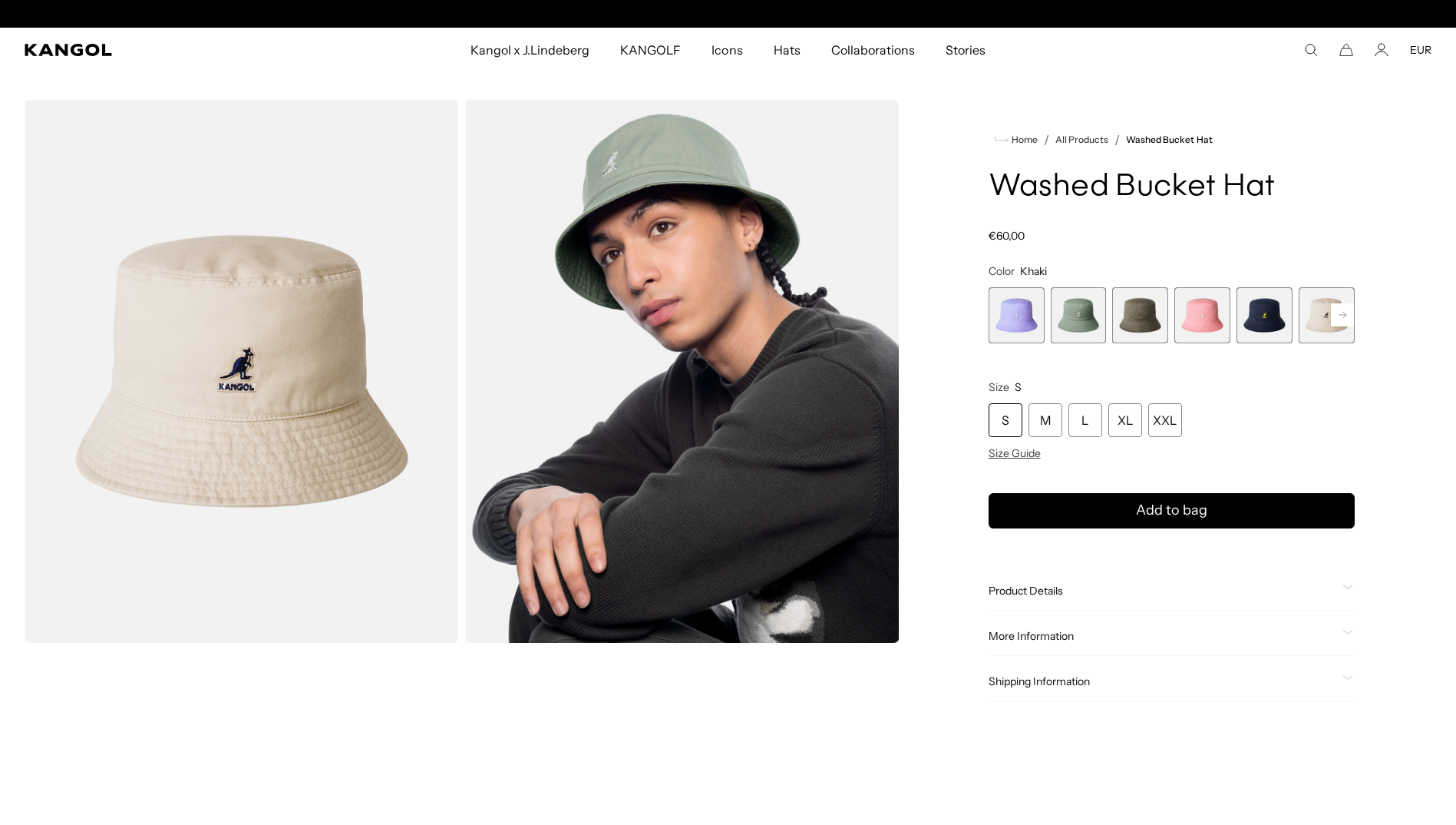
scroll to position [0, 316]
click at [1075, 304] on span "2 of 13" at bounding box center [1079, 315] width 56 height 56
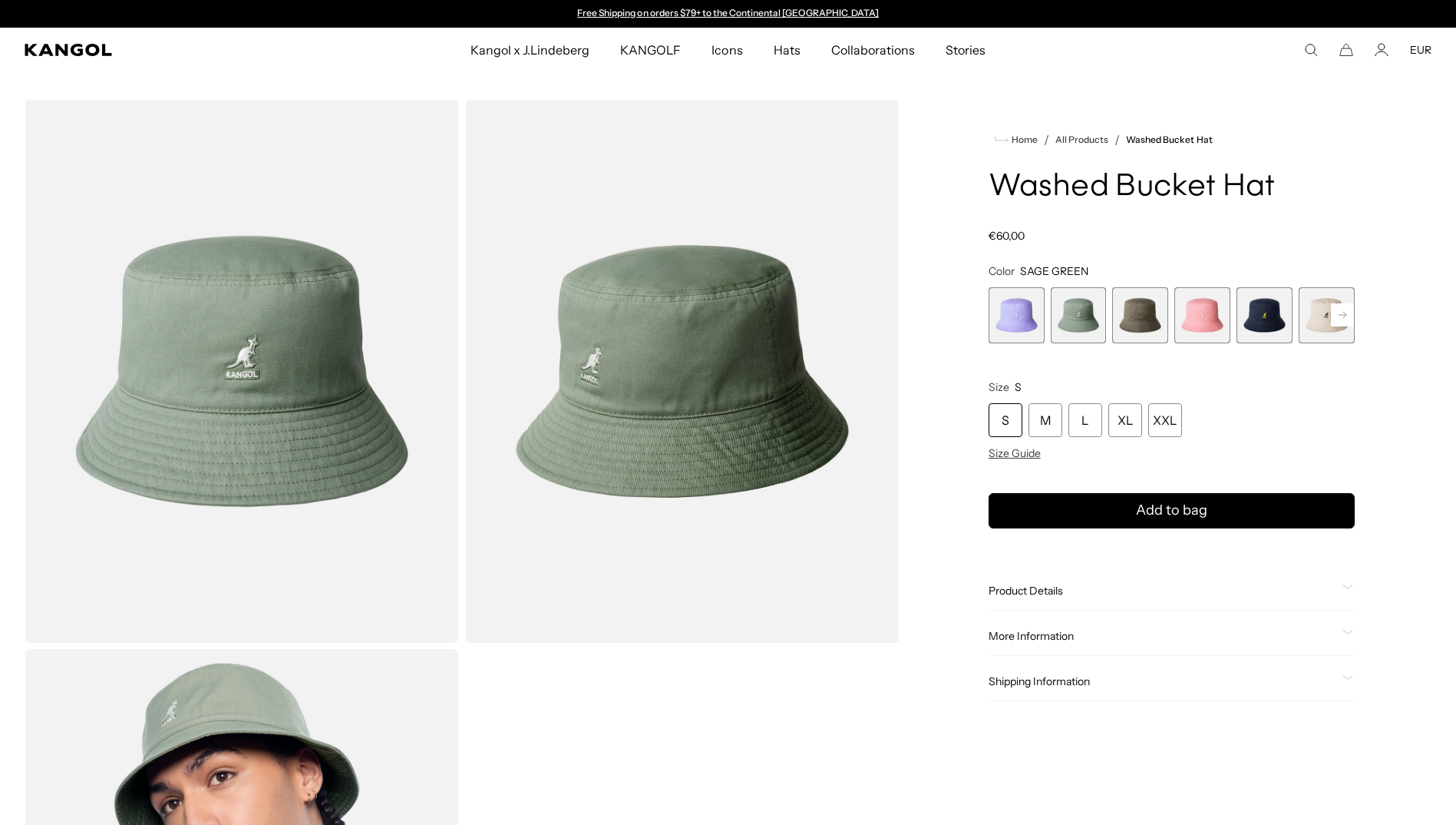
click at [1007, 323] on span "1 of 13" at bounding box center [1016, 315] width 56 height 56
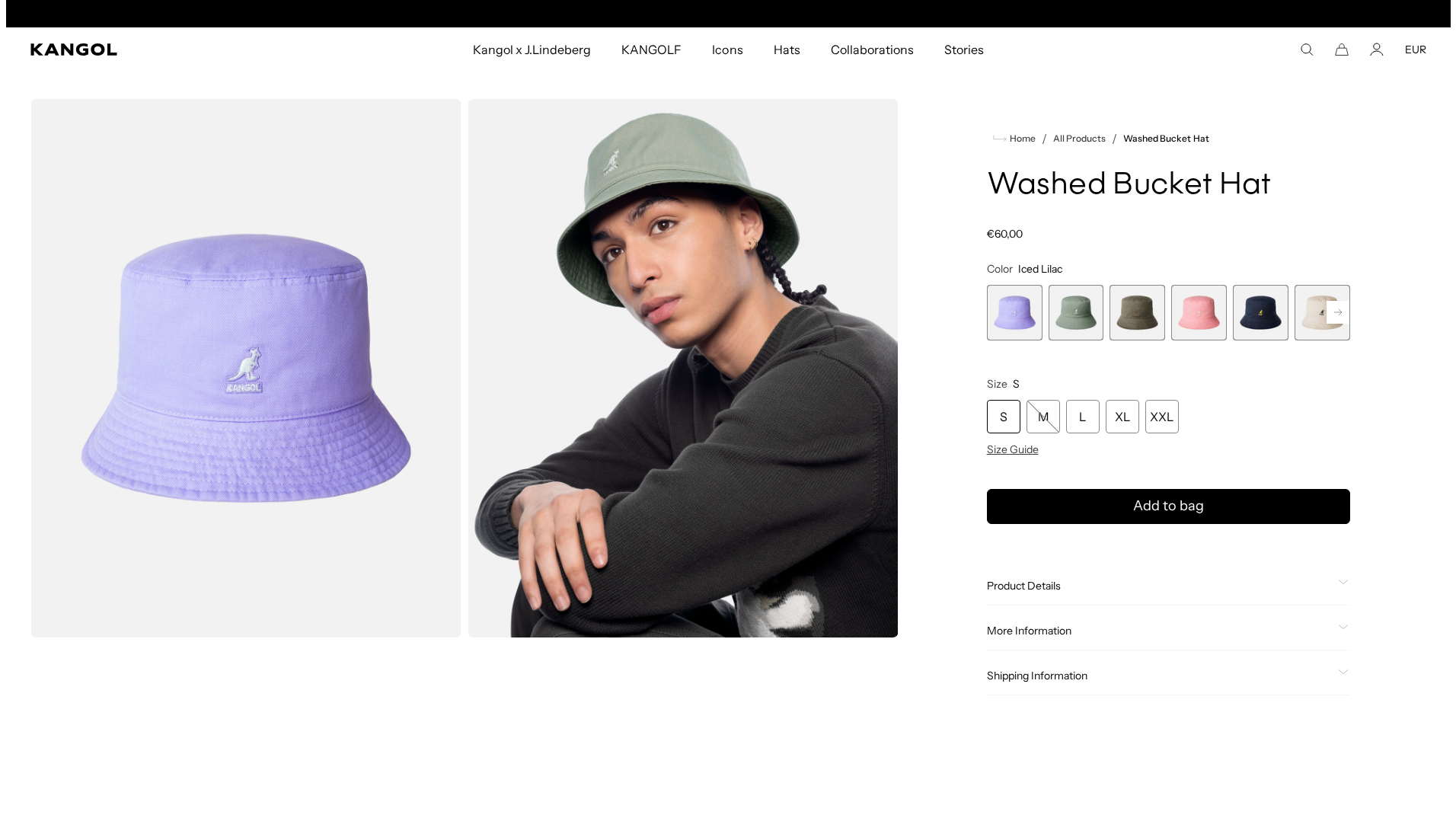
scroll to position [0, 314]
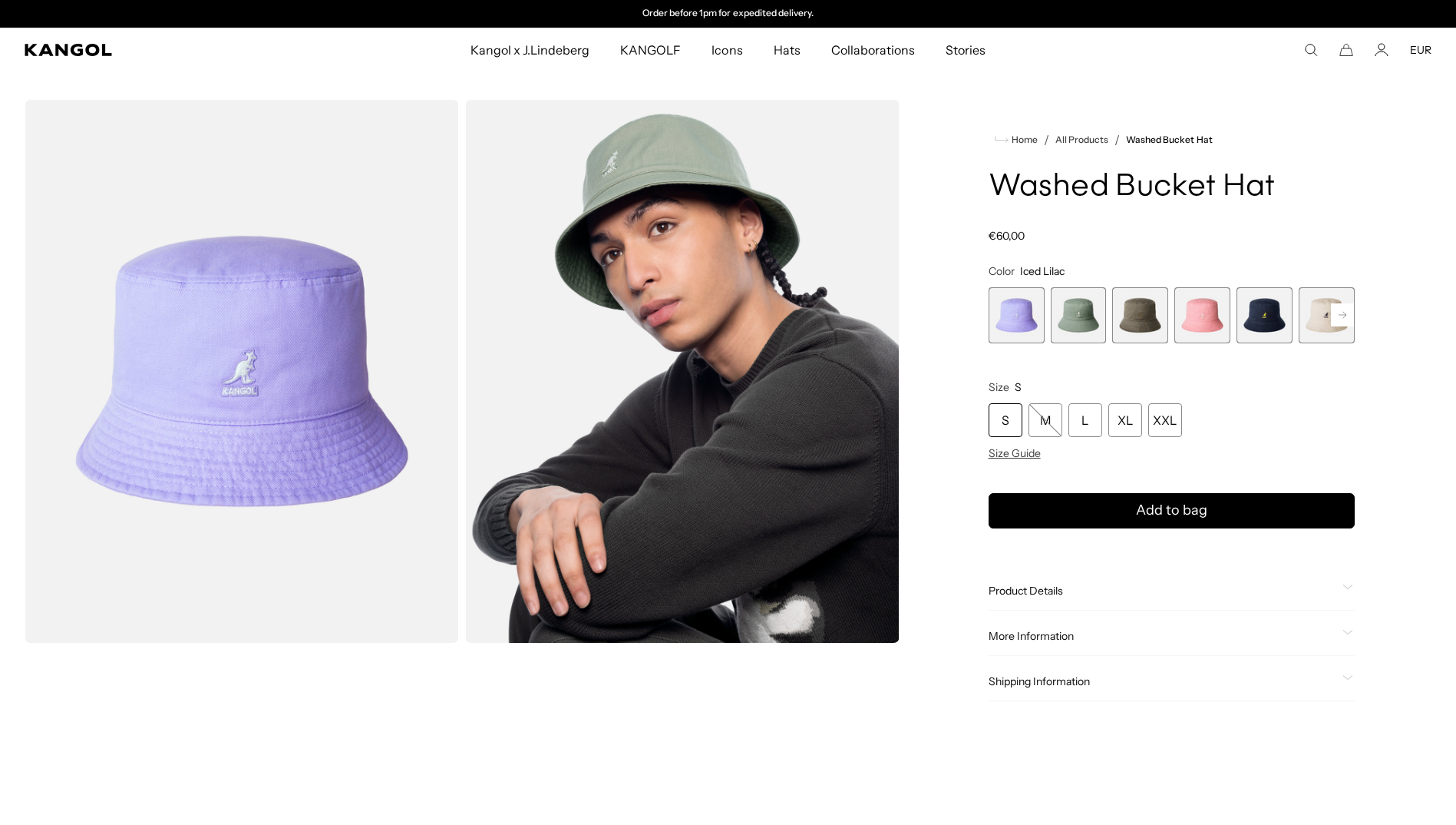
click at [286, 375] on img "Gallery Viewer" at bounding box center [241, 371] width 434 height 543
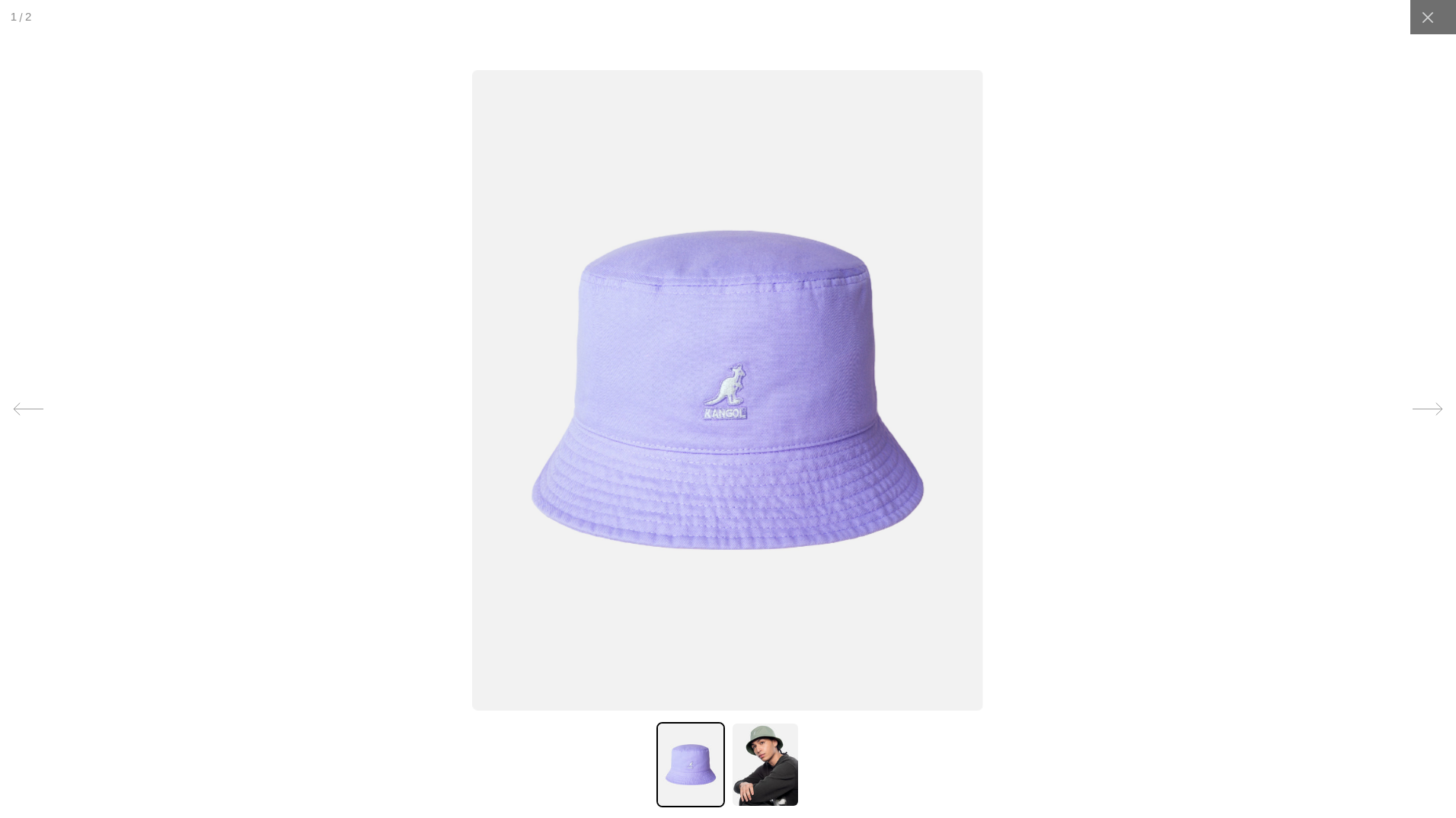
click at [734, 390] on img at bounding box center [728, 389] width 511 height 640
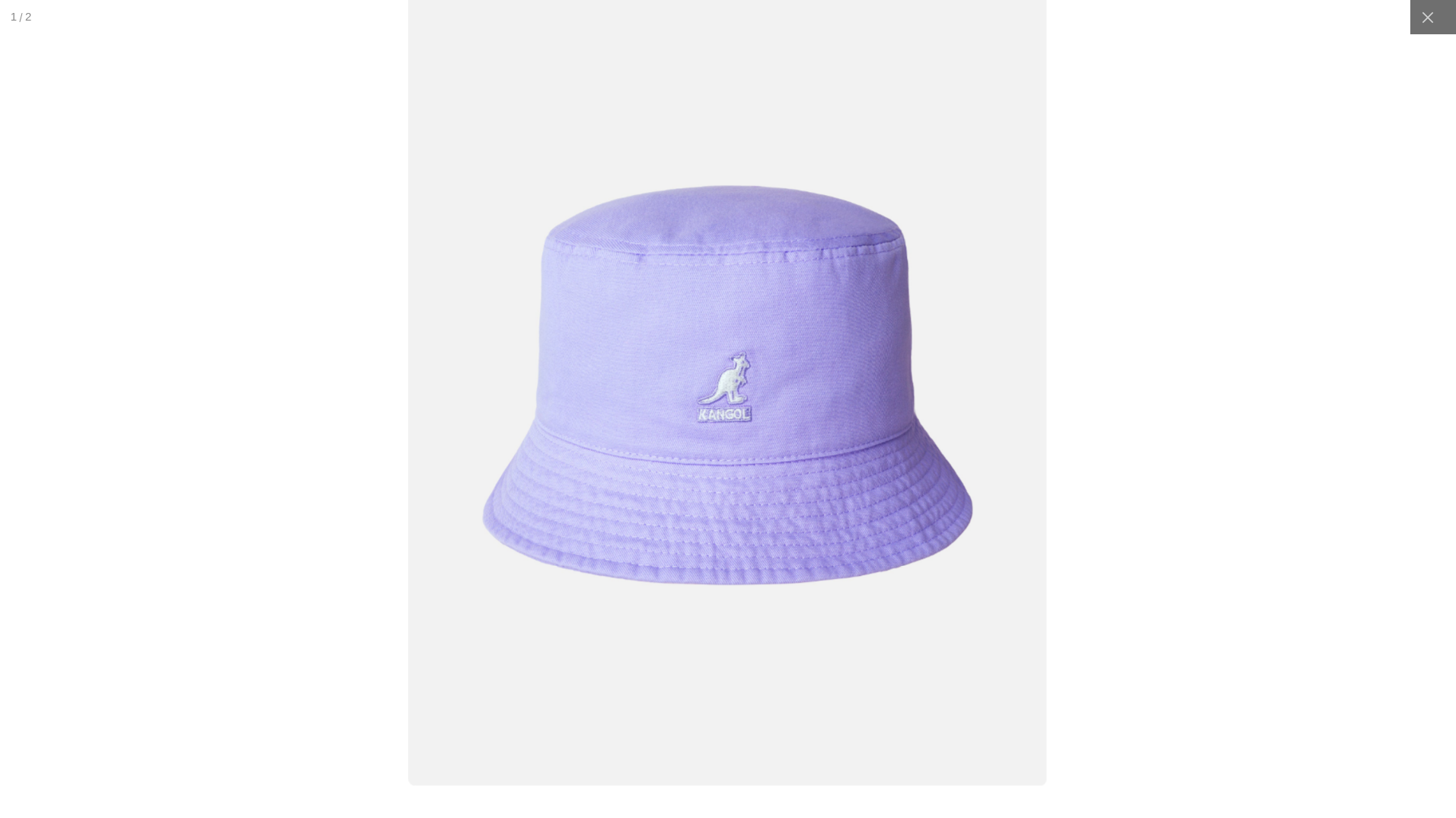
scroll to position [0, 0]
click at [839, 348] on img at bounding box center [728, 385] width 639 height 800
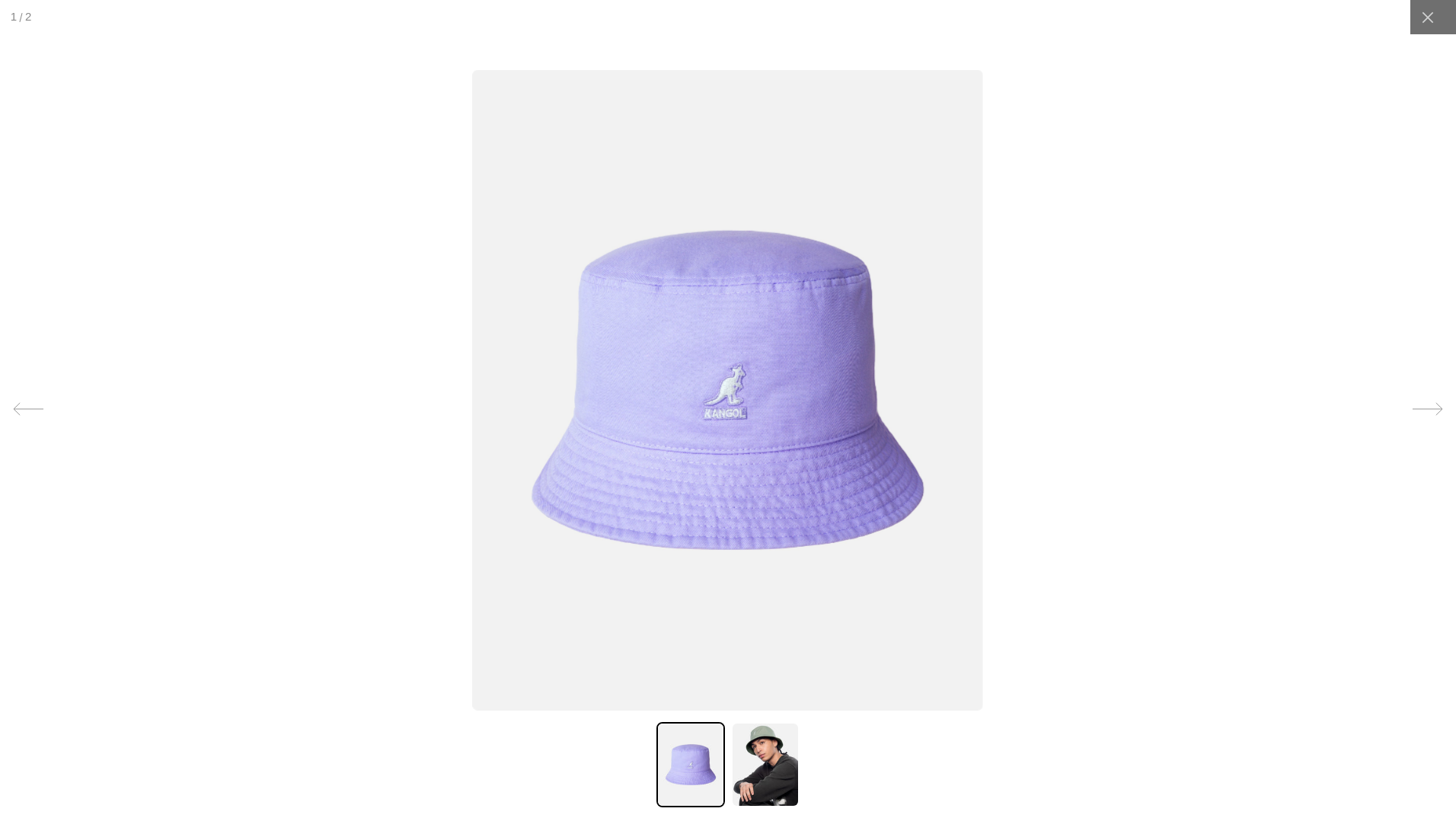
click at [772, 755] on img at bounding box center [766, 764] width 68 height 85
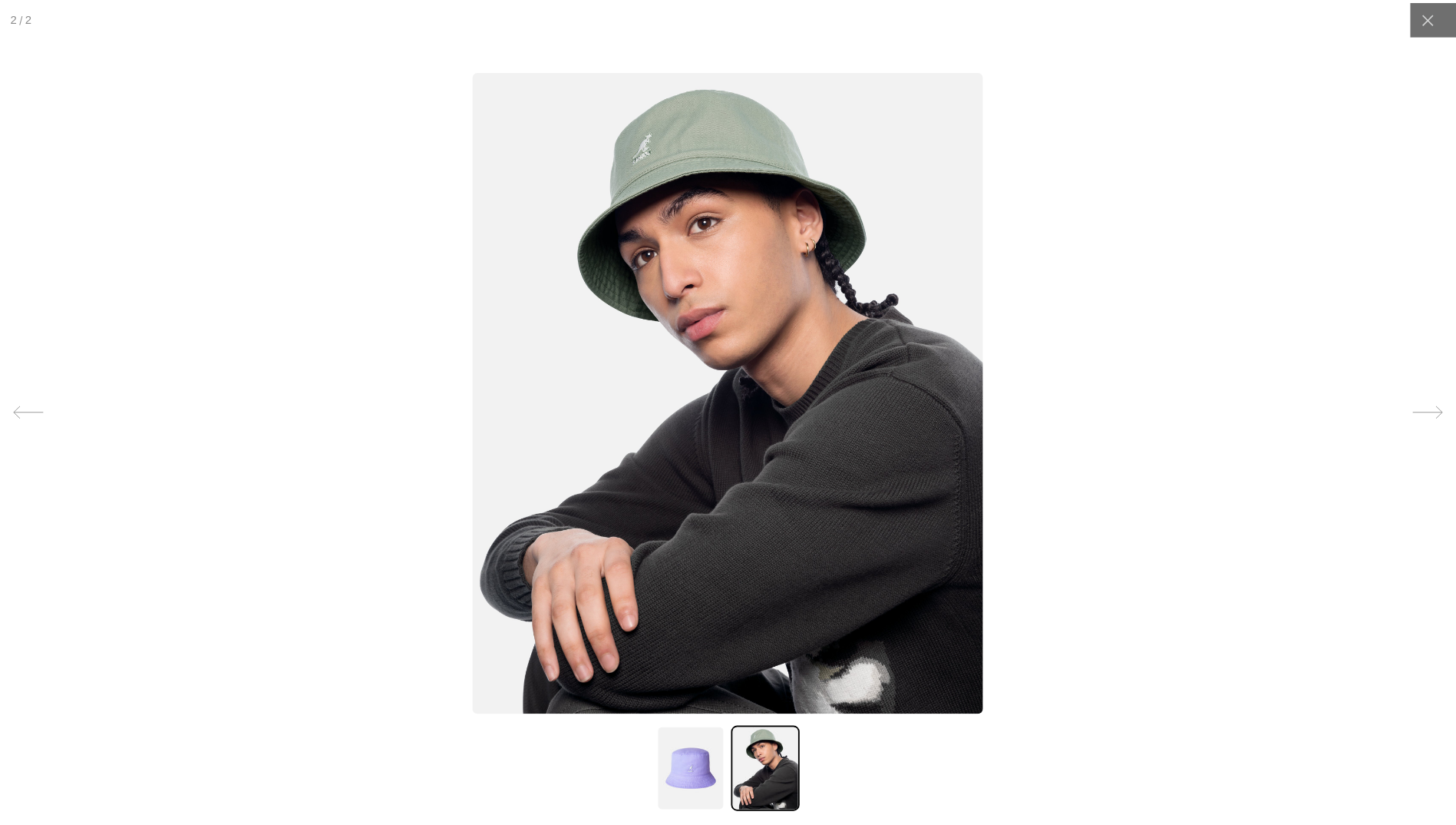
scroll to position [0, 316]
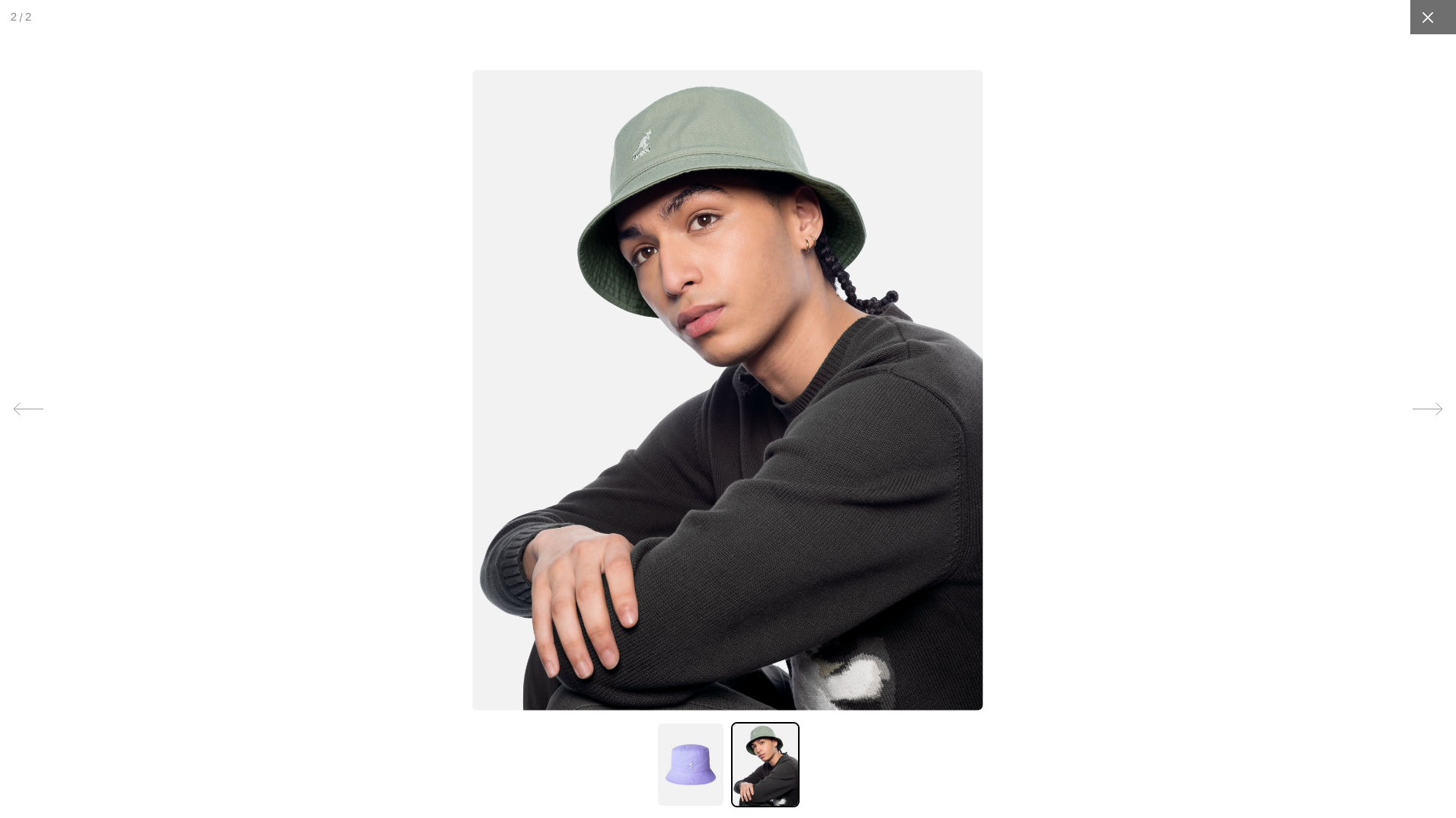
click at [1410, 15] on div at bounding box center [1427, 17] width 34 height 34
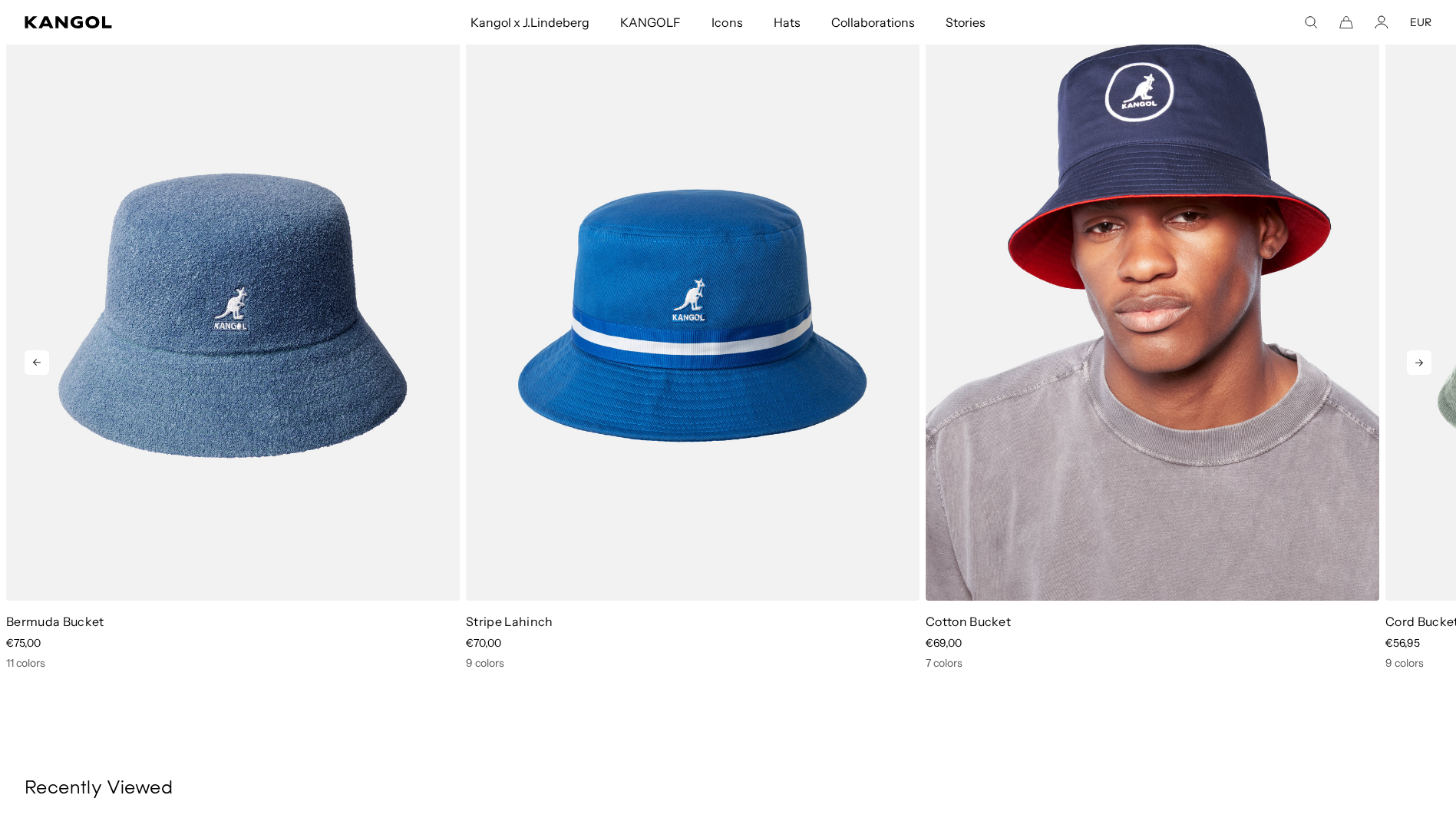
scroll to position [844, 0]
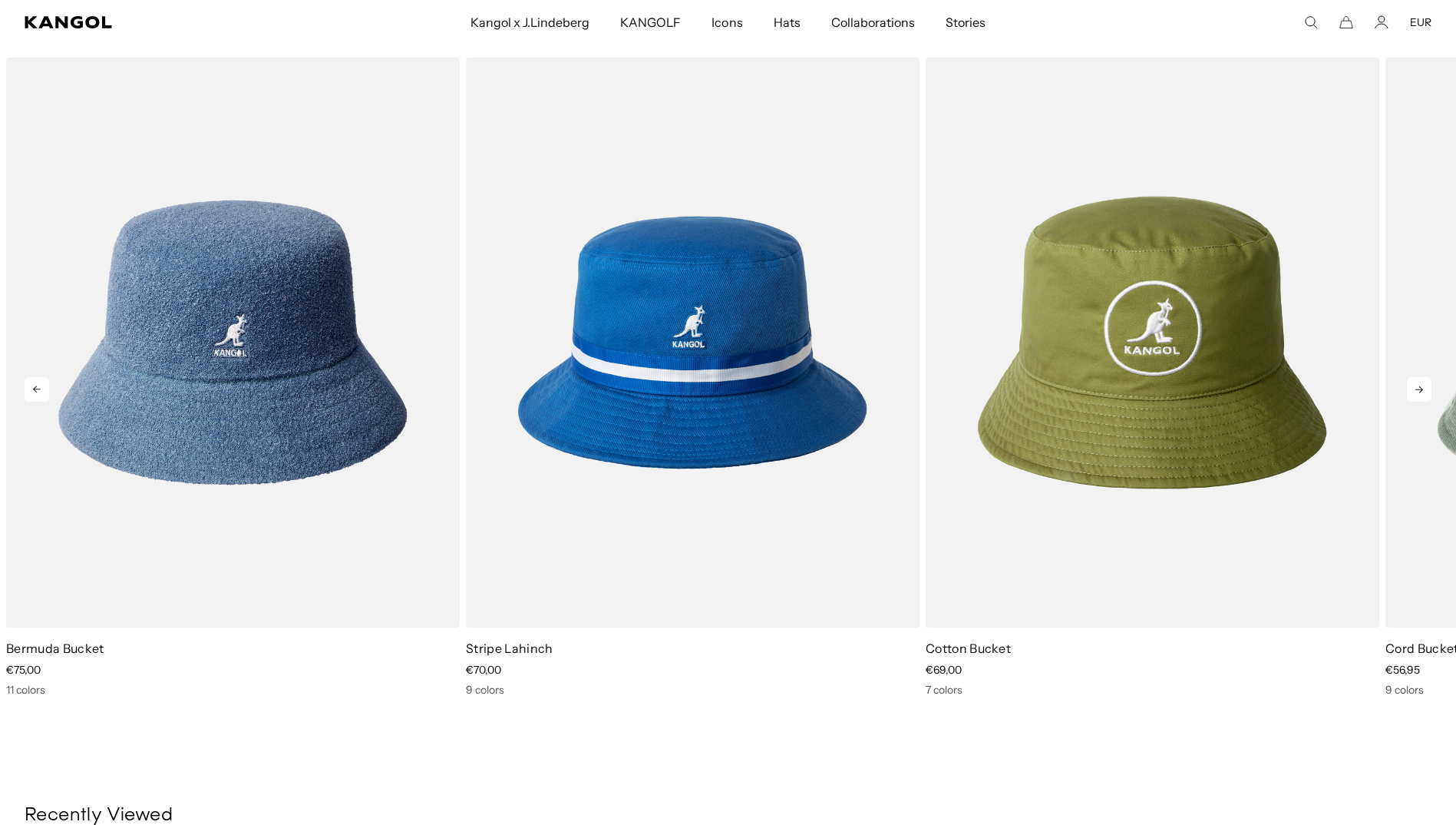
click at [1425, 386] on icon at bounding box center [1420, 389] width 25 height 25
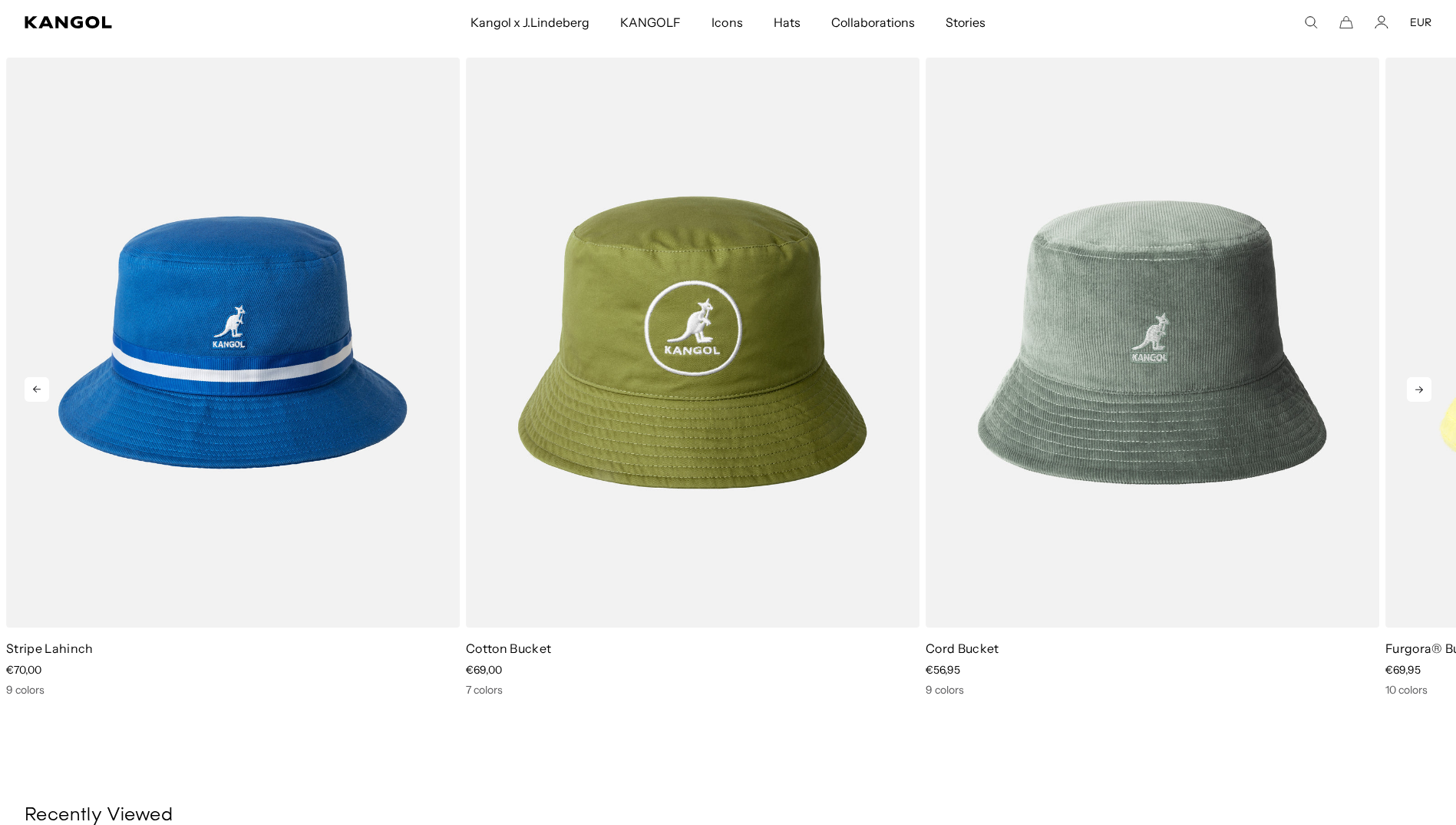
scroll to position [0, 0]
click at [1425, 386] on icon at bounding box center [1420, 389] width 25 height 25
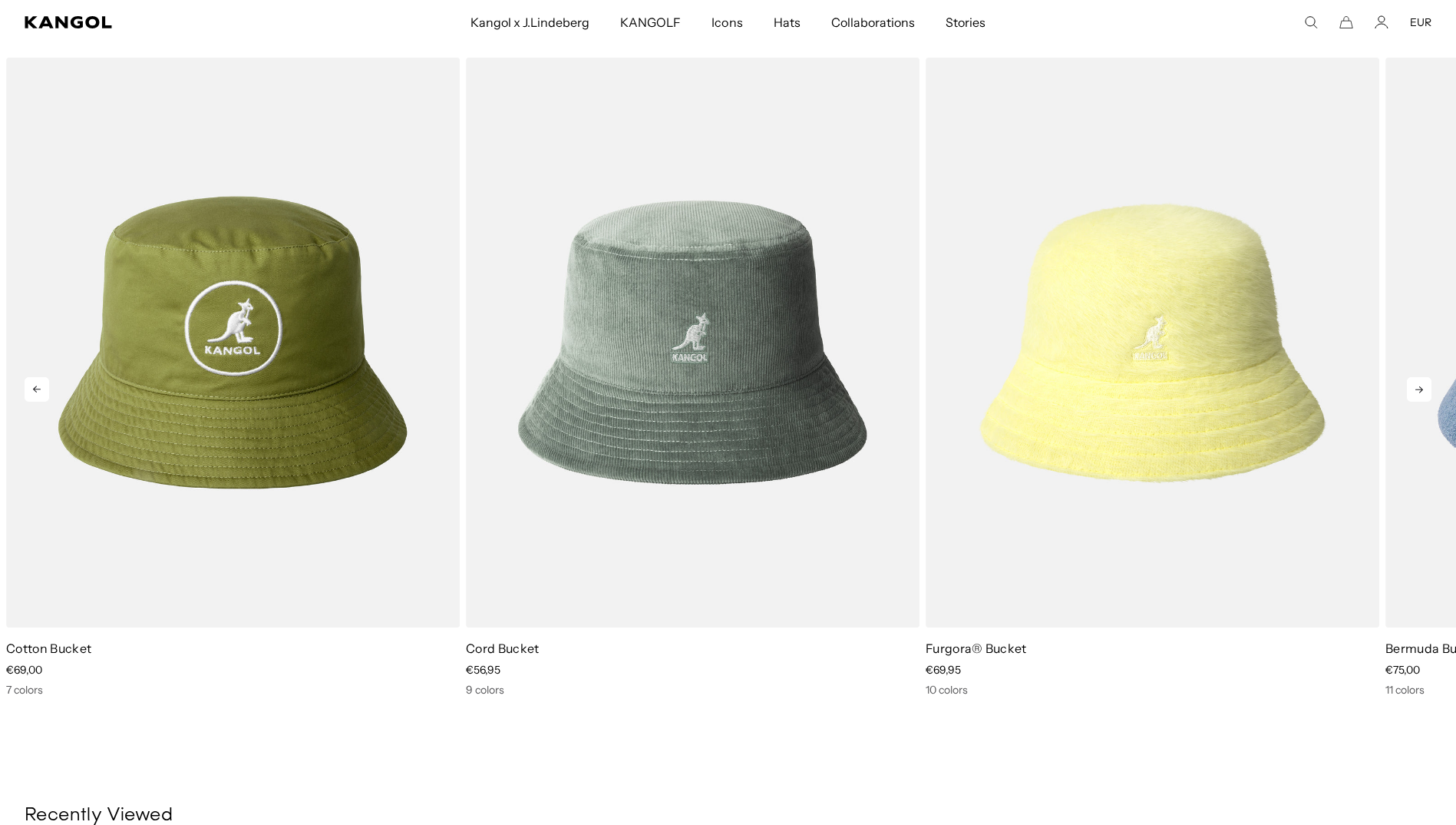
click at [1425, 386] on icon at bounding box center [1420, 389] width 25 height 25
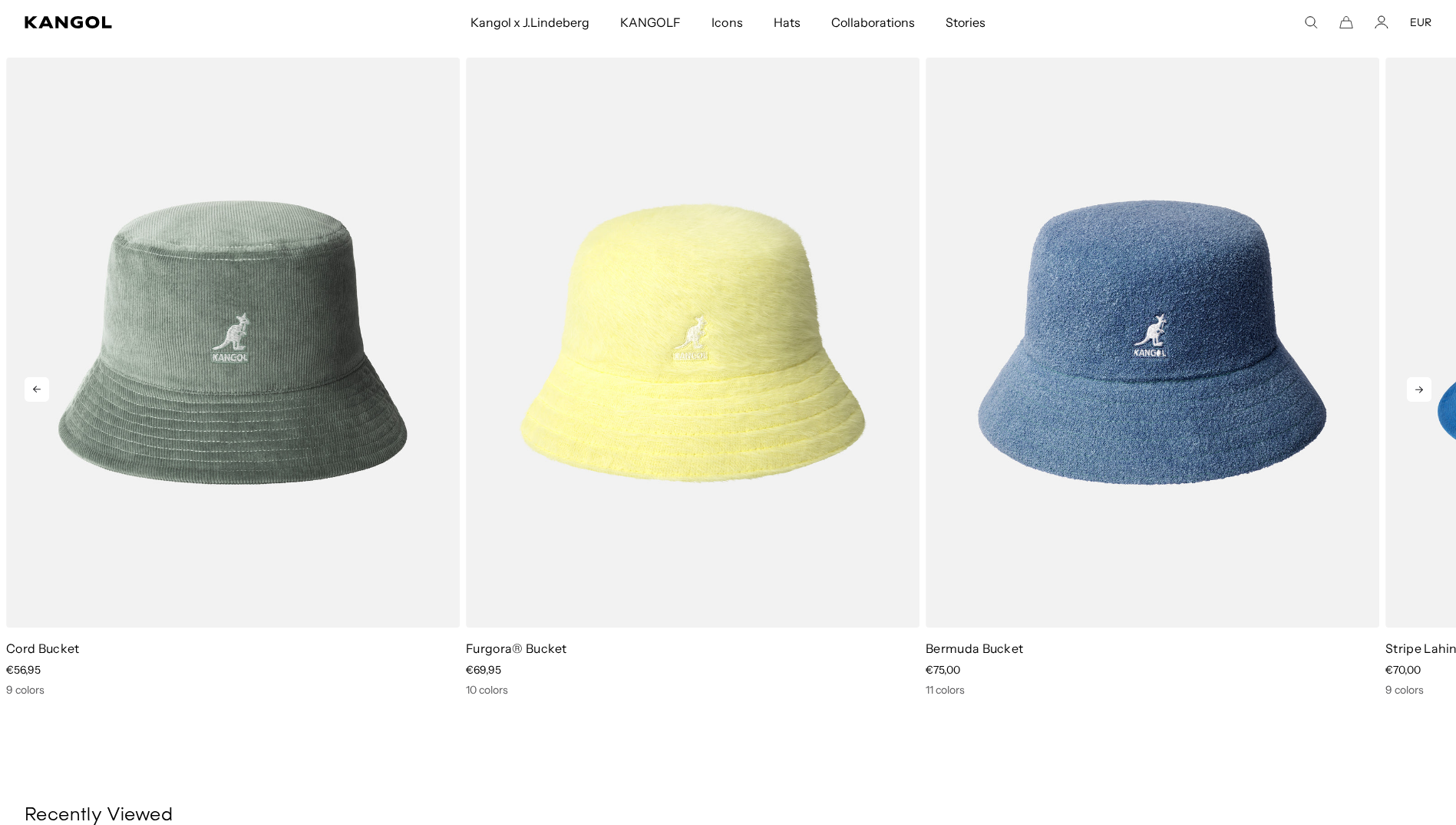
scroll to position [0, 316]
click at [1425, 386] on icon at bounding box center [1420, 389] width 25 height 25
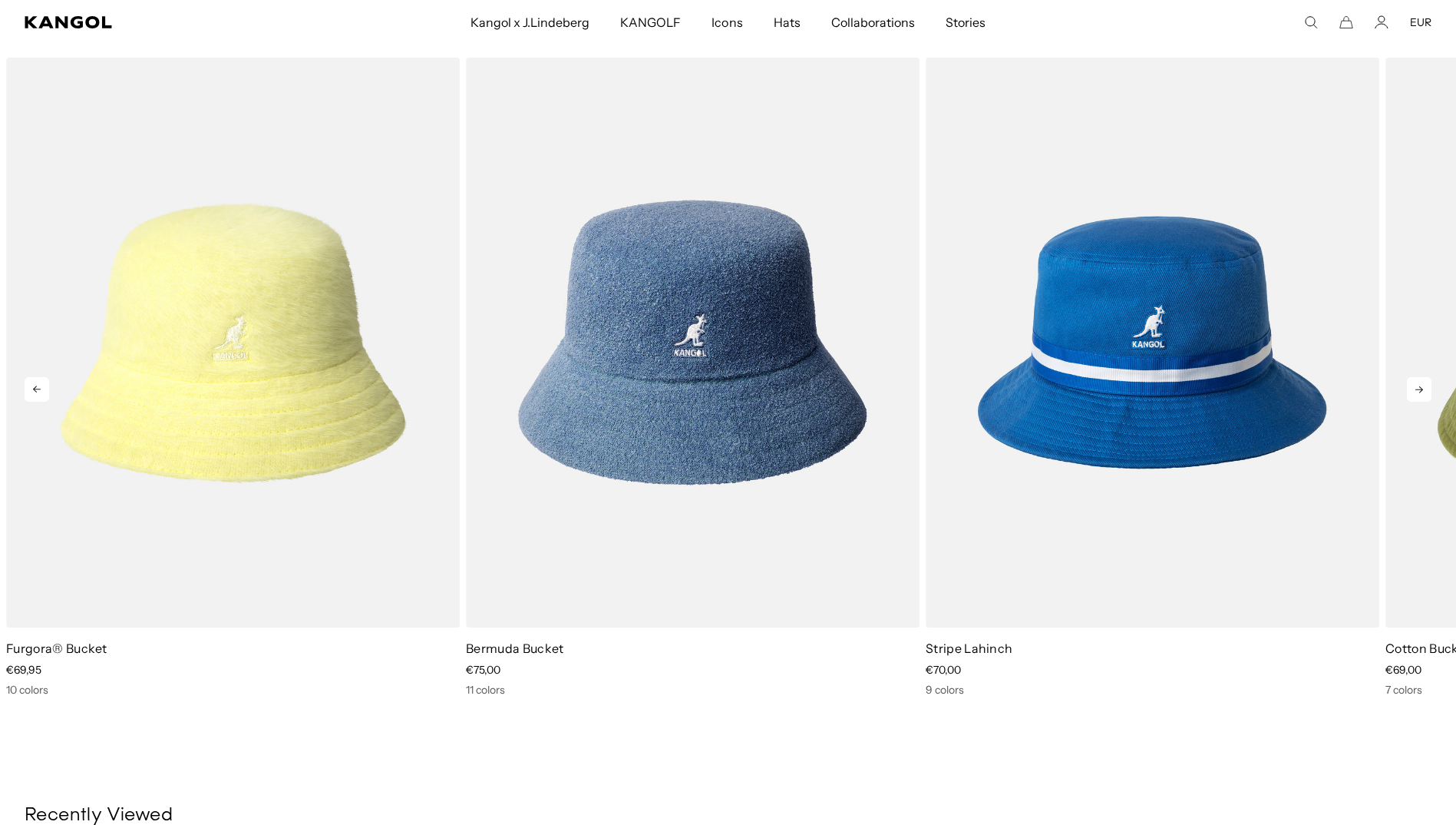
click at [1425, 386] on icon at bounding box center [1420, 389] width 25 height 25
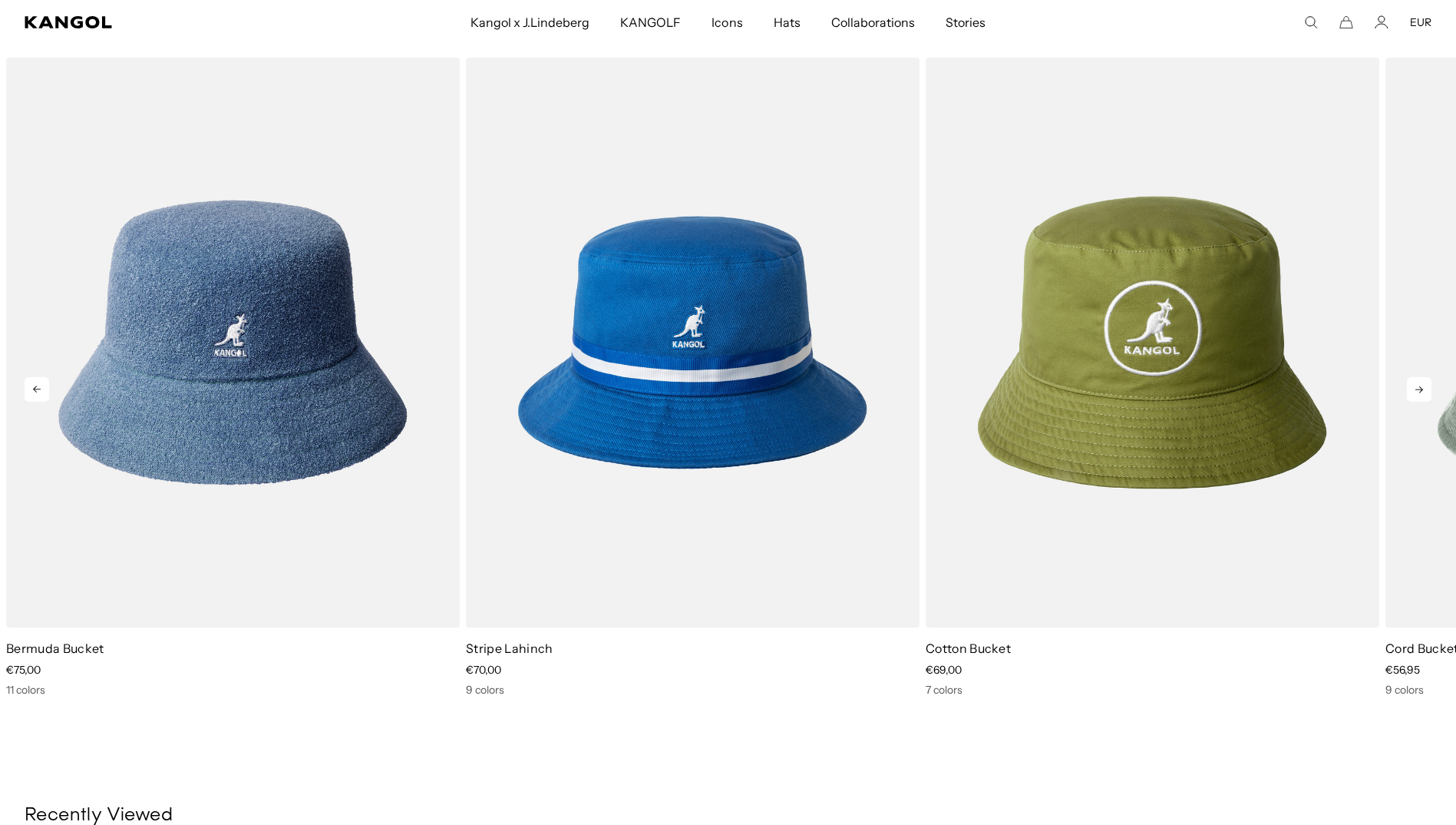
click at [1425, 386] on icon at bounding box center [1420, 389] width 25 height 25
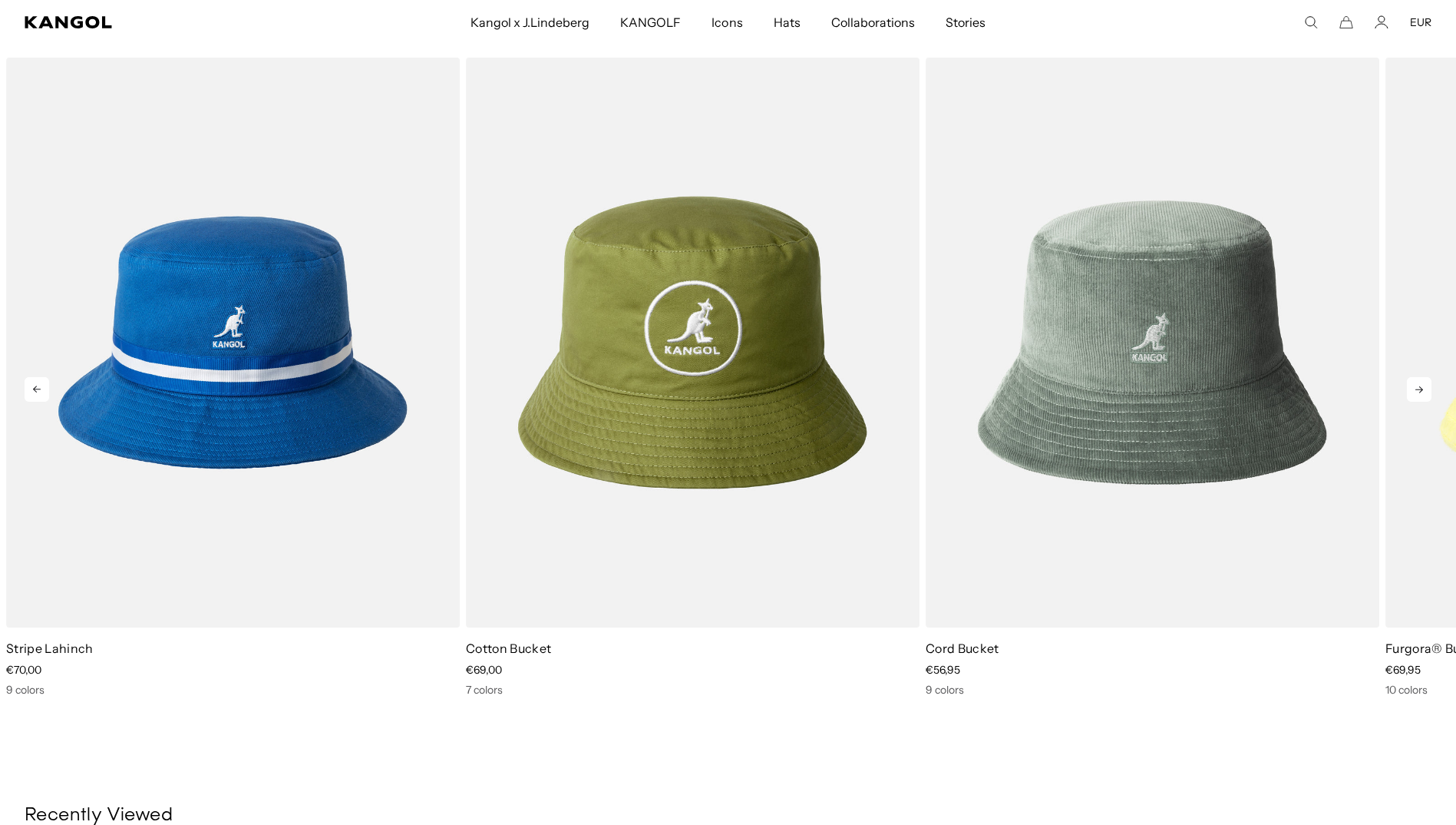
click at [1425, 386] on icon at bounding box center [1420, 389] width 25 height 25
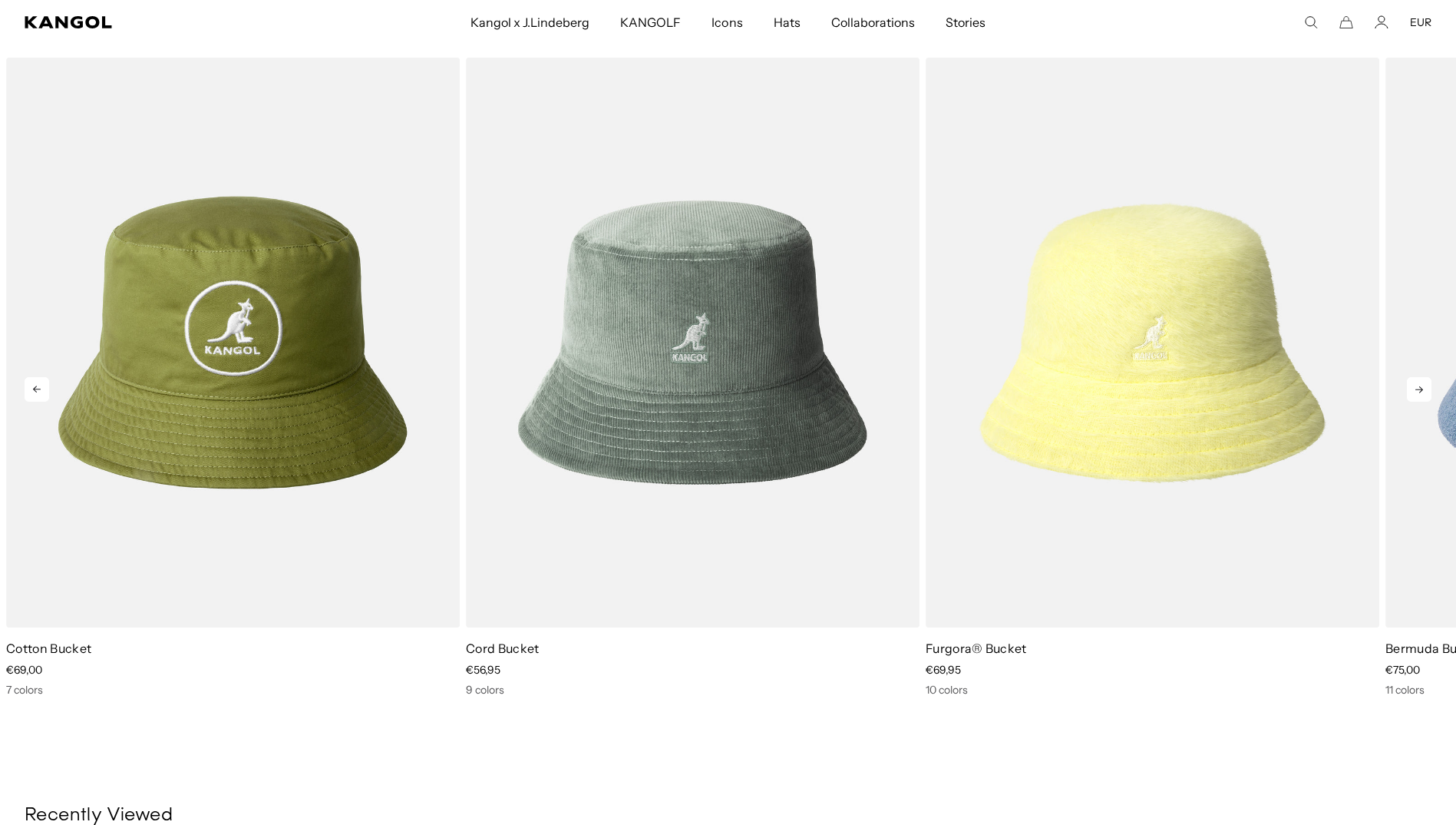
click at [1425, 386] on icon at bounding box center [1420, 389] width 25 height 25
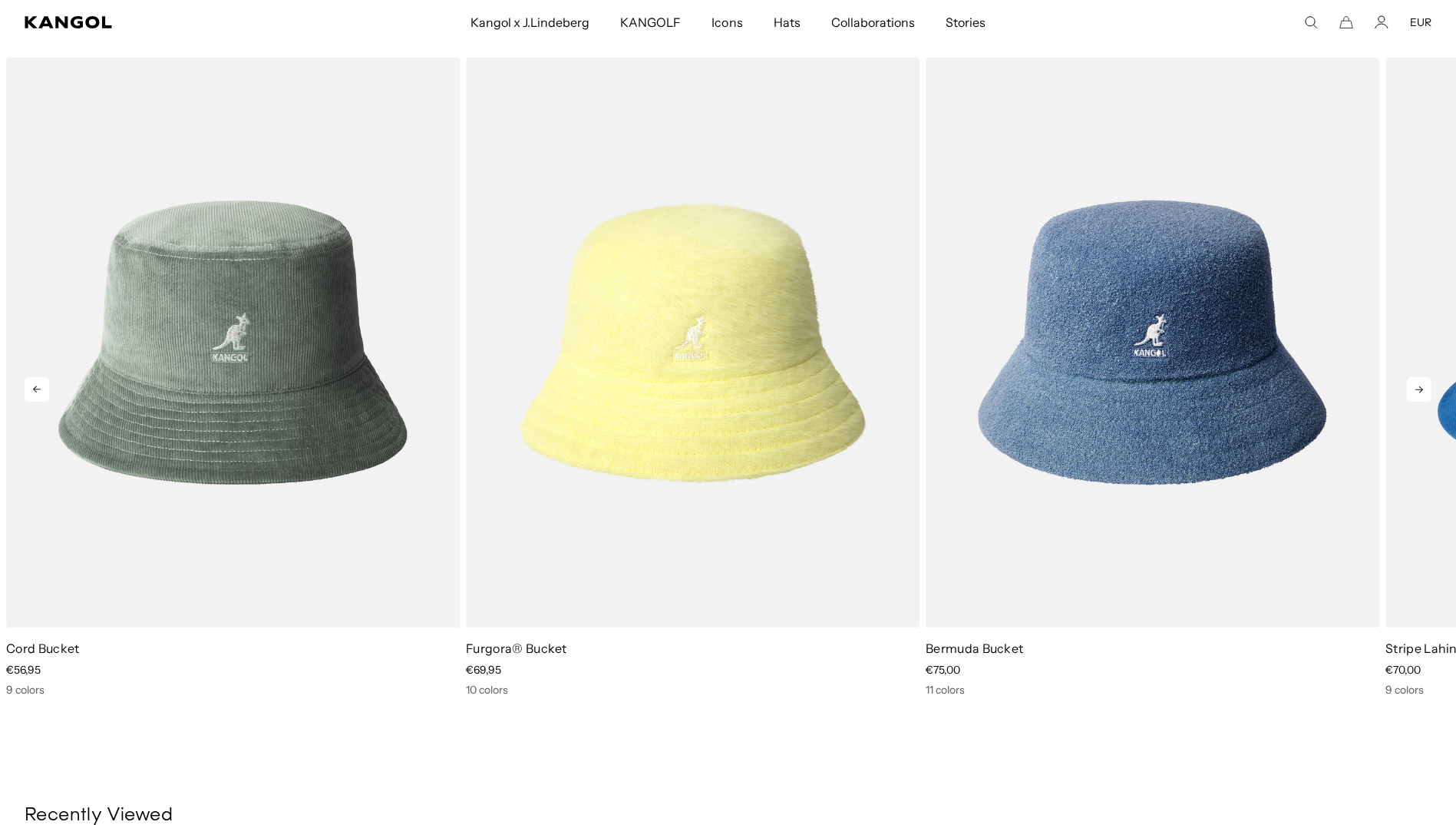
scroll to position [0, 316]
click at [1425, 386] on icon at bounding box center [1420, 389] width 25 height 25
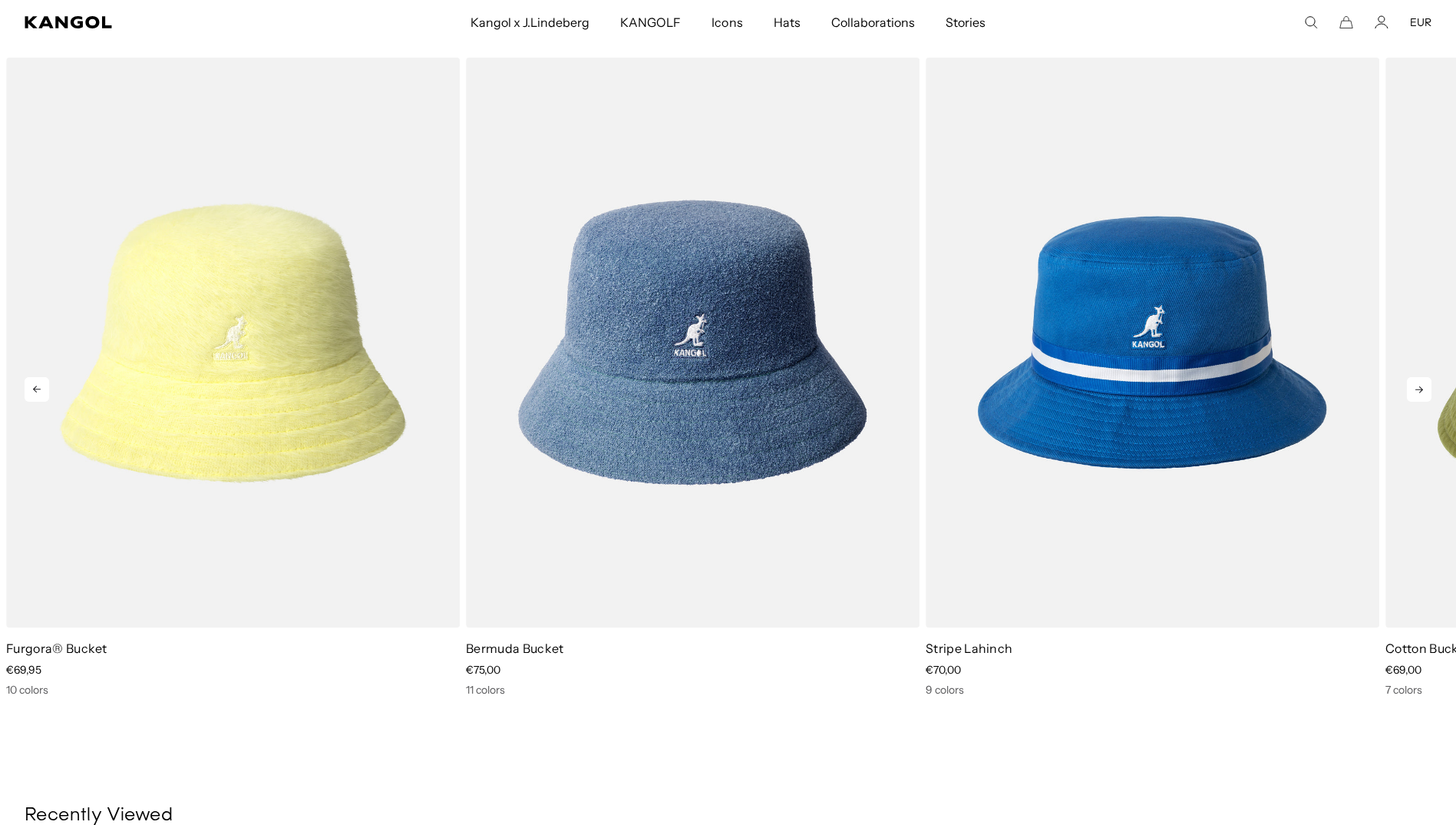
click at [1425, 386] on icon at bounding box center [1420, 389] width 25 height 25
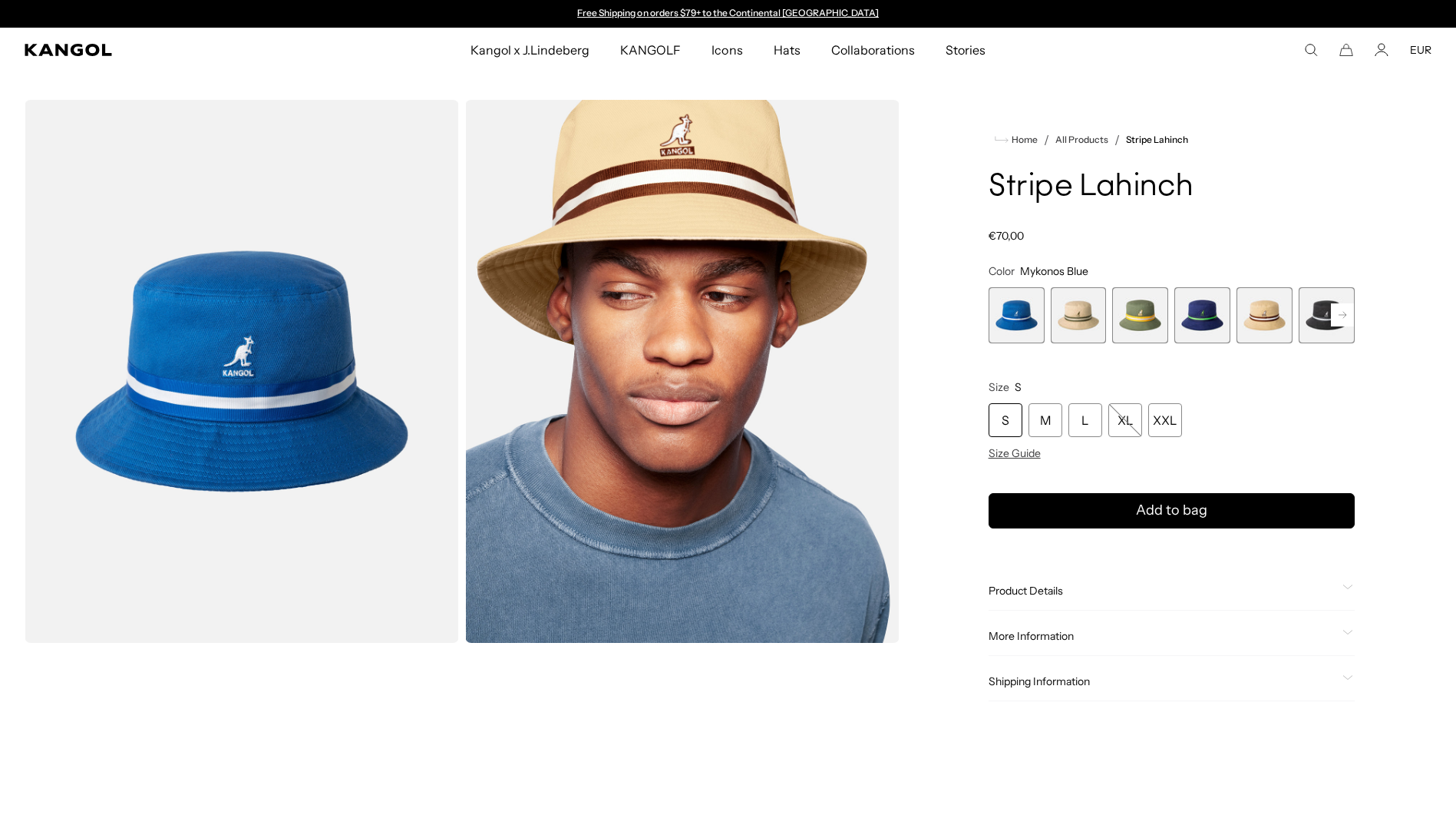
drag, startPoint x: 1274, startPoint y: 314, endPoint x: 1239, endPoint y: 314, distance: 35.0
click at [1274, 314] on span "5 of 9" at bounding box center [1264, 315] width 56 height 56
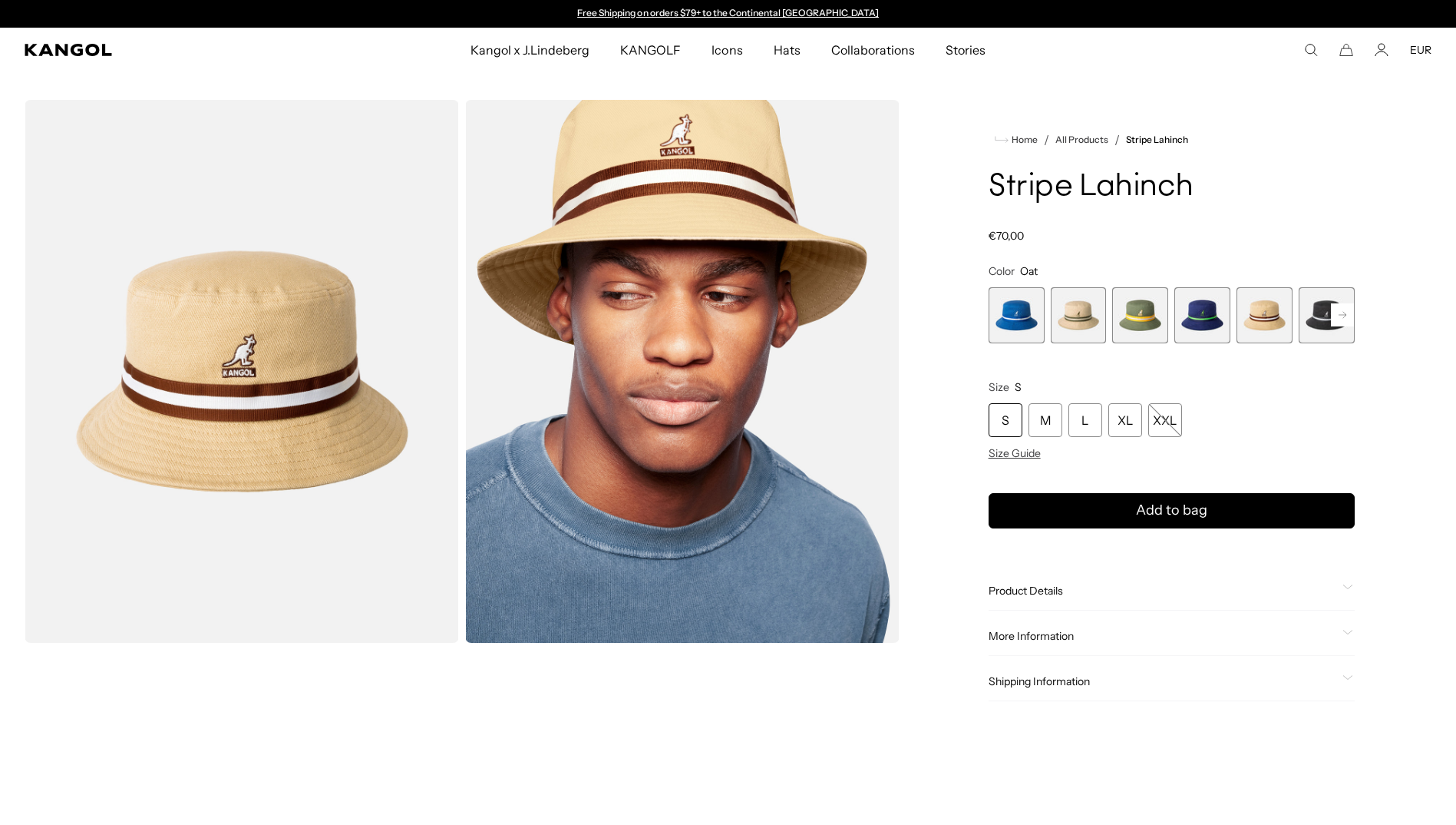
click at [1070, 314] on span "2 of 9" at bounding box center [1079, 315] width 56 height 56
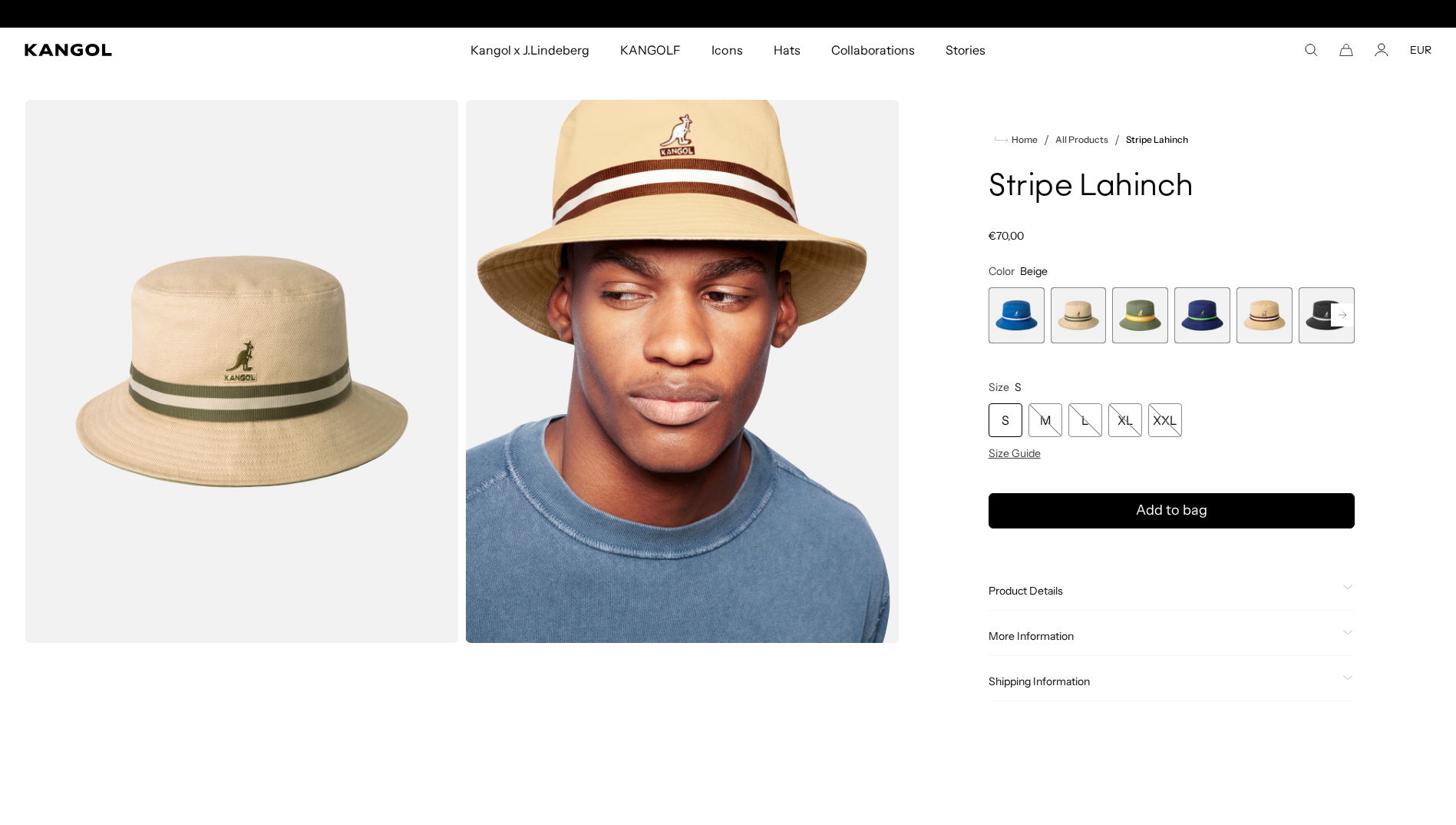
scroll to position [0, 316]
click at [1046, 415] on div "M" at bounding box center [1046, 420] width 34 height 34
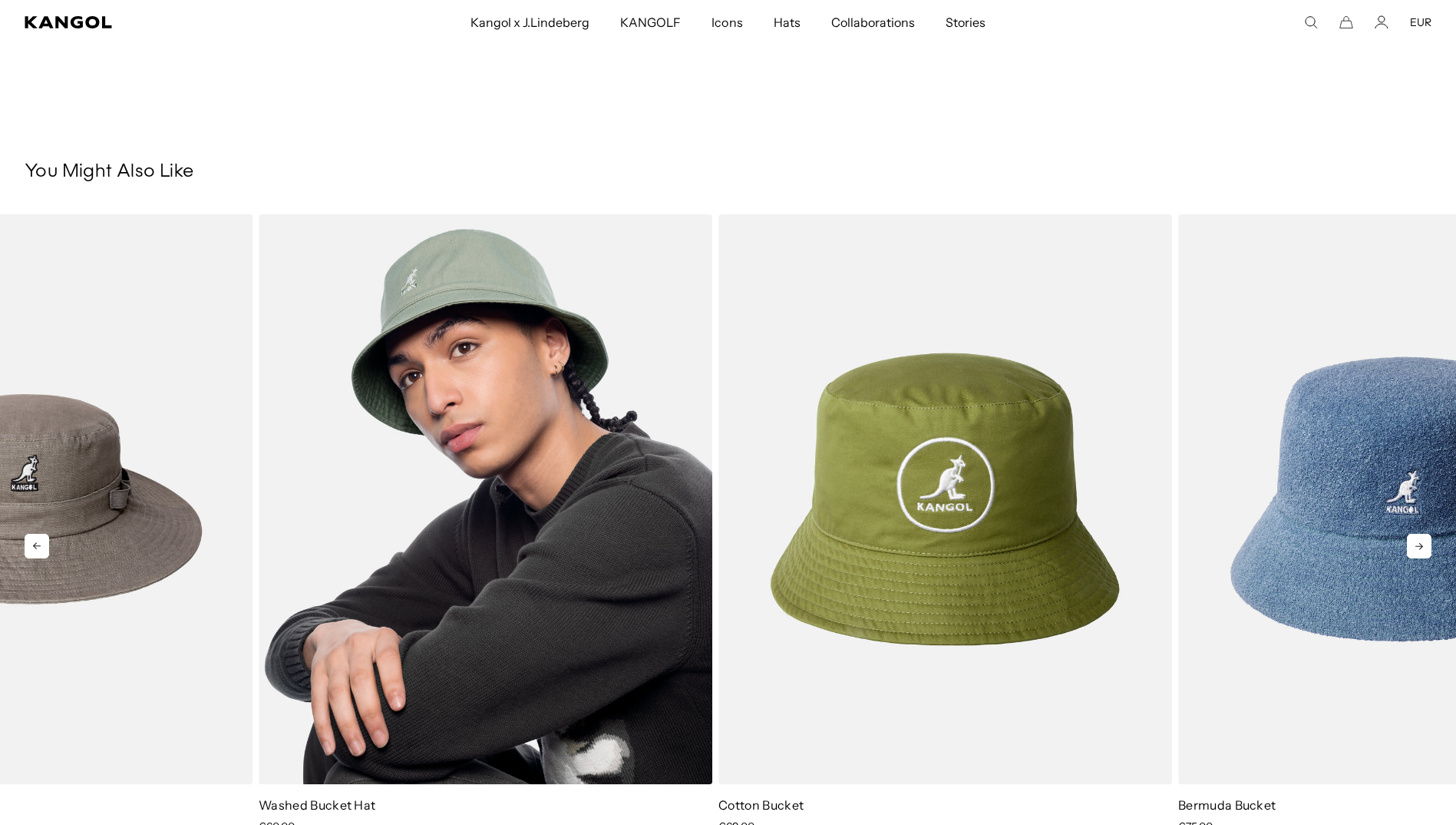
drag, startPoint x: 299, startPoint y: 351, endPoint x: 551, endPoint y: 213, distance: 287.3
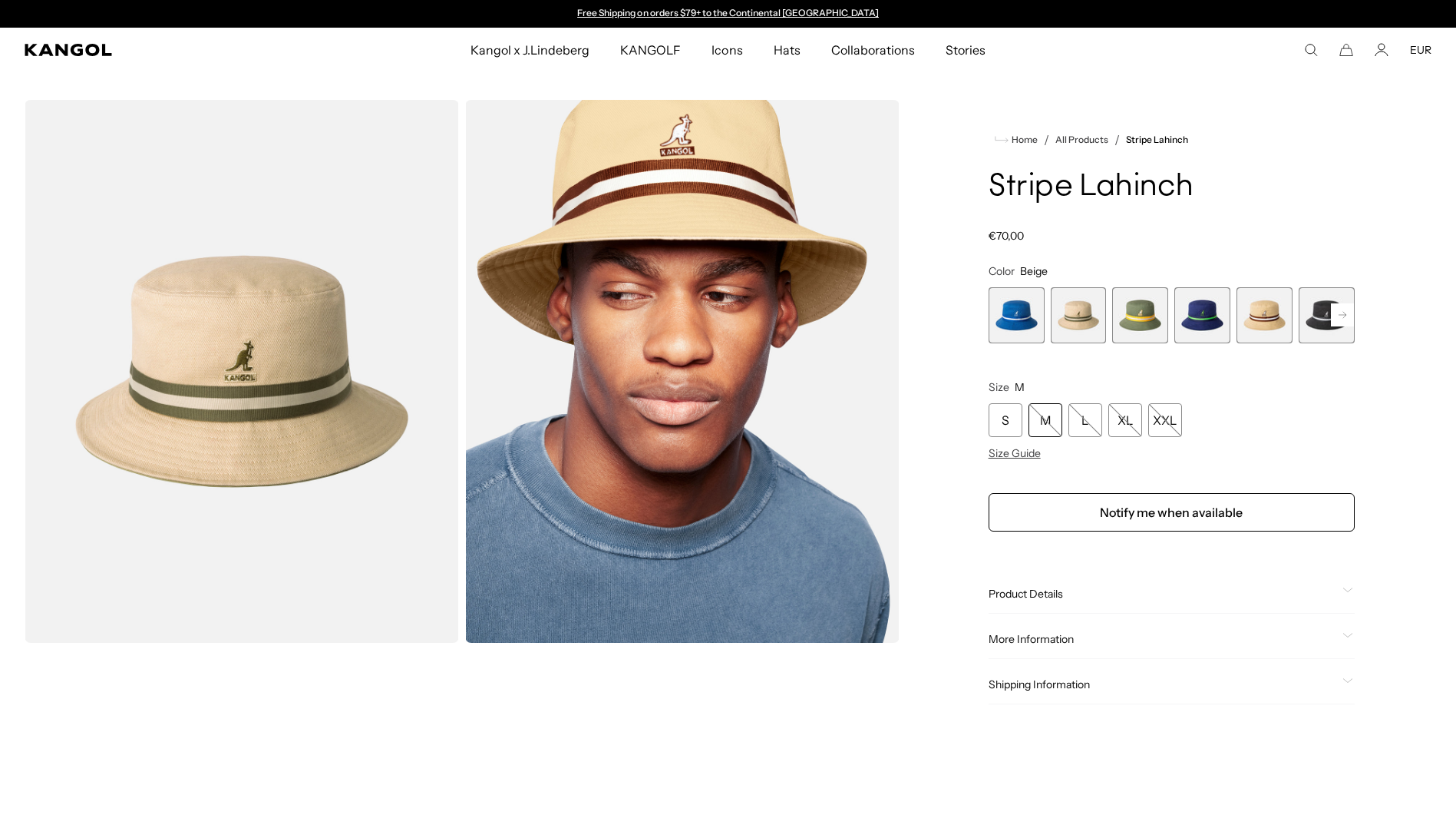
click at [1341, 314] on rect at bounding box center [1343, 315] width 23 height 23
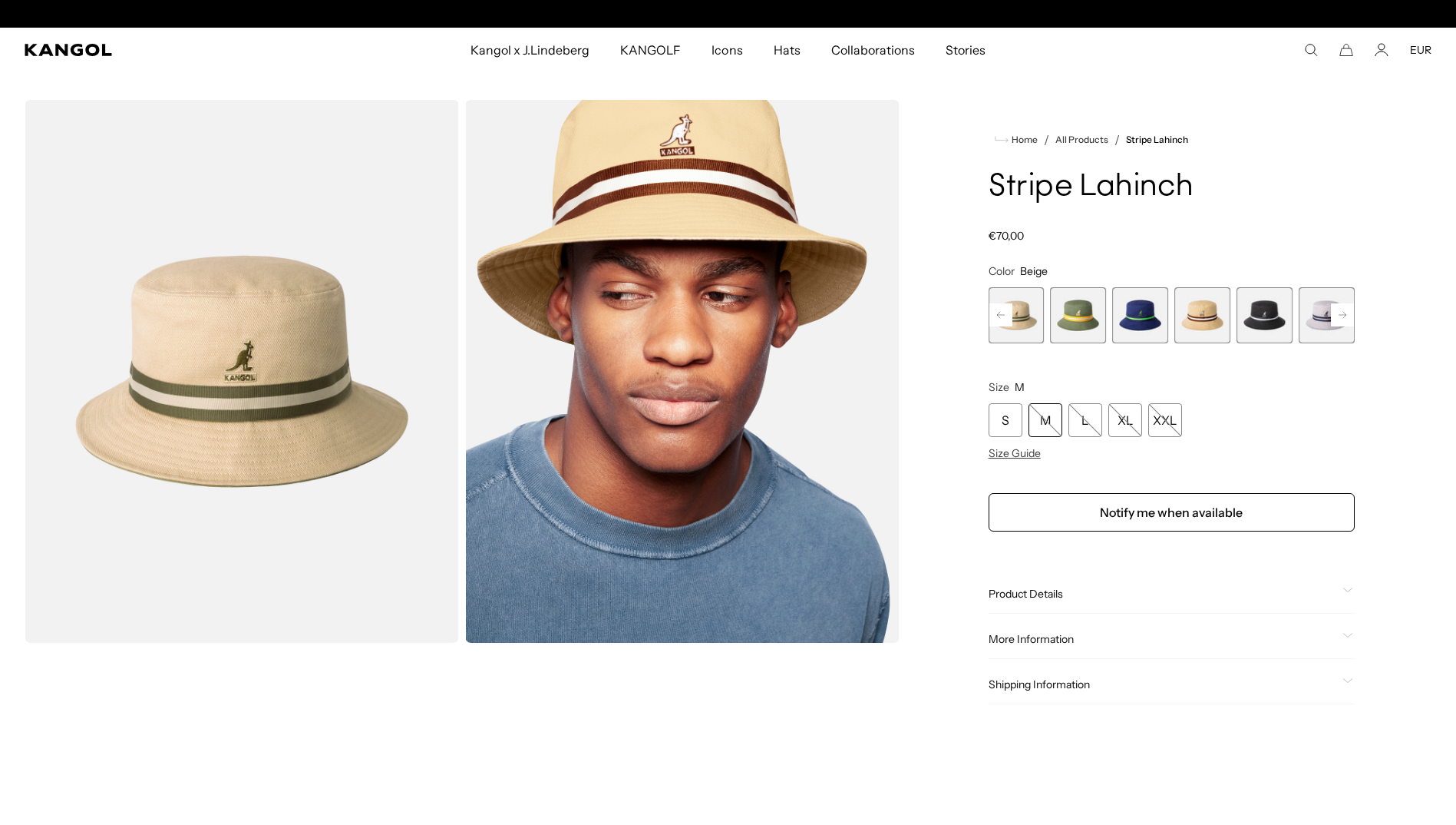
scroll to position [0, 316]
click at [1341, 313] on rect at bounding box center [1343, 315] width 23 height 23
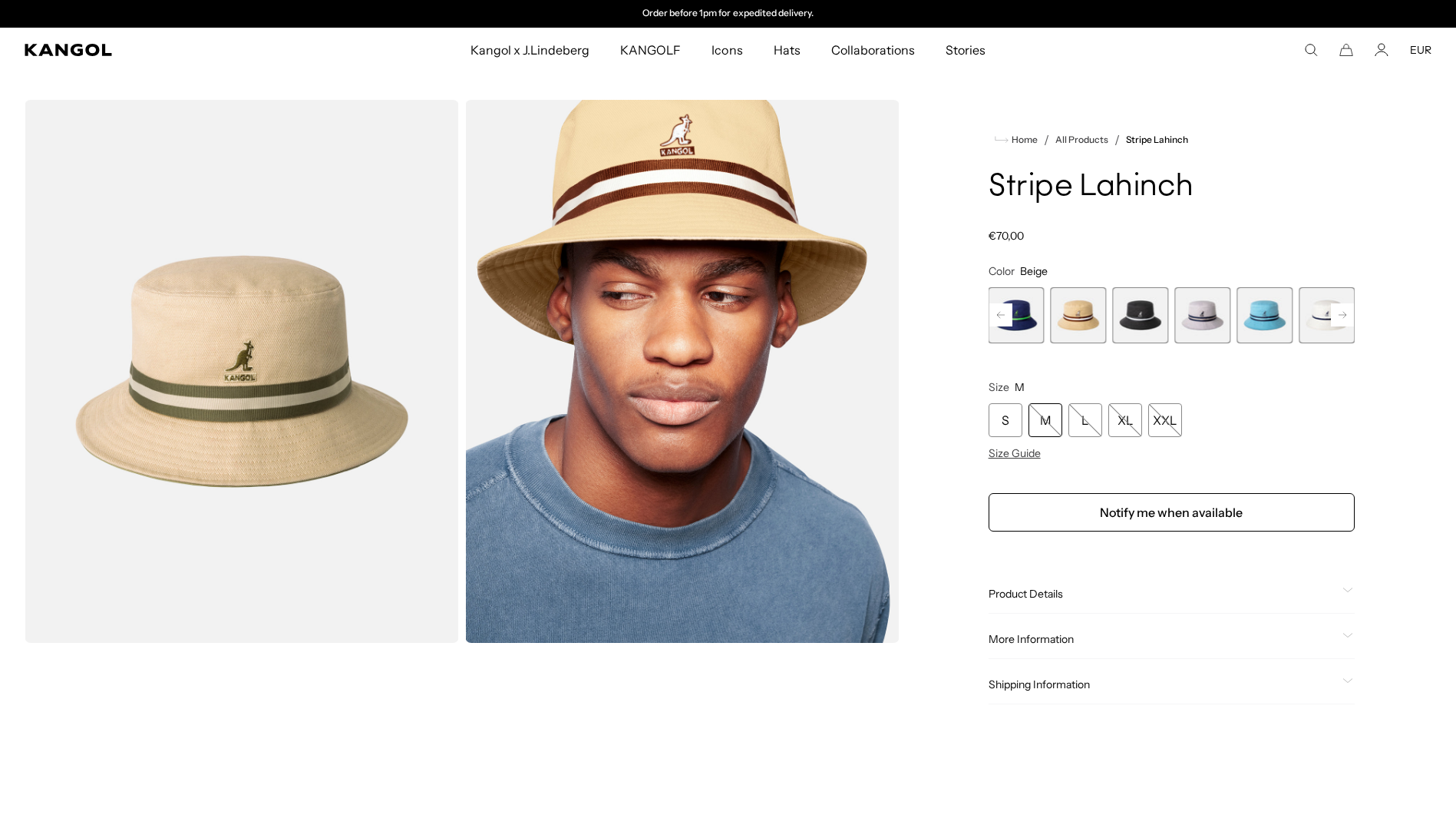
click at [1341, 313] on span "9 of 9" at bounding box center [1326, 315] width 56 height 56
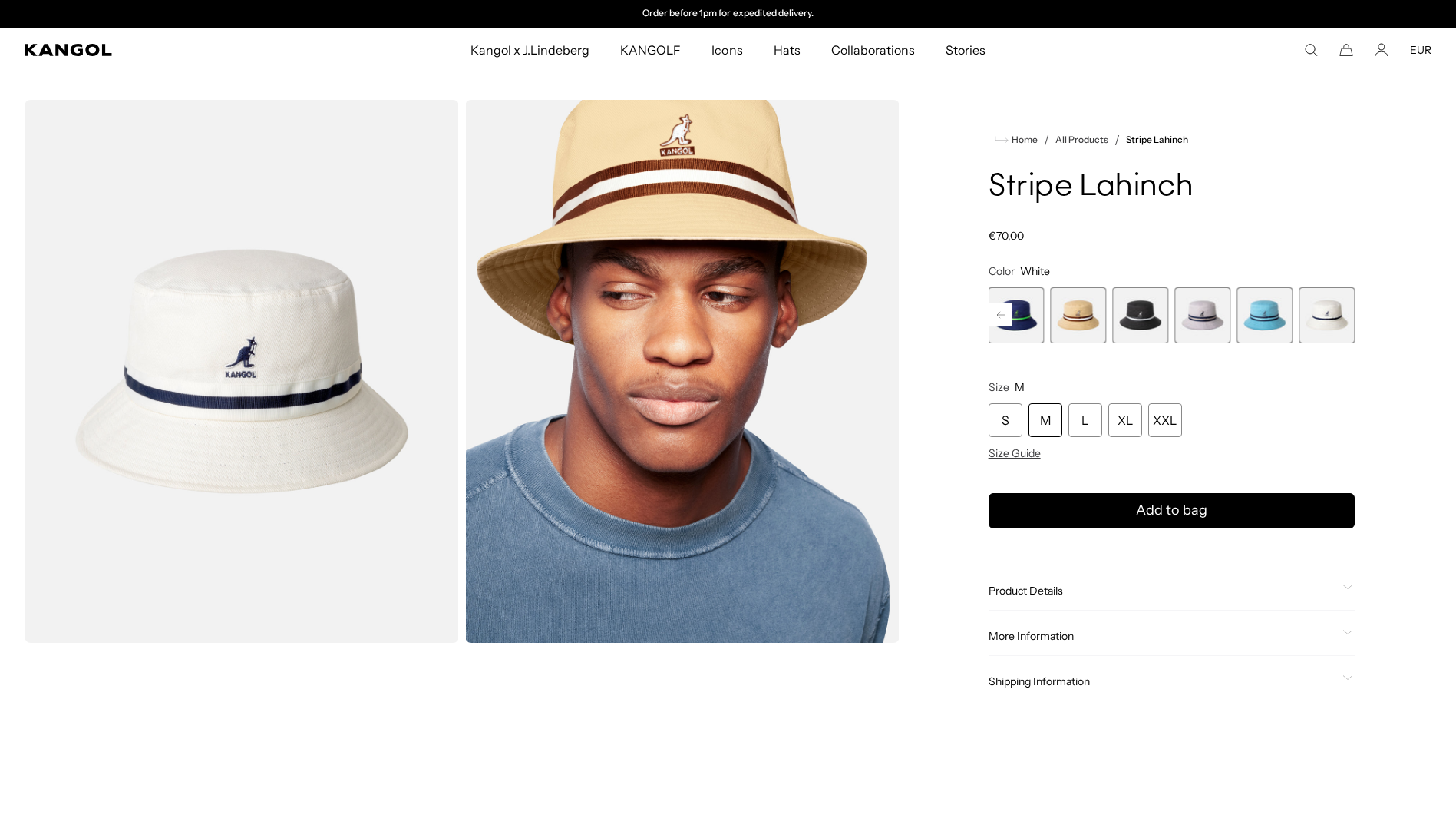
click at [1211, 323] on span "7 of 9" at bounding box center [1202, 315] width 56 height 56
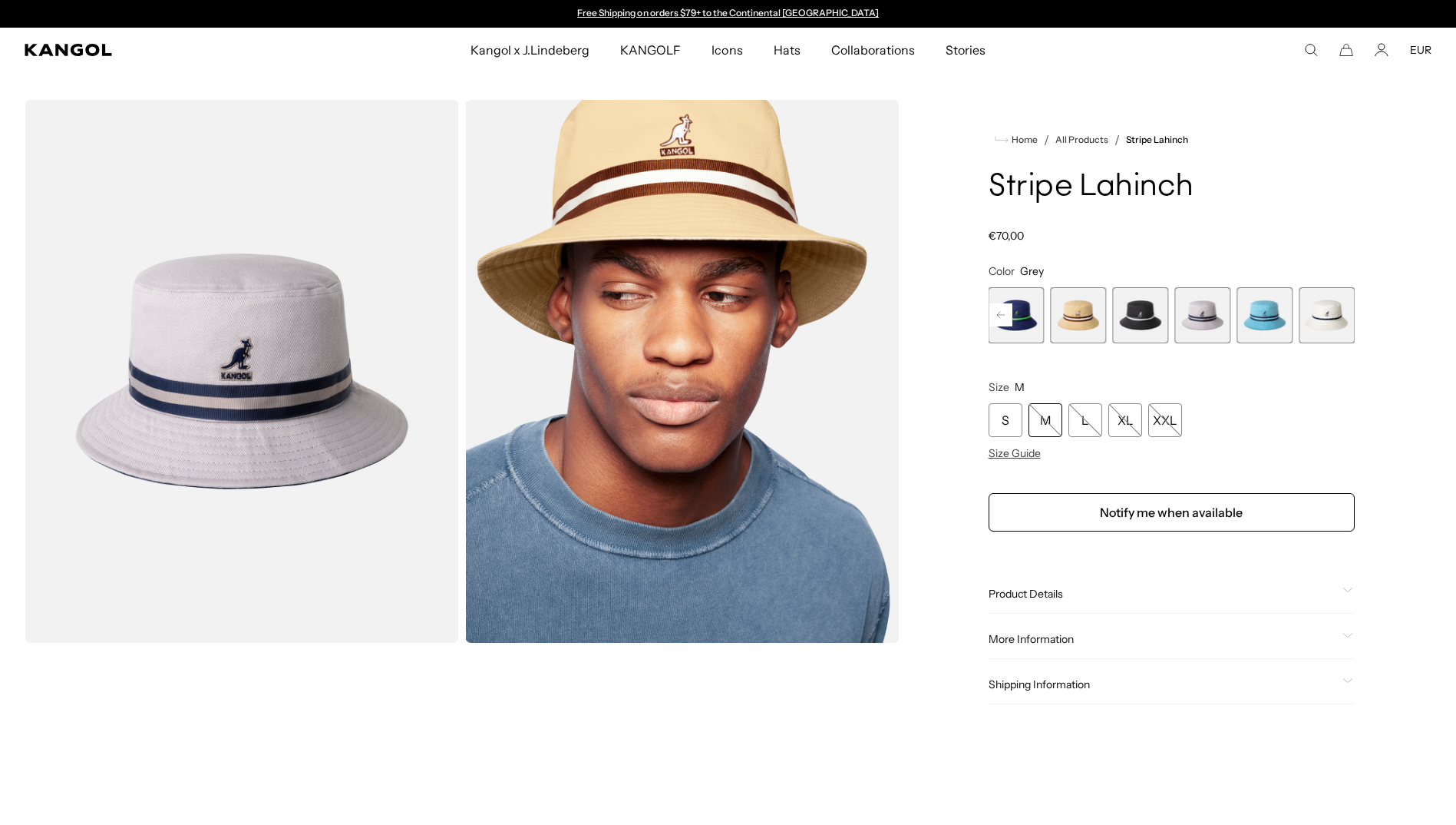
click at [1263, 322] on span "8 of 9" at bounding box center [1264, 315] width 56 height 56
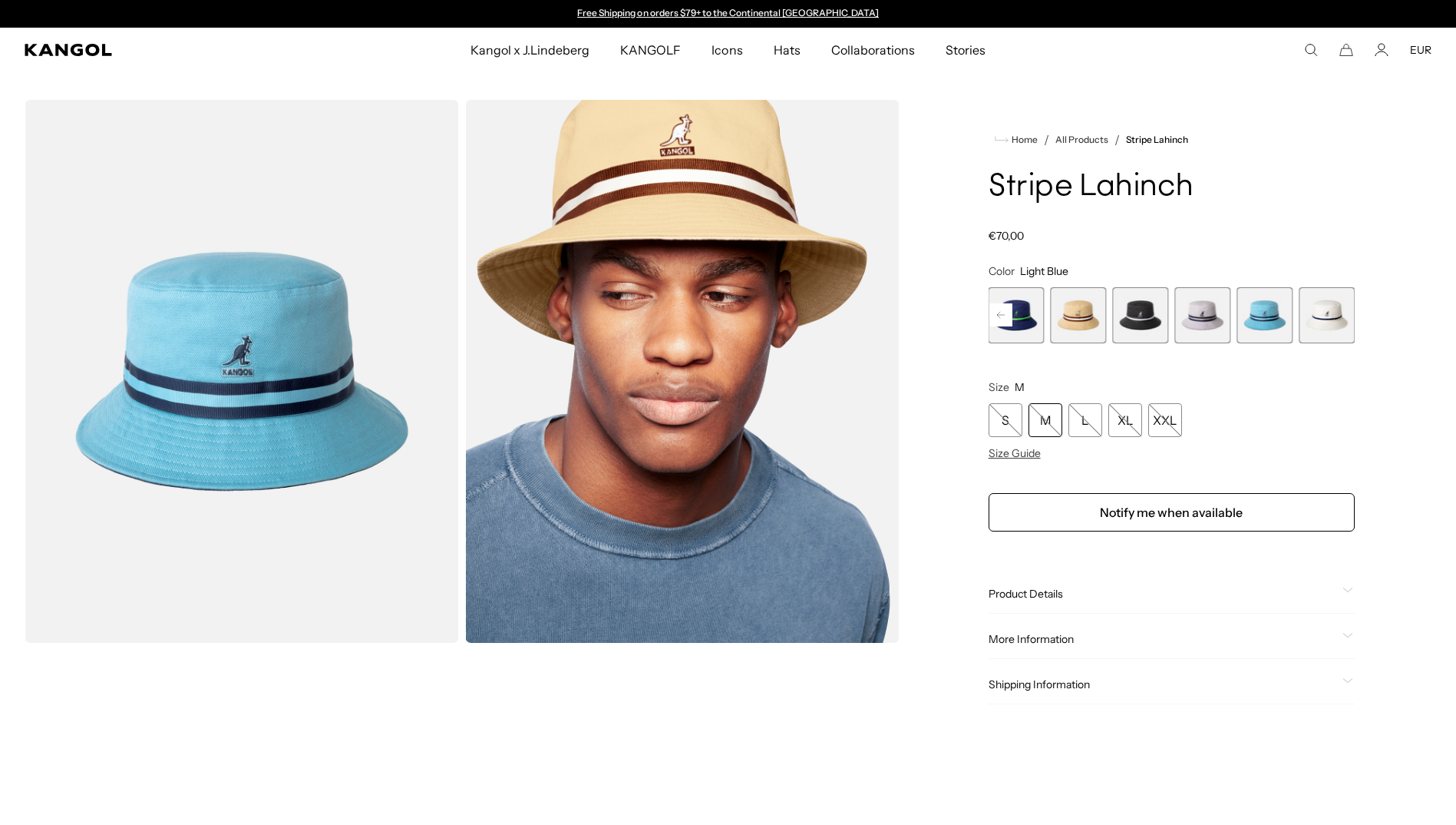
click at [1324, 321] on span "9 of 9" at bounding box center [1326, 315] width 56 height 56
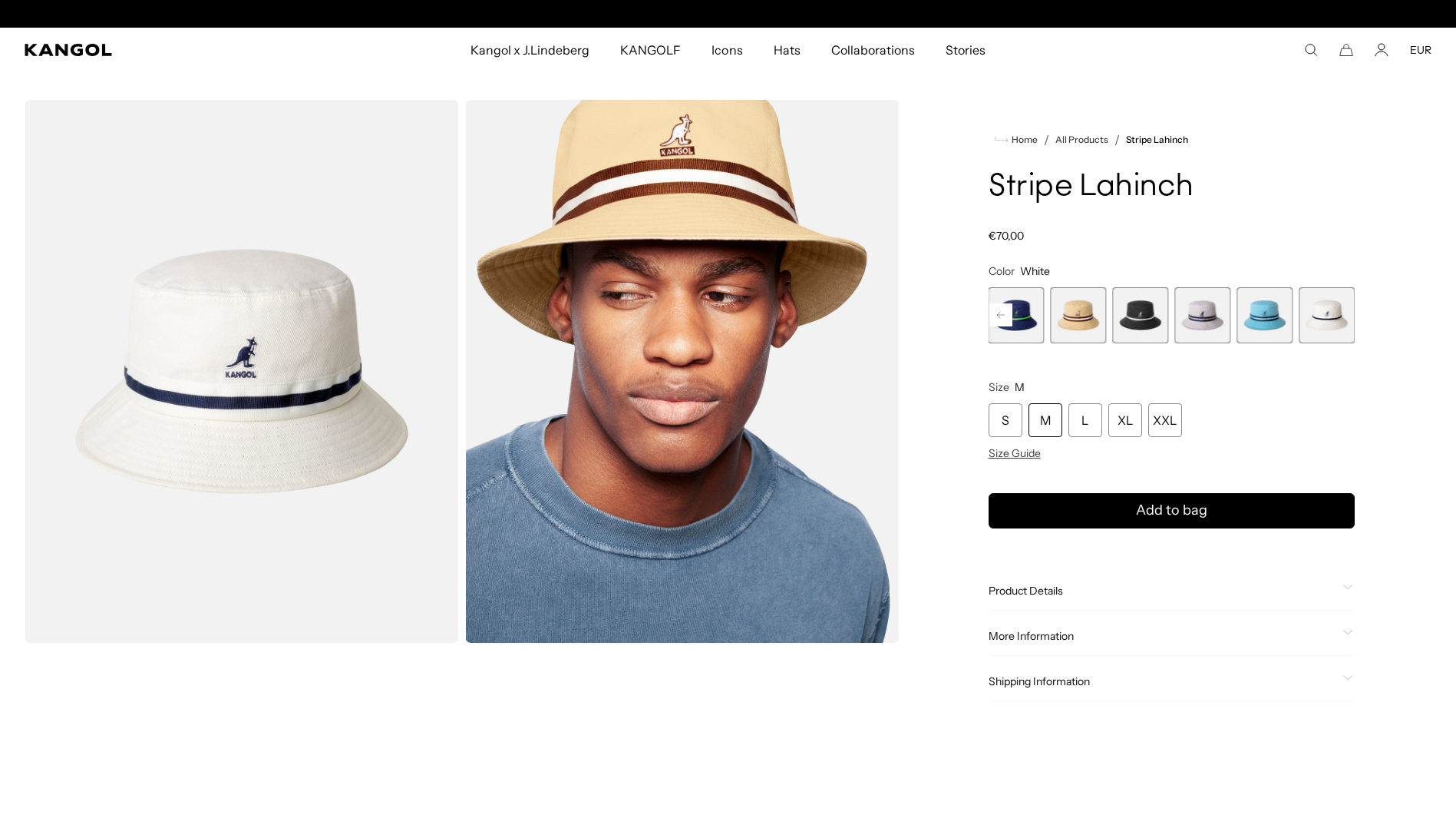
scroll to position [0, 316]
click at [1275, 316] on span "8 of 9" at bounding box center [1264, 315] width 56 height 56
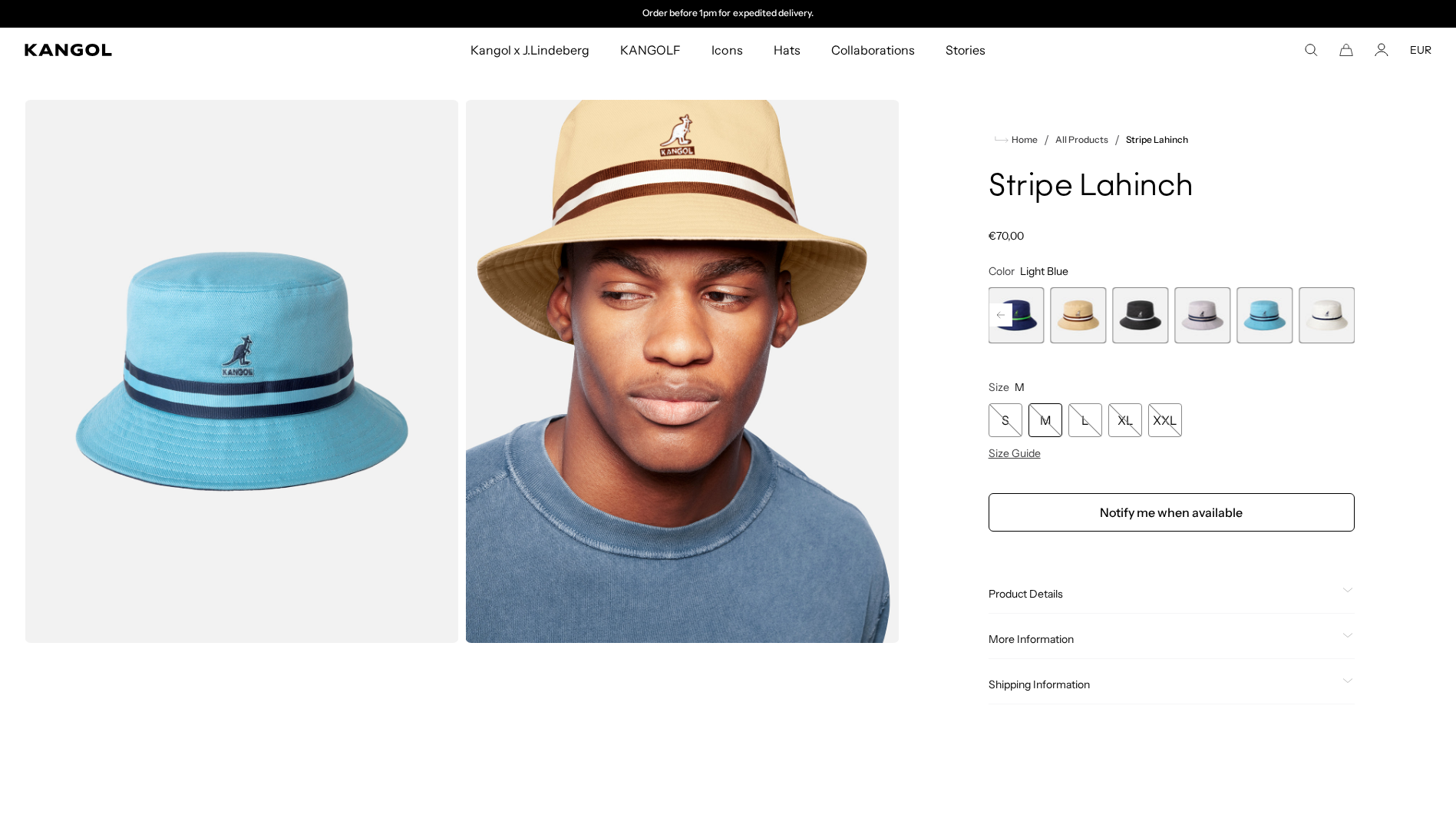
click at [1323, 318] on span "9 of 9" at bounding box center [1326, 315] width 56 height 56
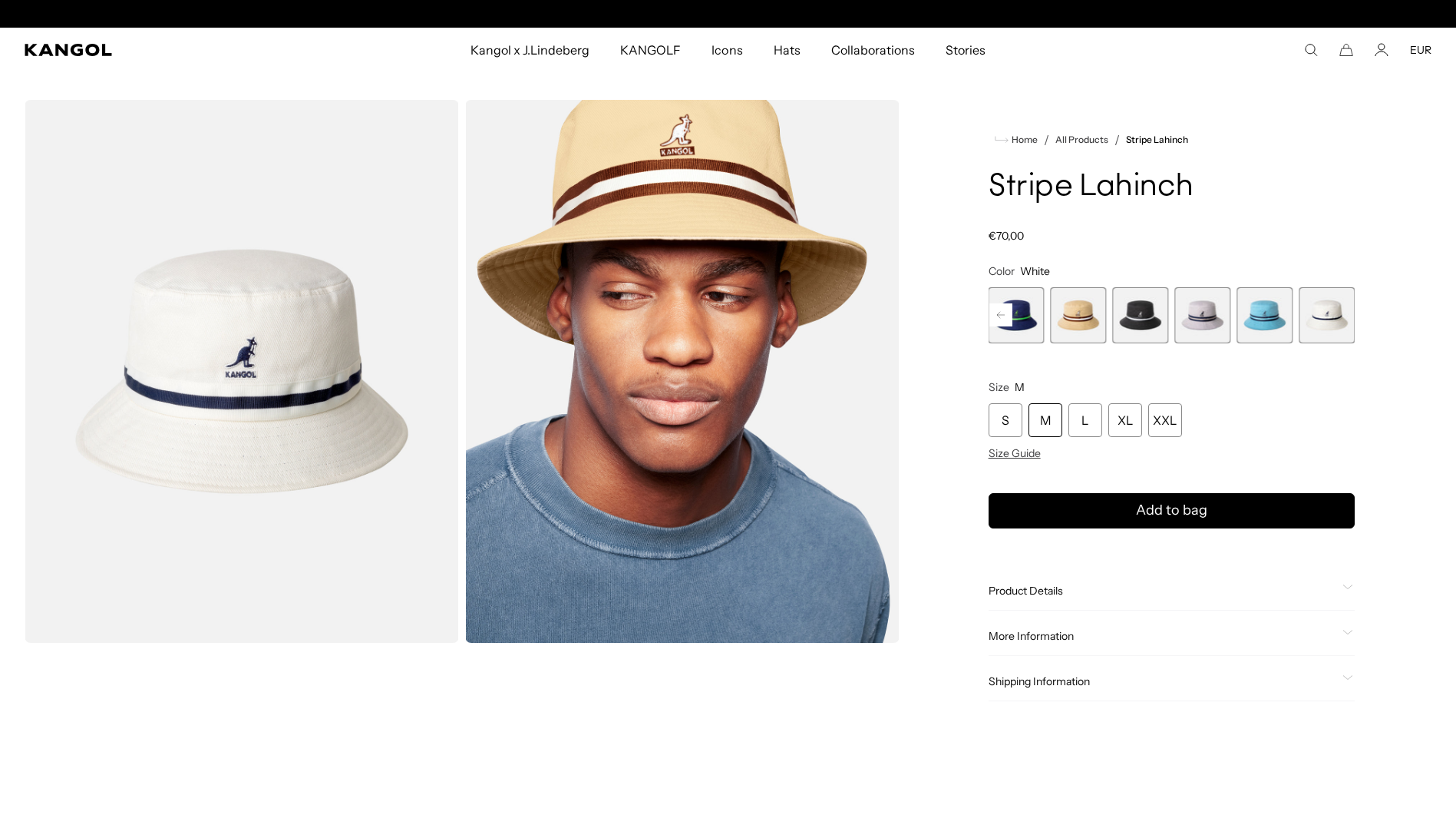
click at [1204, 318] on span "7 of 9" at bounding box center [1202, 315] width 56 height 56
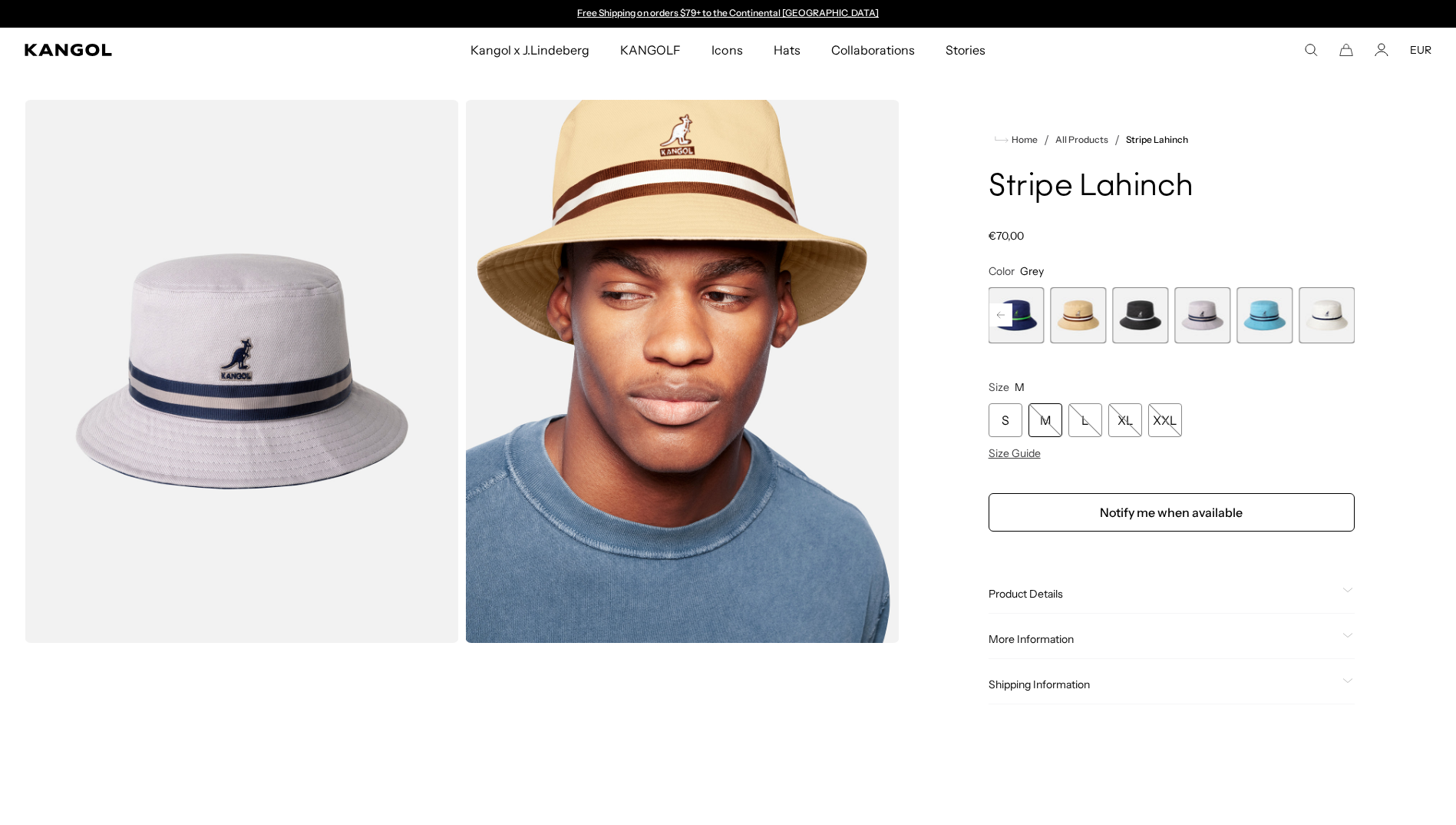
click at [1147, 302] on span "6 of 9" at bounding box center [1140, 315] width 56 height 56
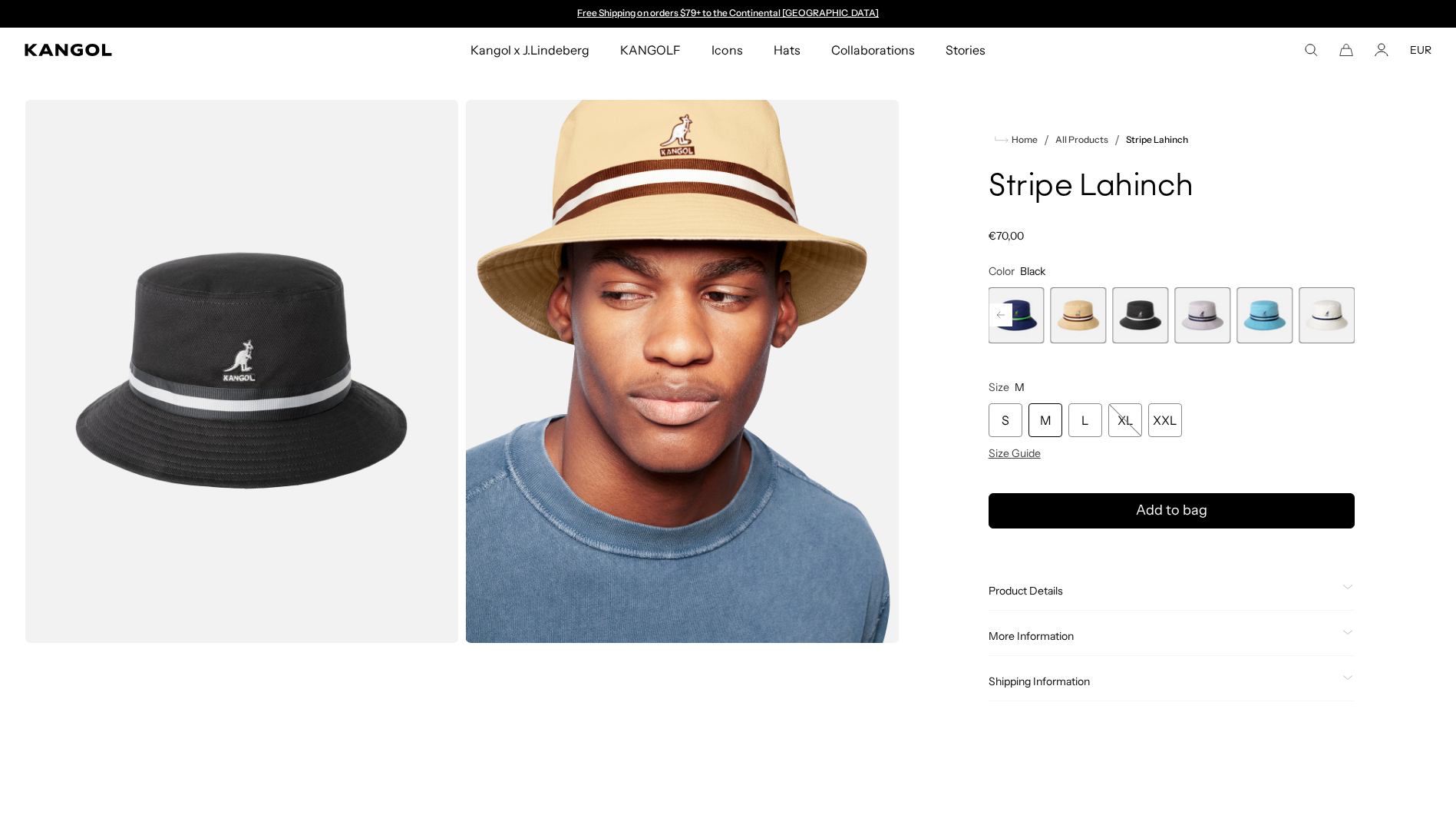
click at [1082, 315] on span "5 of 9" at bounding box center [1079, 315] width 56 height 56
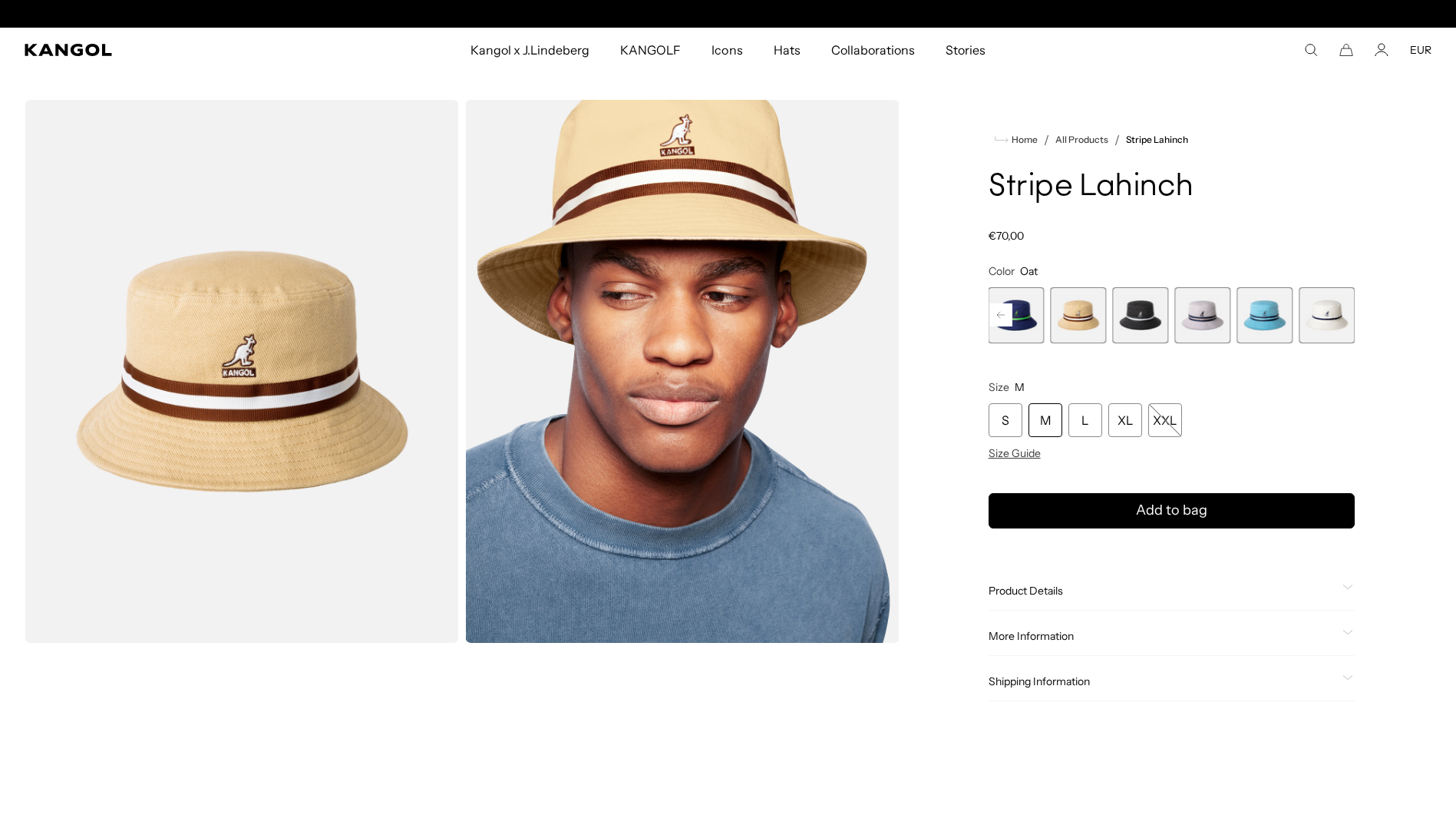
scroll to position [0, 316]
click at [1047, 429] on div "M" at bounding box center [1046, 420] width 34 height 34
click at [1327, 314] on span "9 of 9" at bounding box center [1326, 315] width 56 height 56
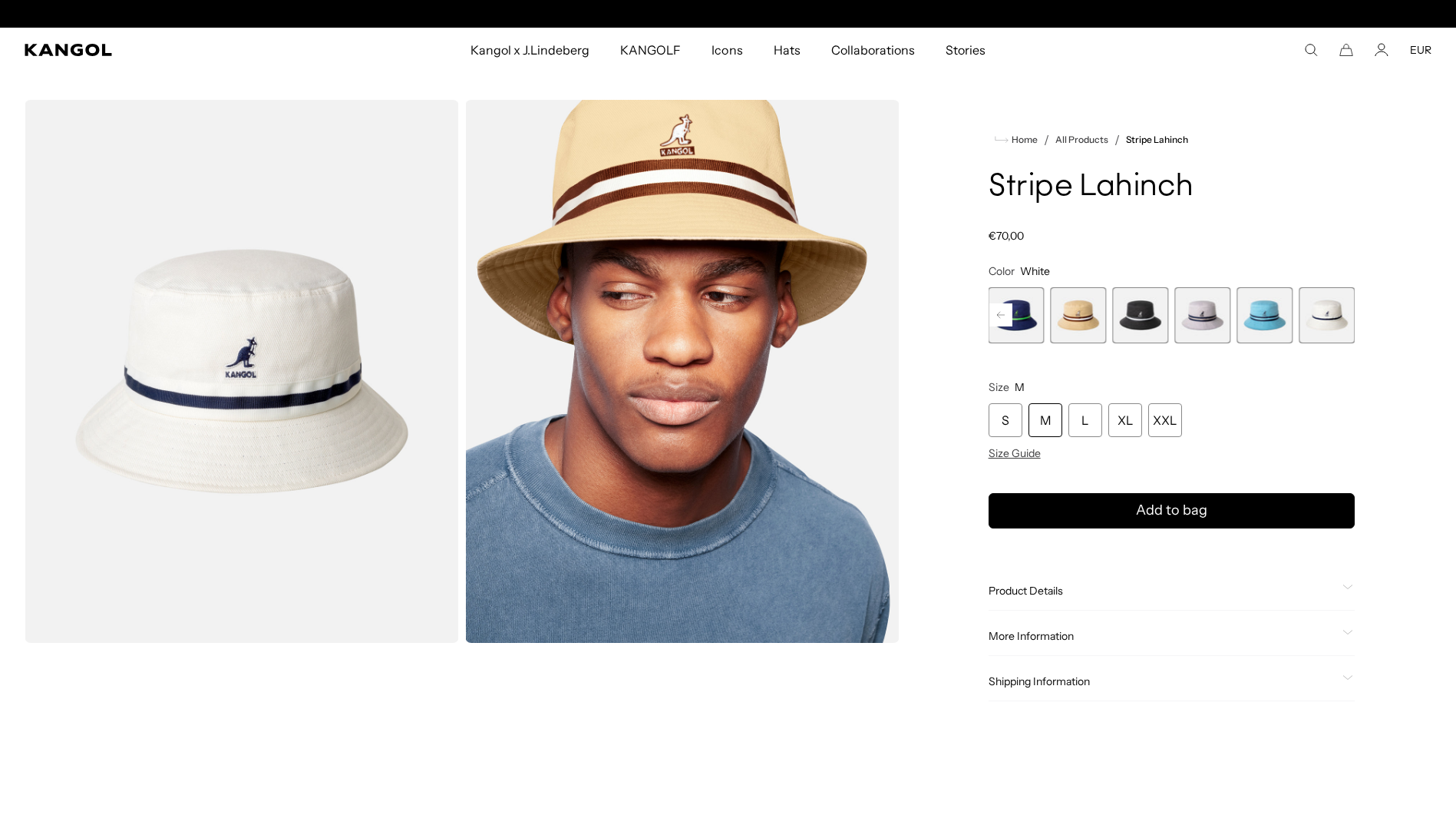
scroll to position [0, 316]
